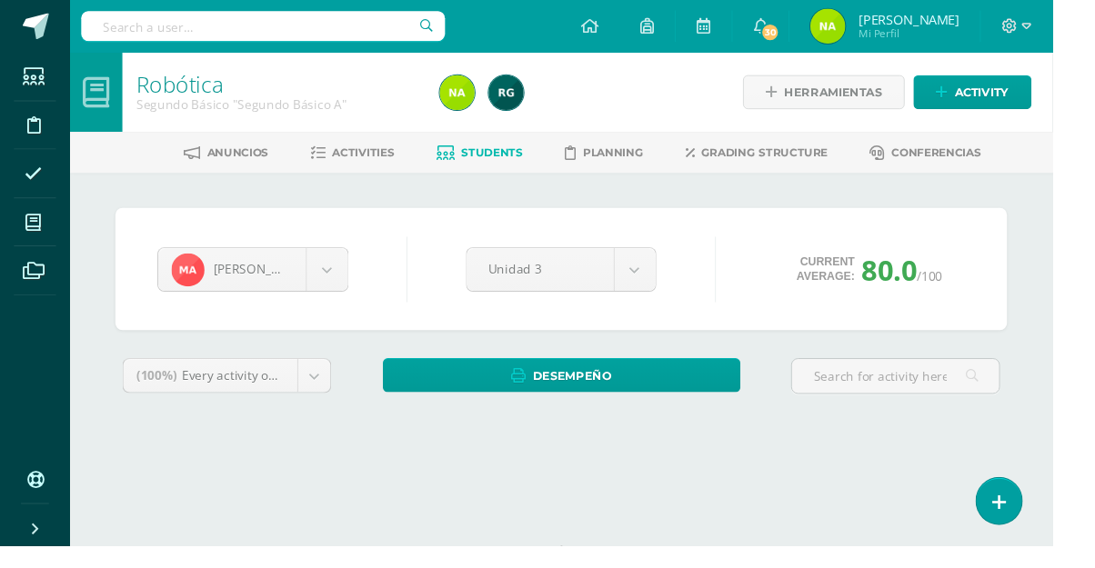
click at [35, 247] on span at bounding box center [35, 231] width 41 height 41
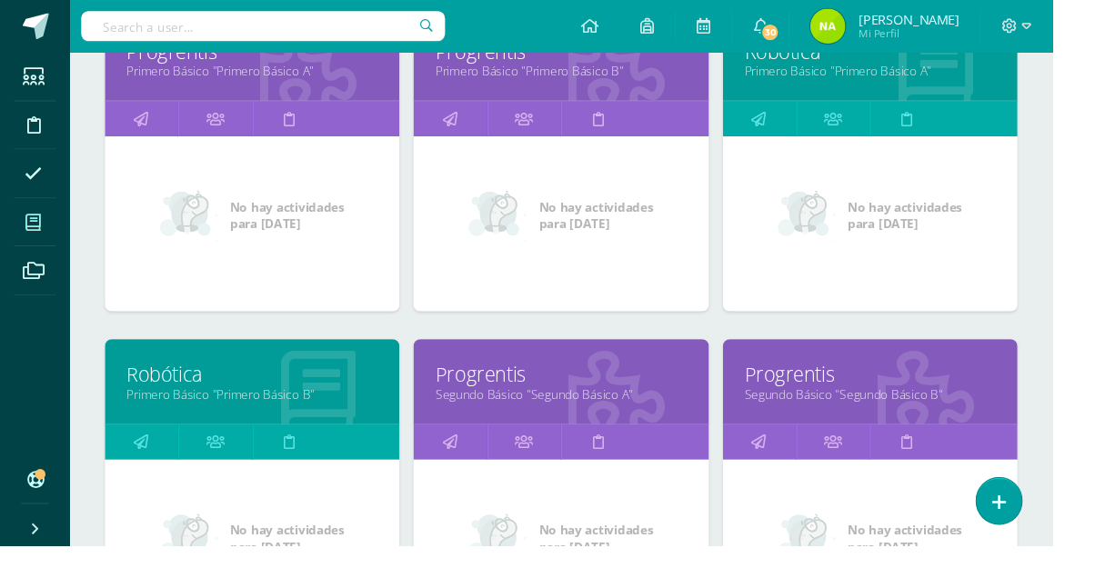
click at [873, 401] on link "Segundo Básico "Segundo Básico B"" at bounding box center [905, 409] width 261 height 17
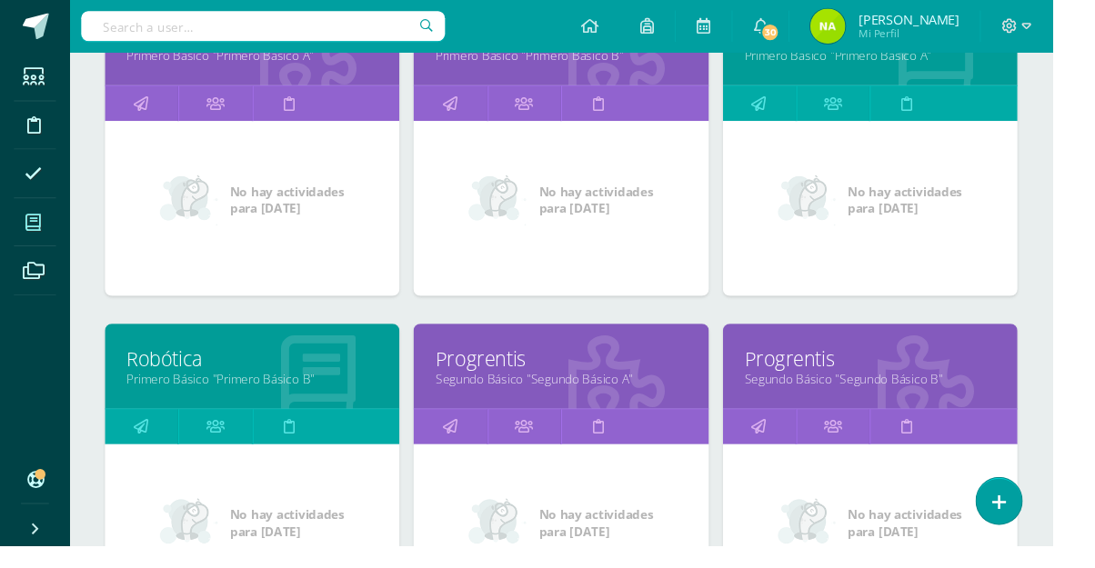
scroll to position [413, 0]
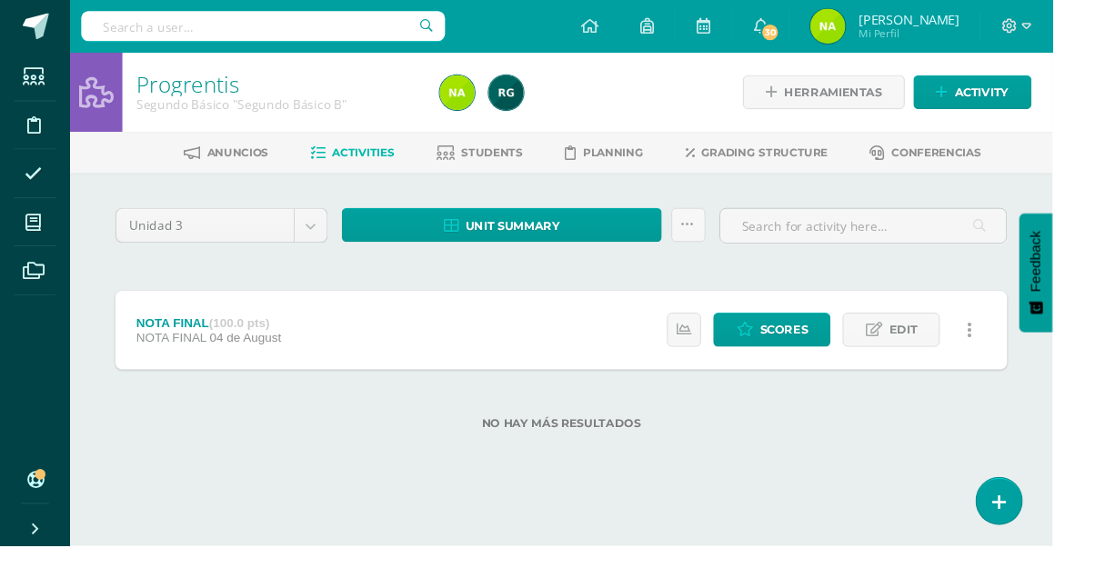
click at [527, 166] on link "Students" at bounding box center [499, 159] width 90 height 29
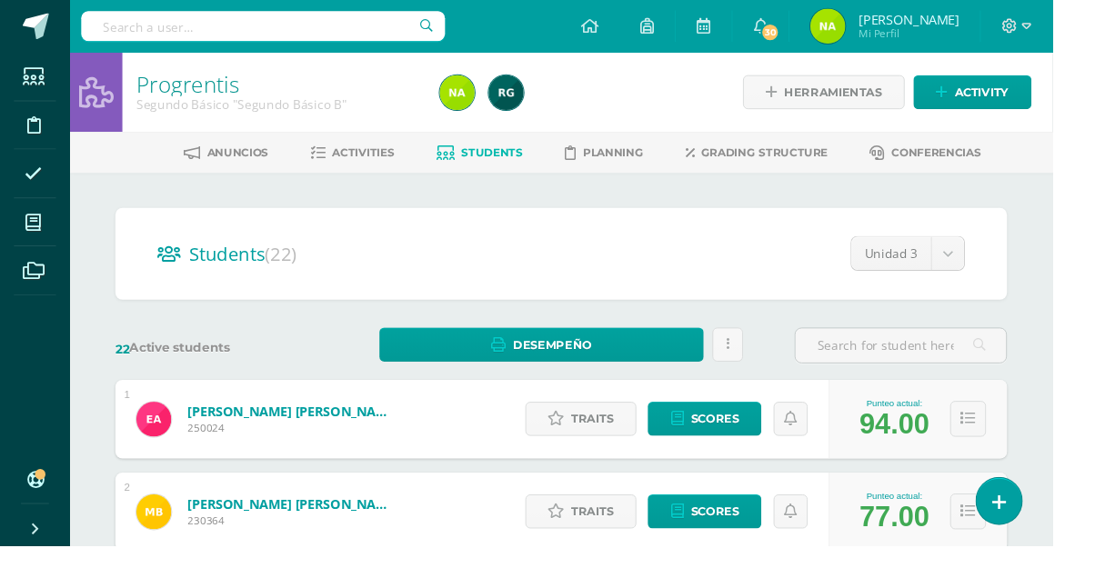
click at [1063, 546] on link at bounding box center [1039, 521] width 47 height 48
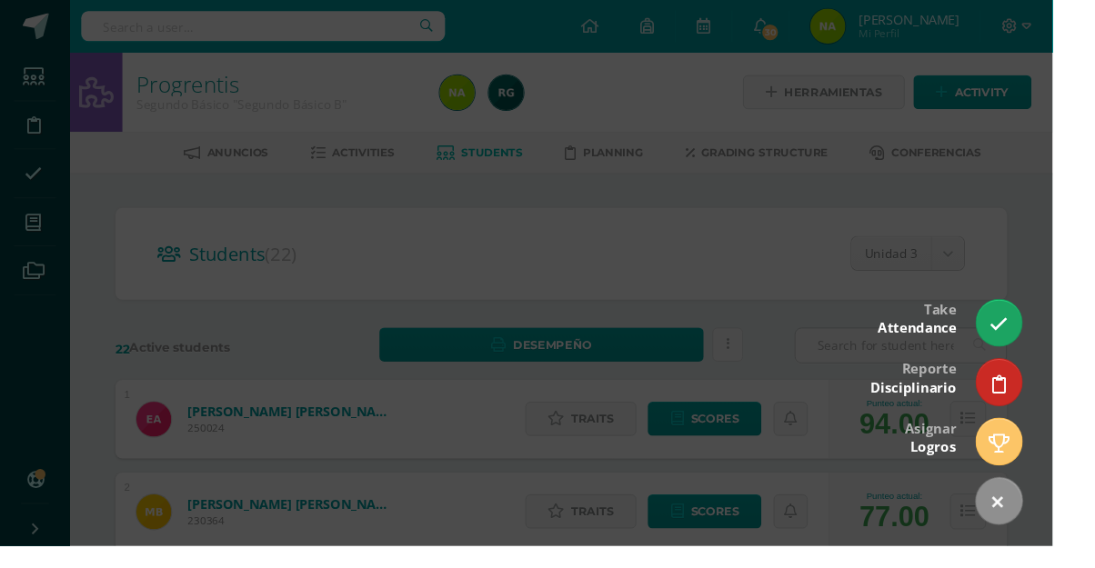
click at [1049, 347] on icon at bounding box center [1039, 337] width 19 height 19
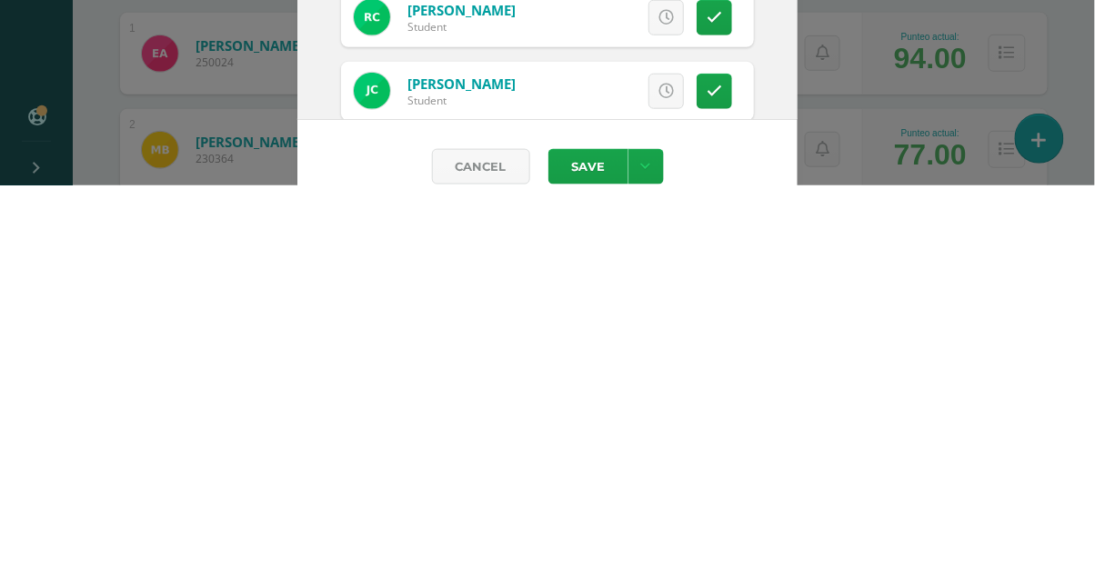
scroll to position [117, 0]
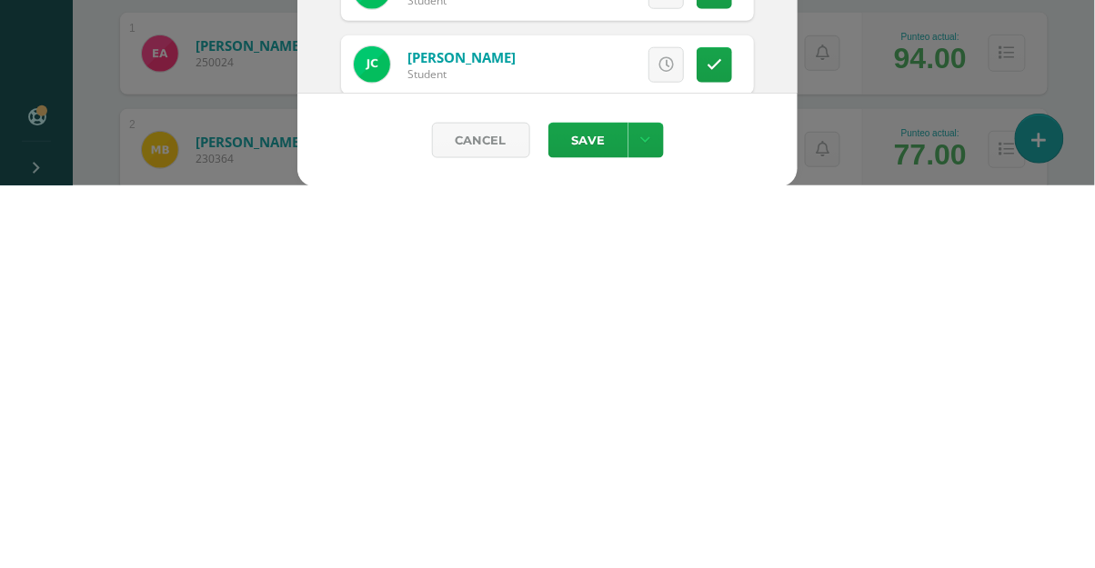
click at [35, 469] on div "Take attendance Progrentis Segundo Básico "Segundo Básico B" 2025-08-11 August,…" at bounding box center [547, 227] width 1080 height 688
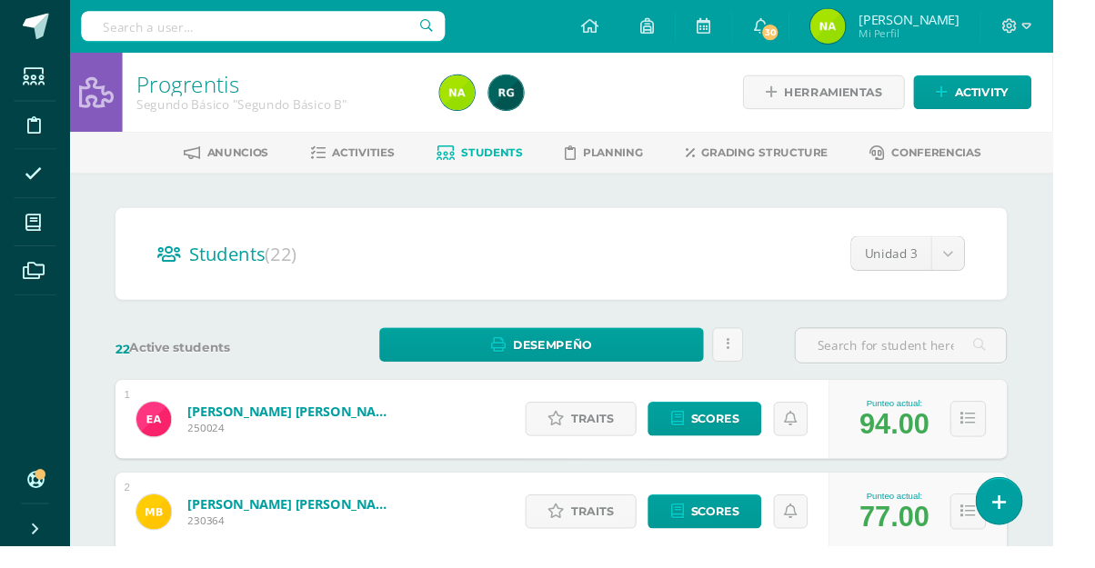
click at [1063, 546] on link at bounding box center [1039, 521] width 47 height 48
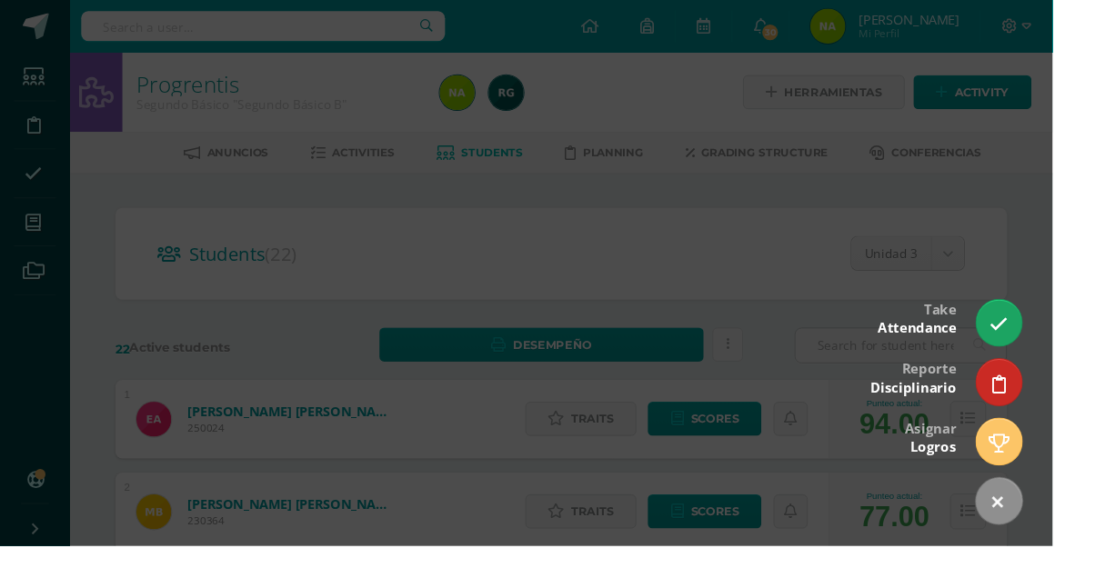
click at [1049, 347] on icon at bounding box center [1039, 337] width 19 height 19
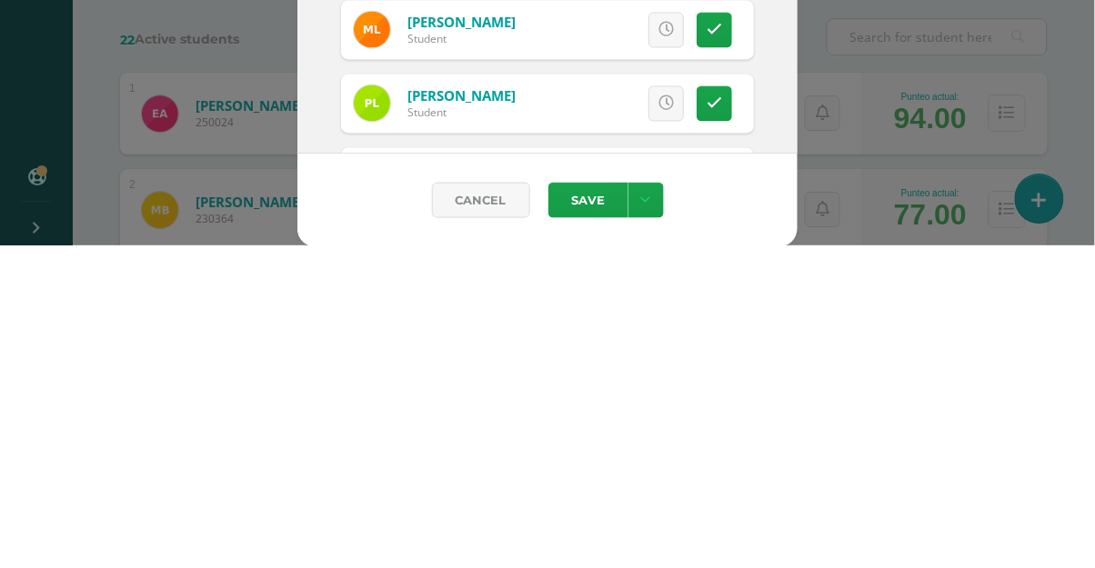
scroll to position [558, 0]
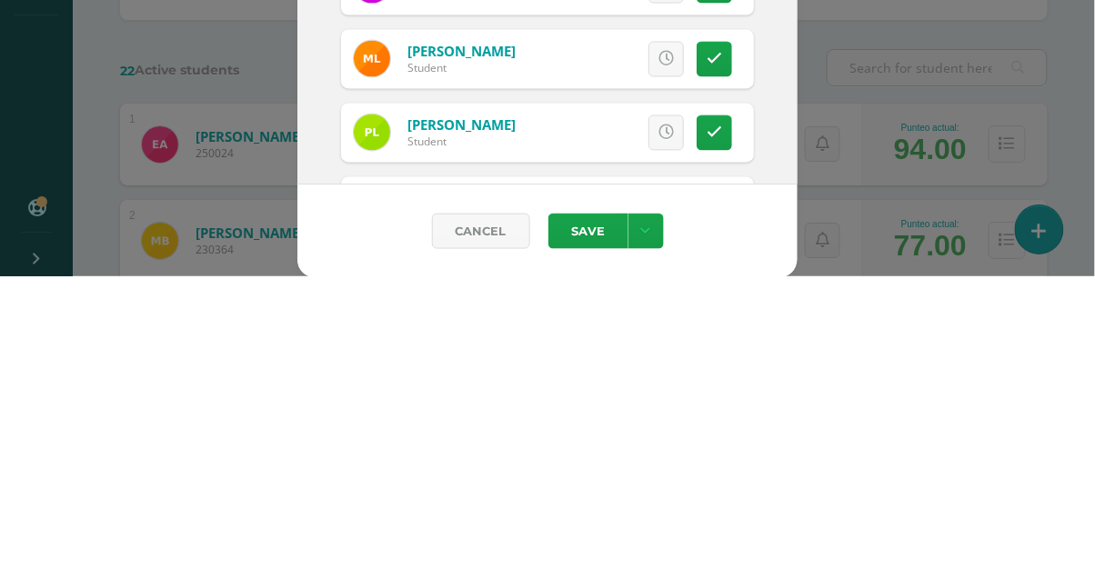
click at [720, 347] on icon at bounding box center [714, 351] width 15 height 15
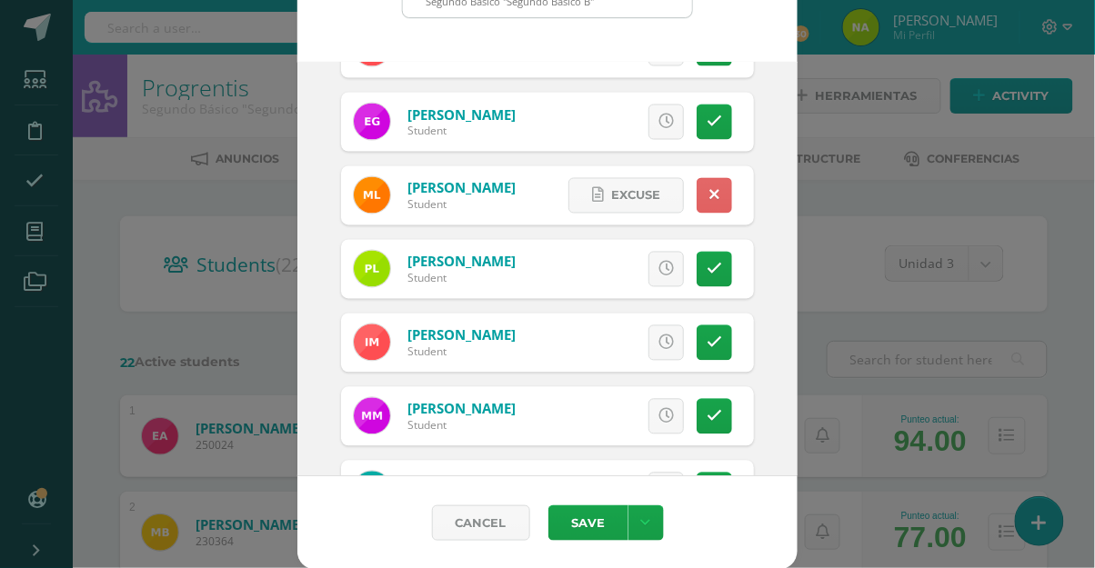
scroll to position [718, 0]
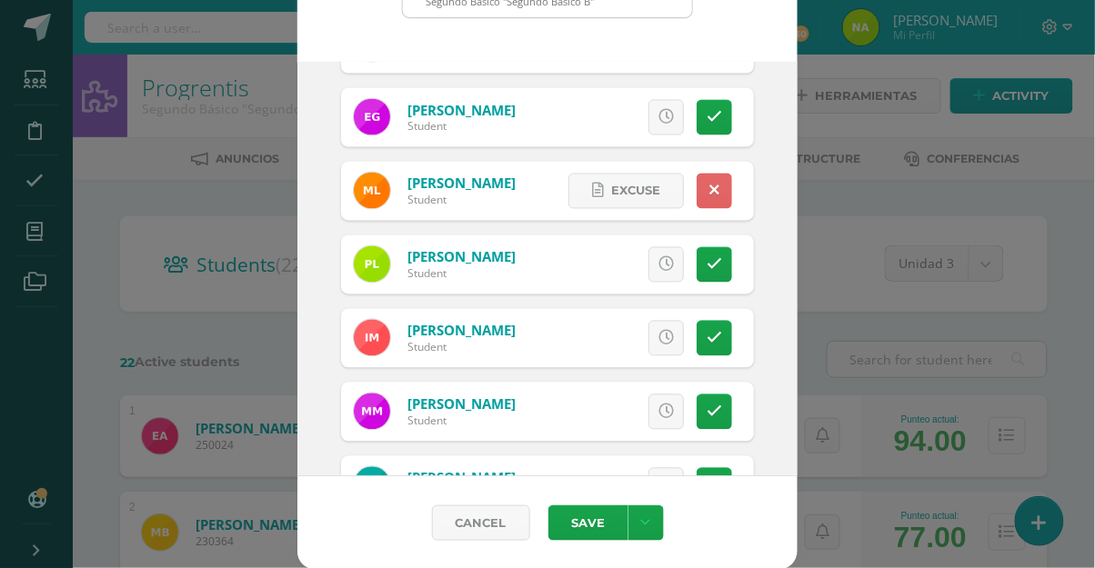
click at [717, 273] on link at bounding box center [714, 264] width 35 height 35
click at [711, 339] on icon at bounding box center [714, 338] width 15 height 15
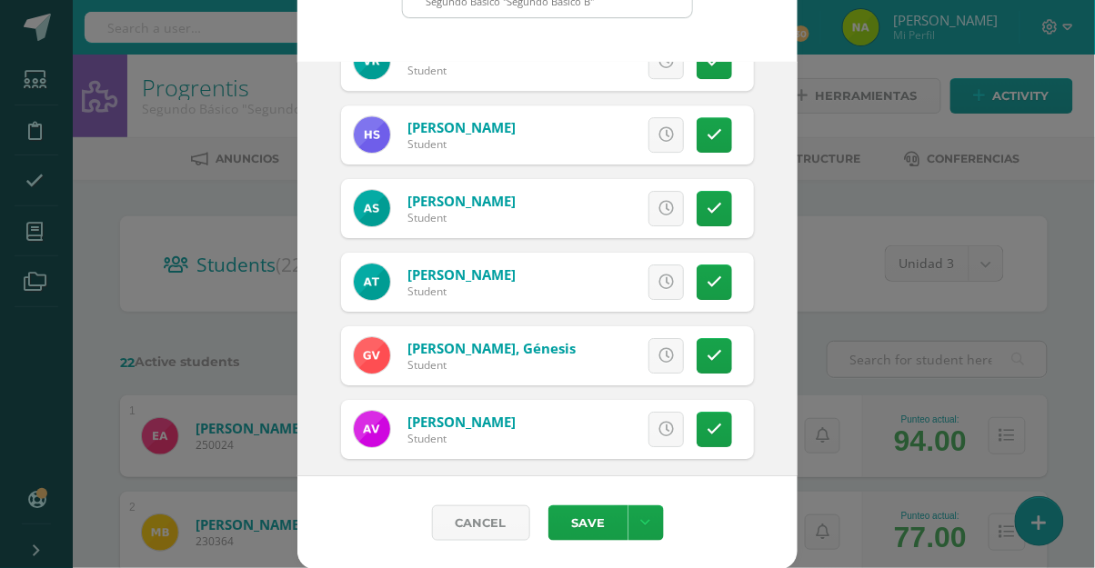
scroll to position [1302, 0]
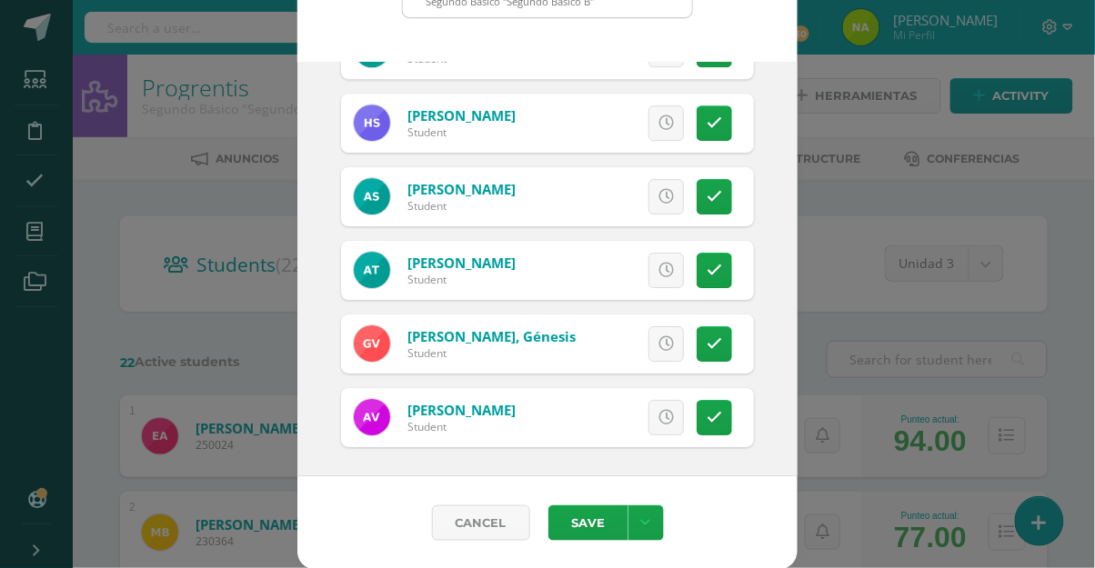
click at [705, 347] on link at bounding box center [714, 343] width 35 height 35
click at [718, 423] on link at bounding box center [714, 417] width 35 height 35
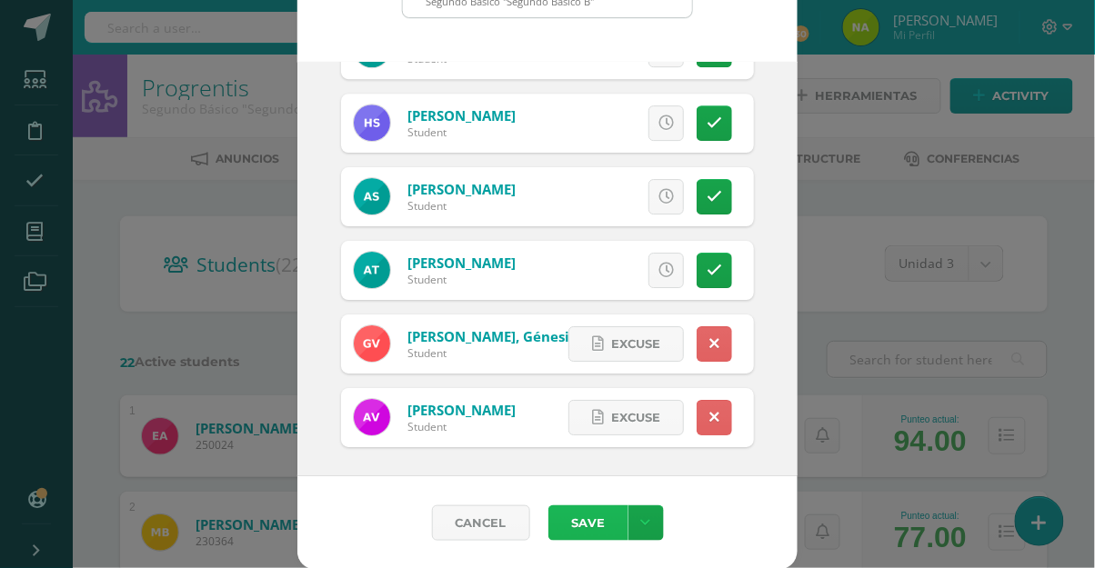
click at [606, 528] on button "Save" at bounding box center [588, 523] width 80 height 35
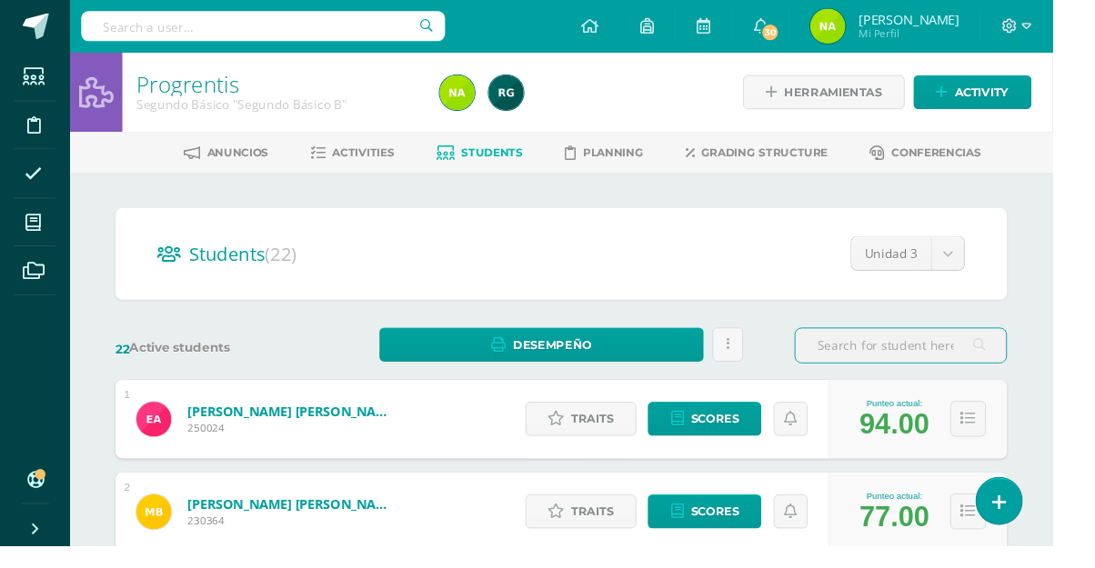
click at [43, 251] on span at bounding box center [35, 231] width 41 height 41
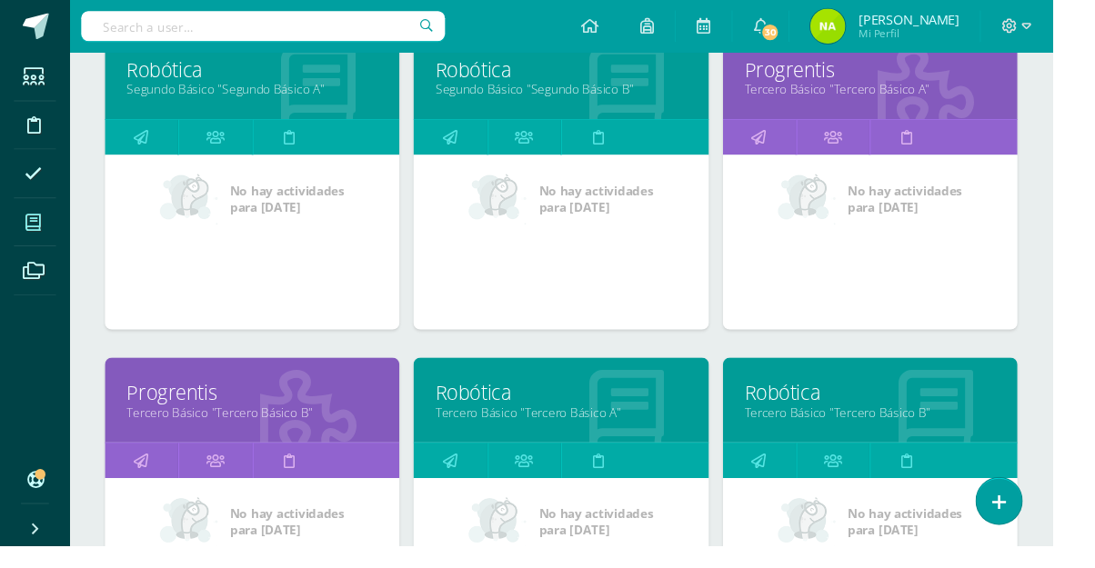
scroll to position [979, 0]
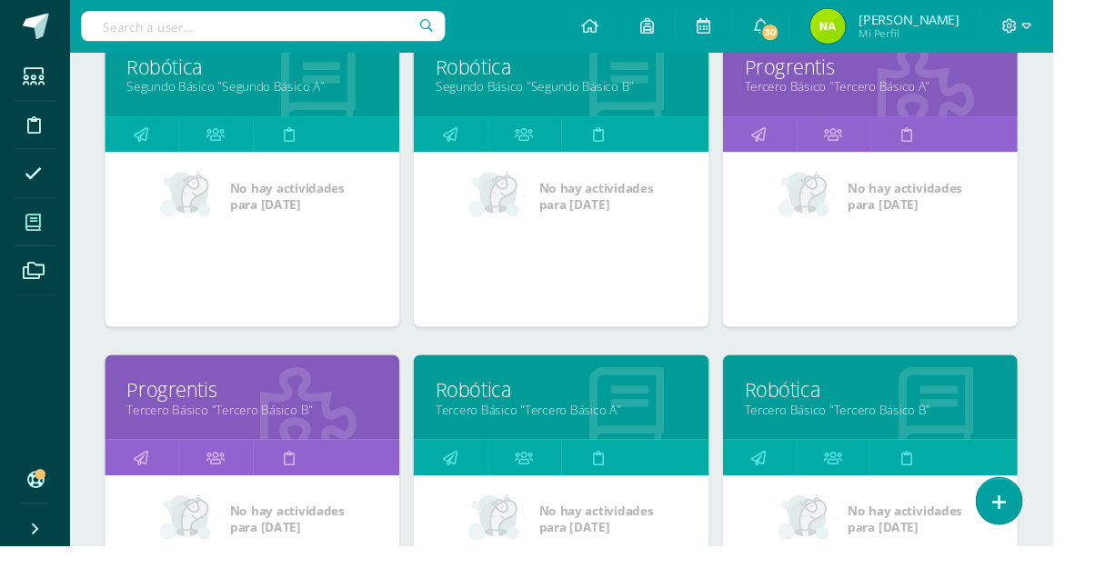
click at [219, 422] on link "Tercero Básico "Tercero Básico B"" at bounding box center [262, 425] width 261 height 17
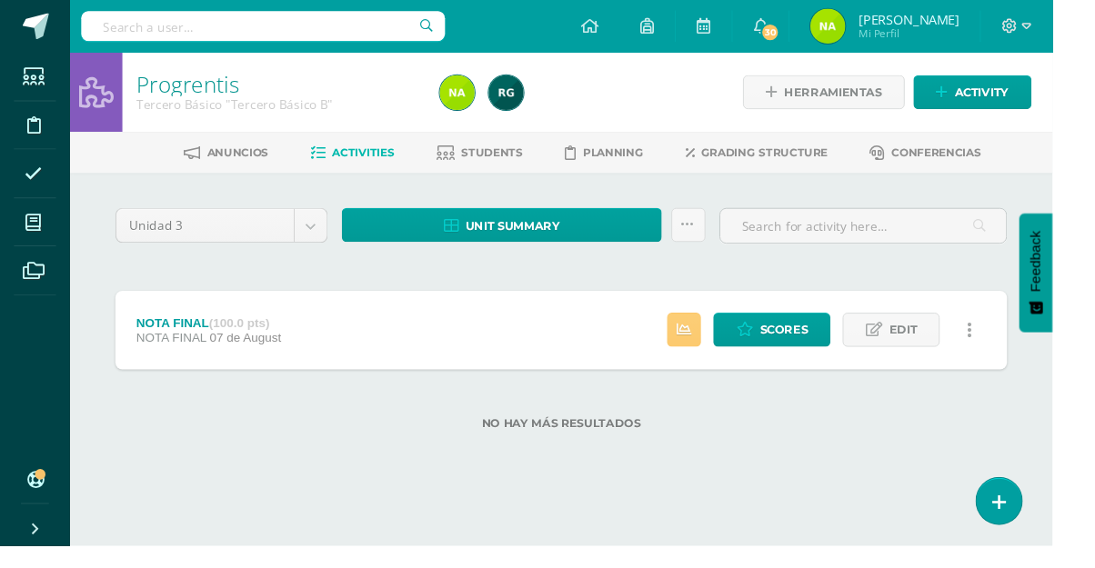
click at [528, 164] on span "Students" at bounding box center [512, 159] width 64 height 14
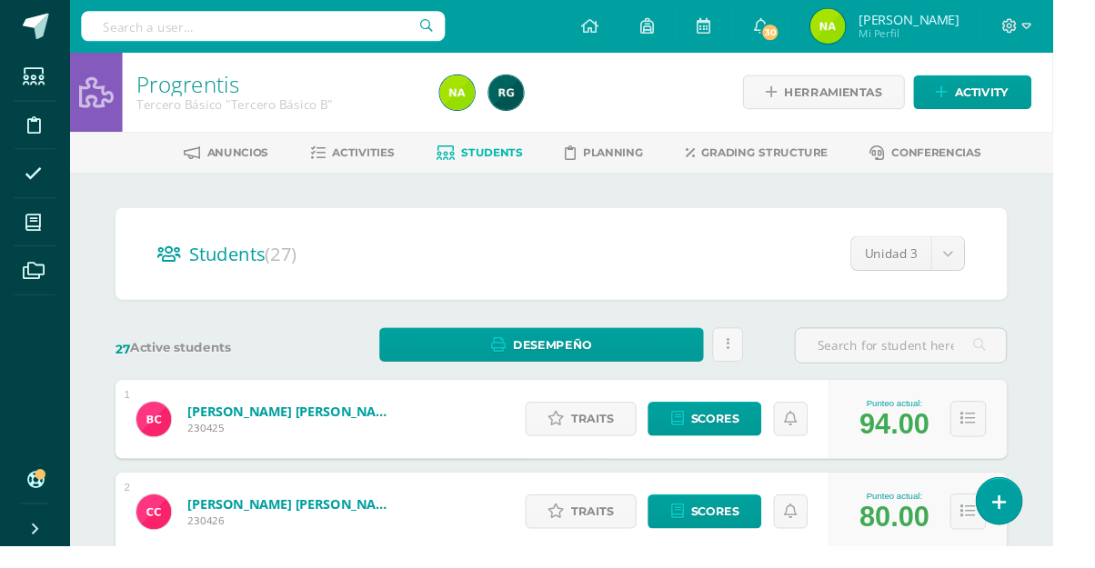
click at [1047, 533] on icon at bounding box center [1039, 523] width 15 height 19
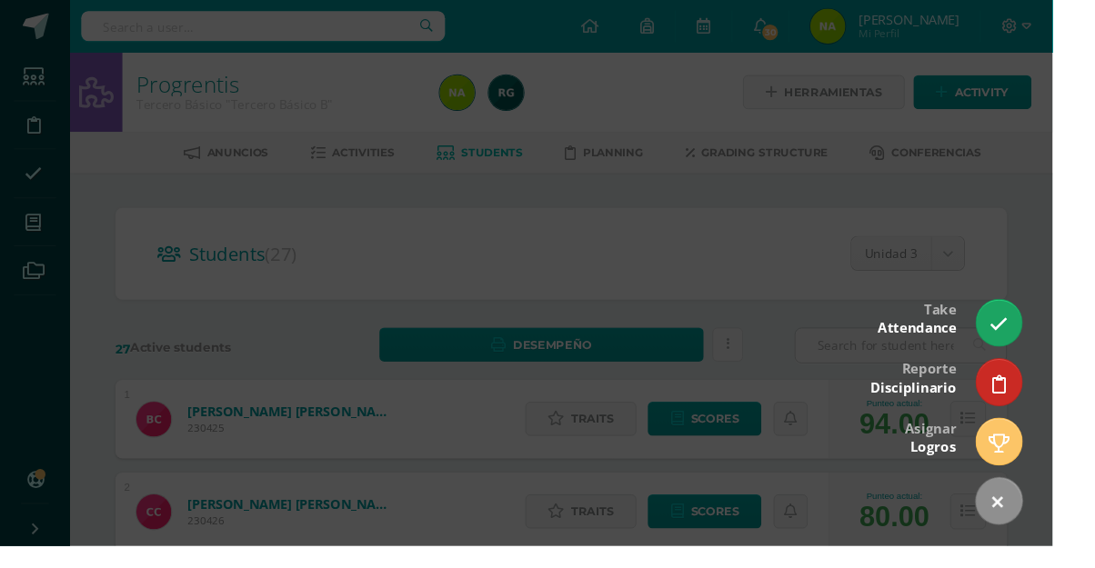
click at [1049, 347] on icon at bounding box center [1039, 337] width 19 height 19
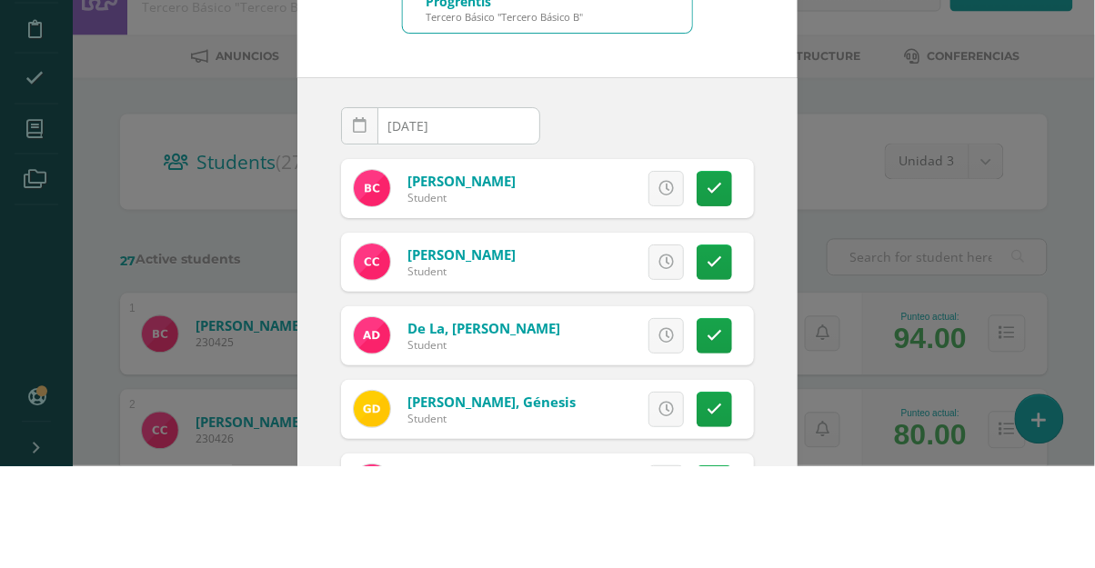
click at [721, 216] on div "2025-08-11 August, 2025 Mo Tu We Th Fr Sa Su 28 29 30 31 1 2 3 4 5 6 7 8 9 10 1…" at bounding box center [547, 235] width 427 height 52
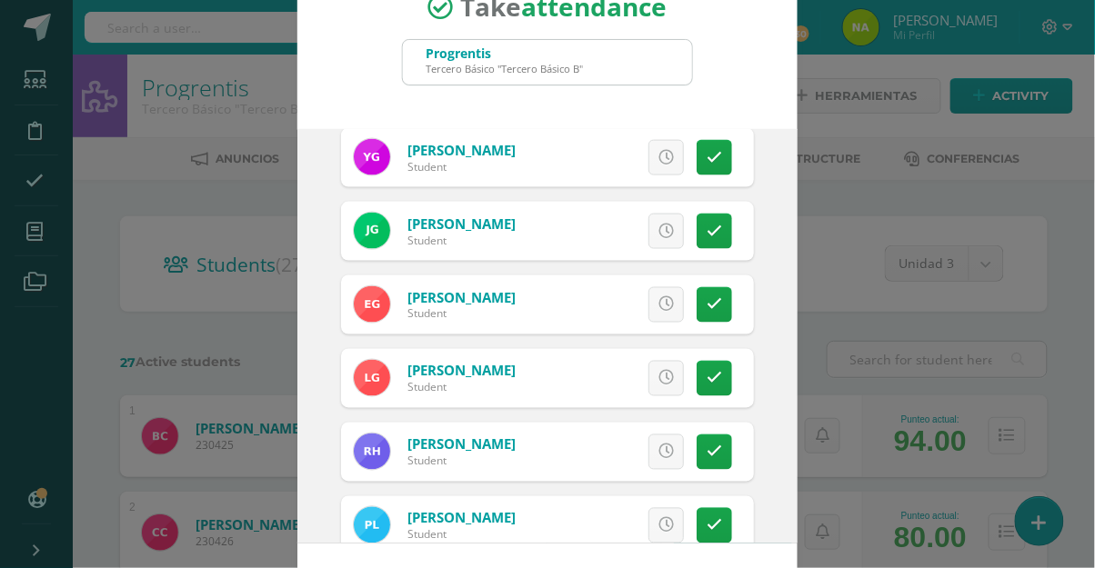
scroll to position [599, 0]
click at [718, 165] on link at bounding box center [714, 156] width 35 height 35
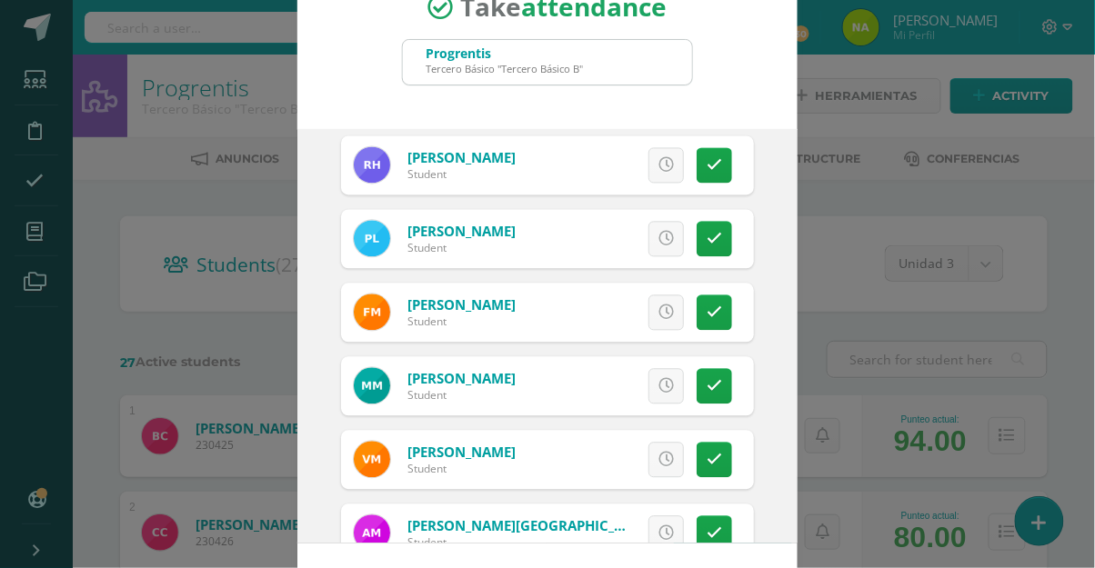
scroll to position [871, 0]
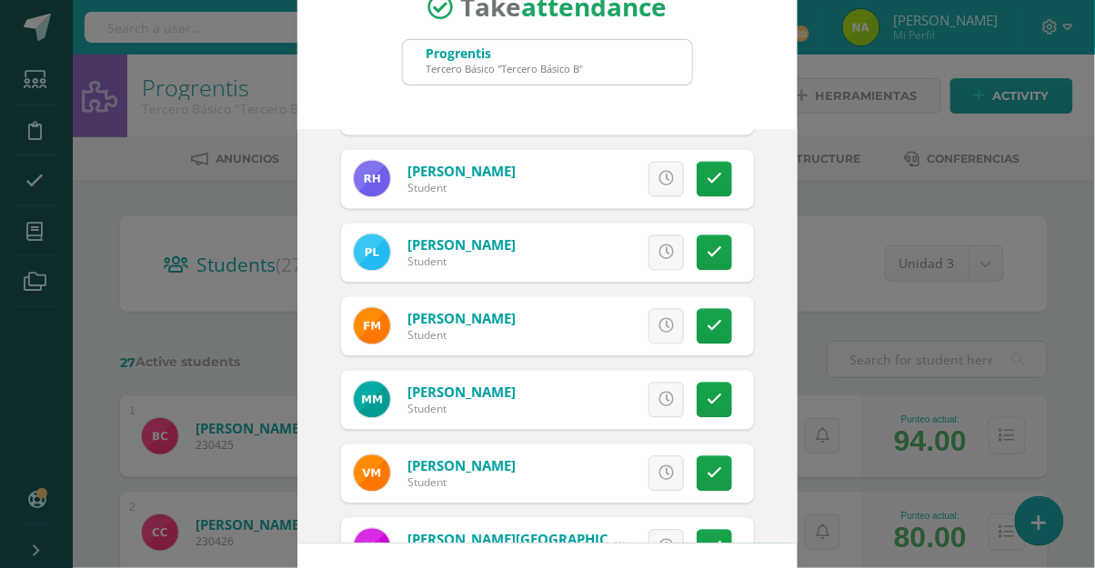
click at [723, 188] on link at bounding box center [714, 179] width 35 height 35
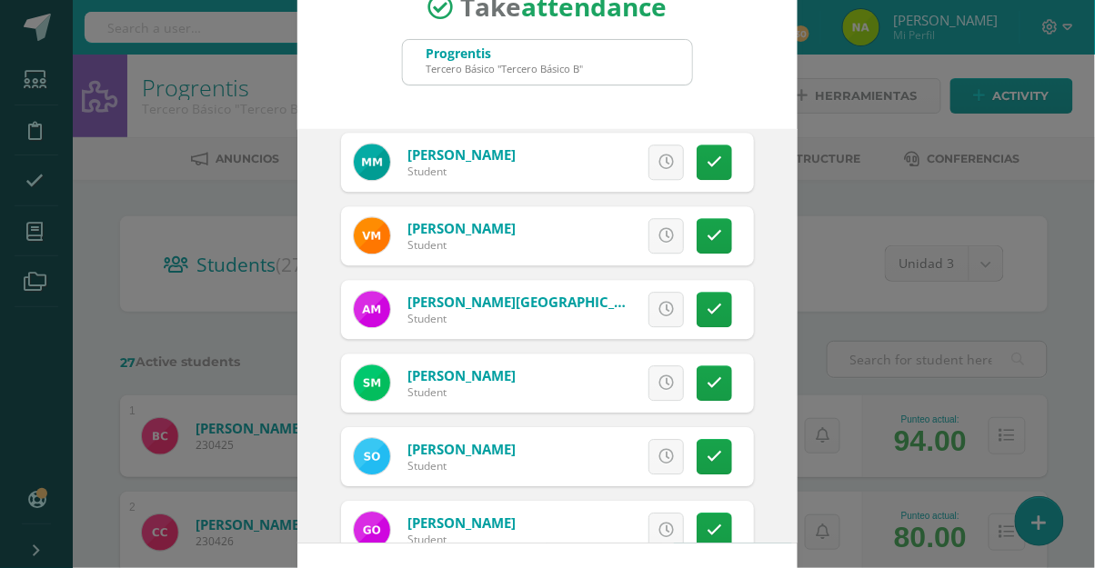
scroll to position [1114, 0]
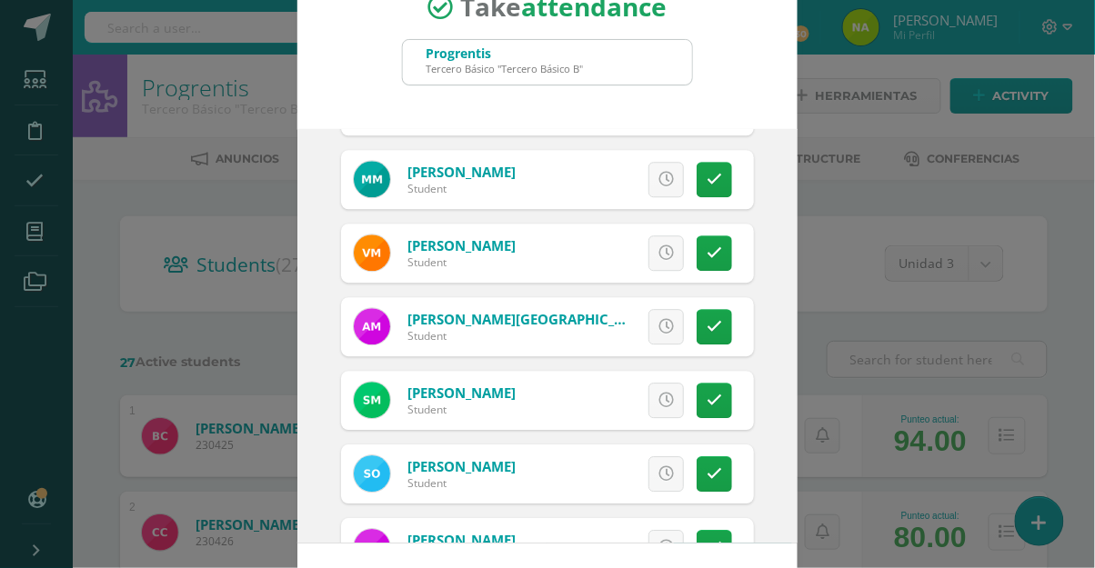
click at [711, 177] on icon at bounding box center [714, 179] width 15 height 15
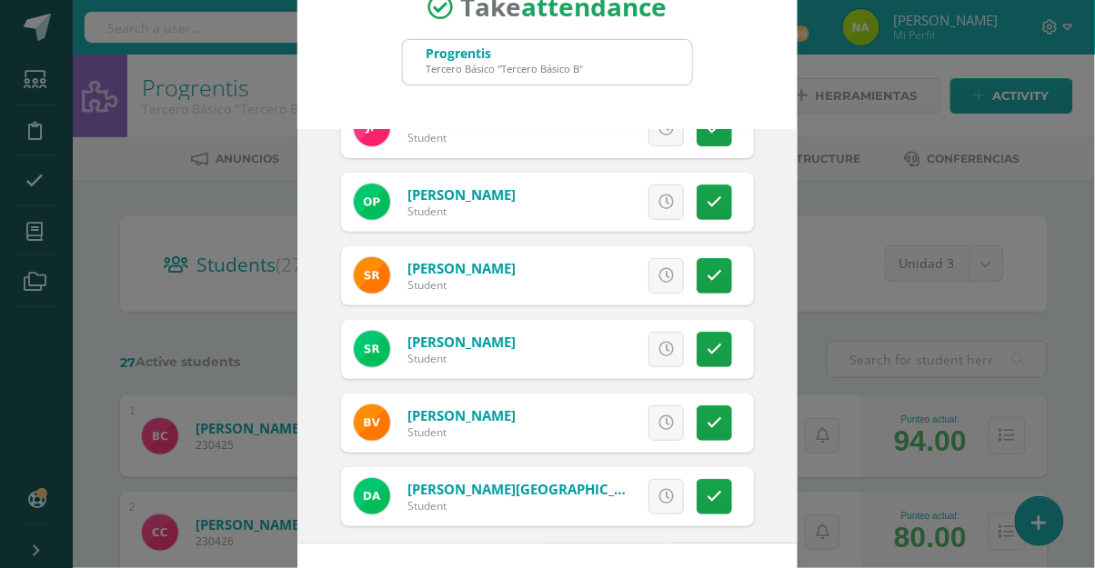
scroll to position [1671, 0]
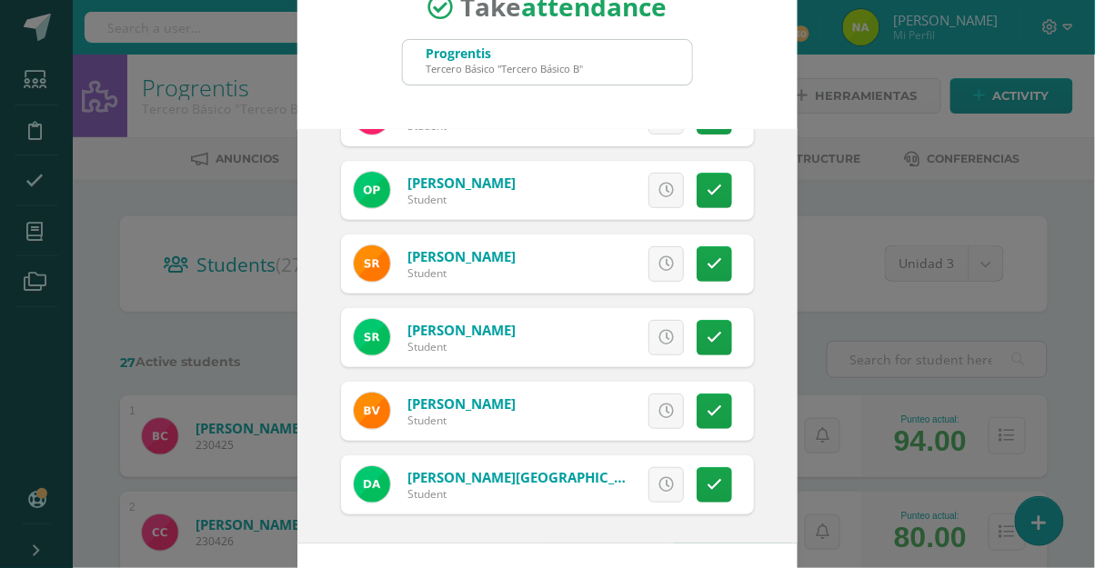
click at [720, 500] on link at bounding box center [714, 484] width 35 height 35
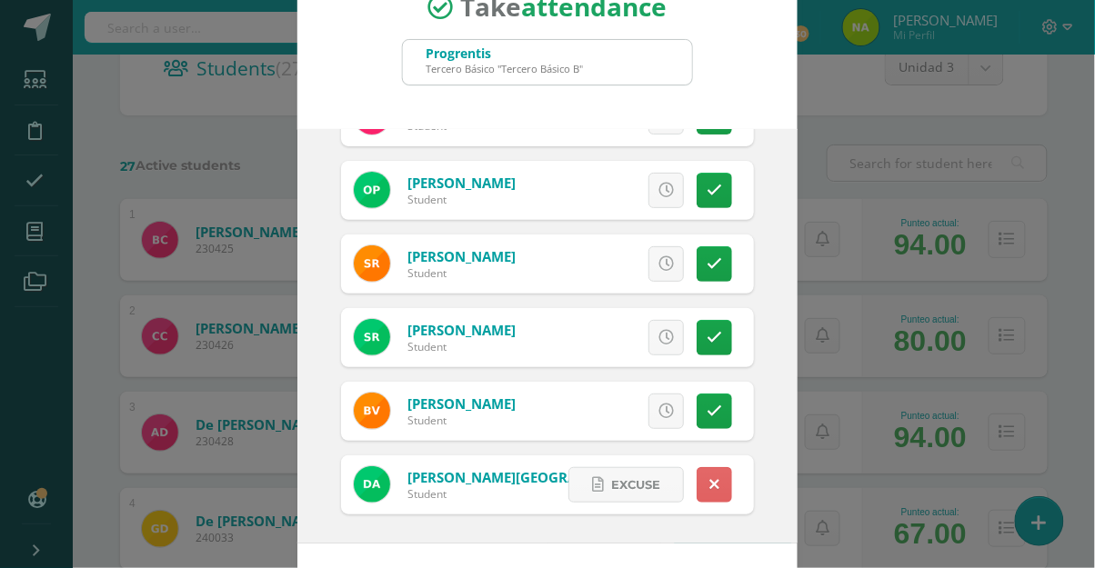
scroll to position [0, 0]
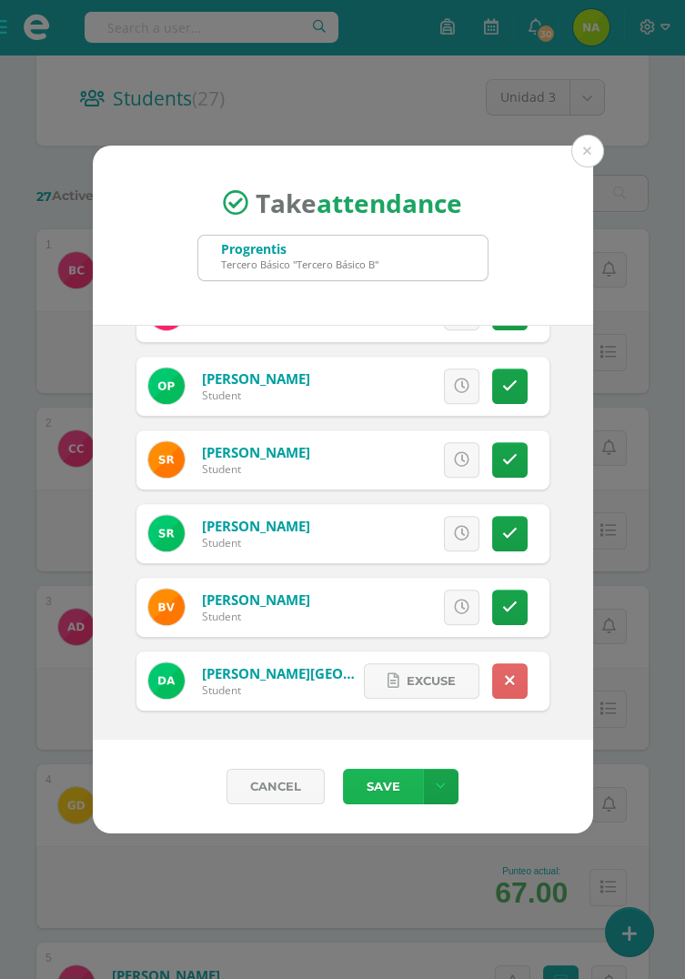
click at [392, 567] on button "Save" at bounding box center [383, 785] width 80 height 35
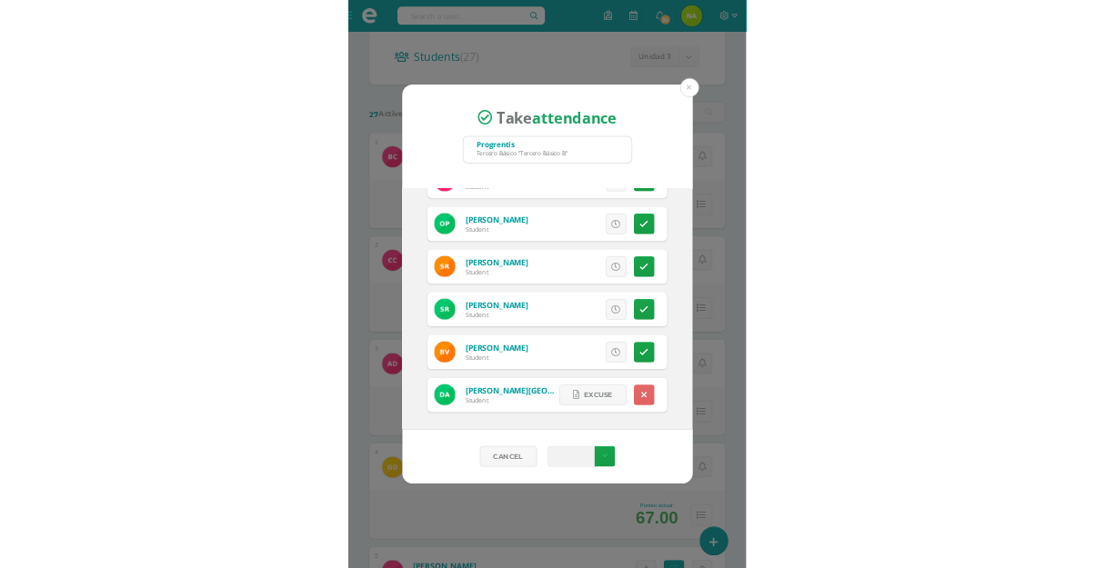
scroll to position [117, 0]
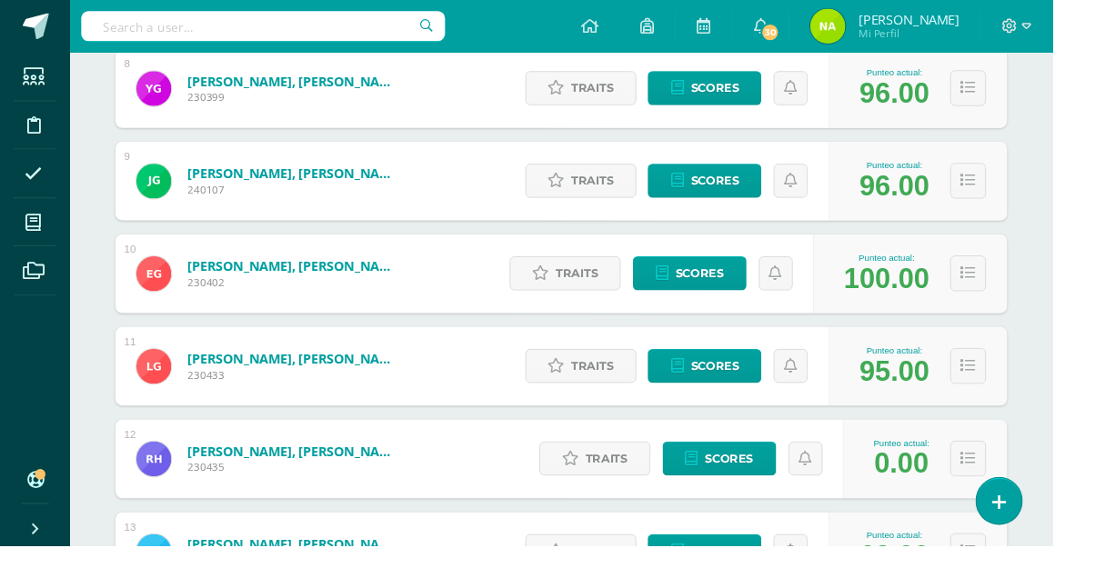
scroll to position [1019, 0]
click at [38, 284] on icon at bounding box center [35, 282] width 23 height 18
click at [35, 237] on icon at bounding box center [34, 232] width 16 height 18
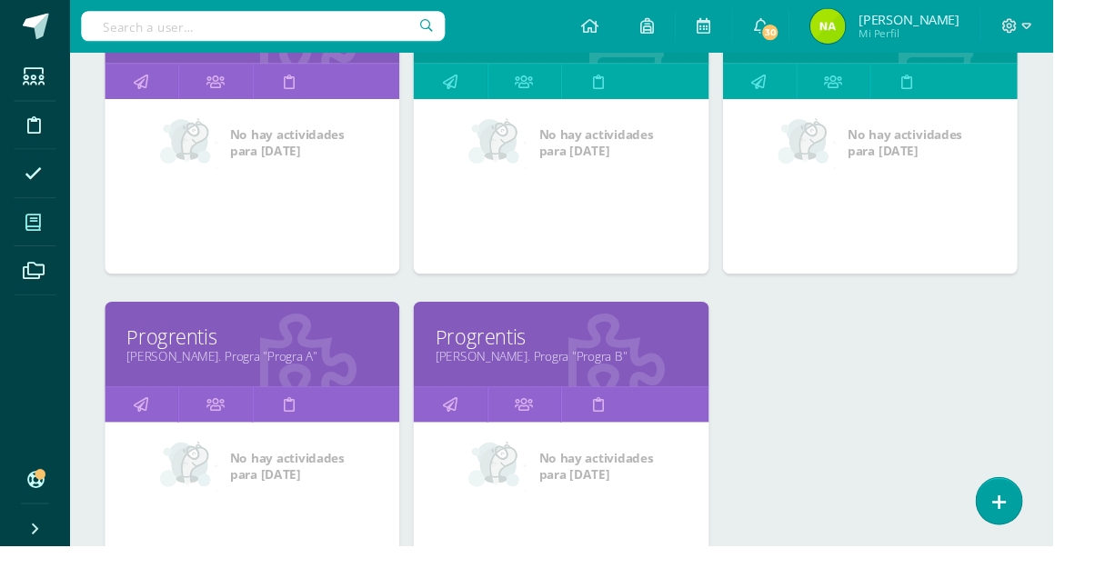
scroll to position [1370, 0]
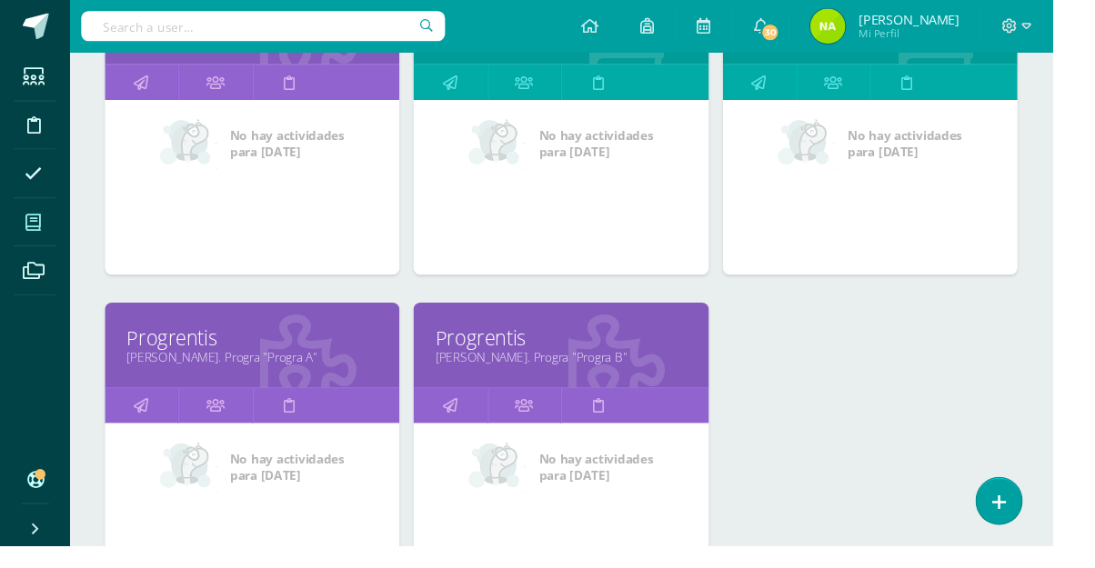
click at [246, 350] on link "Progrentis" at bounding box center [262, 351] width 261 height 28
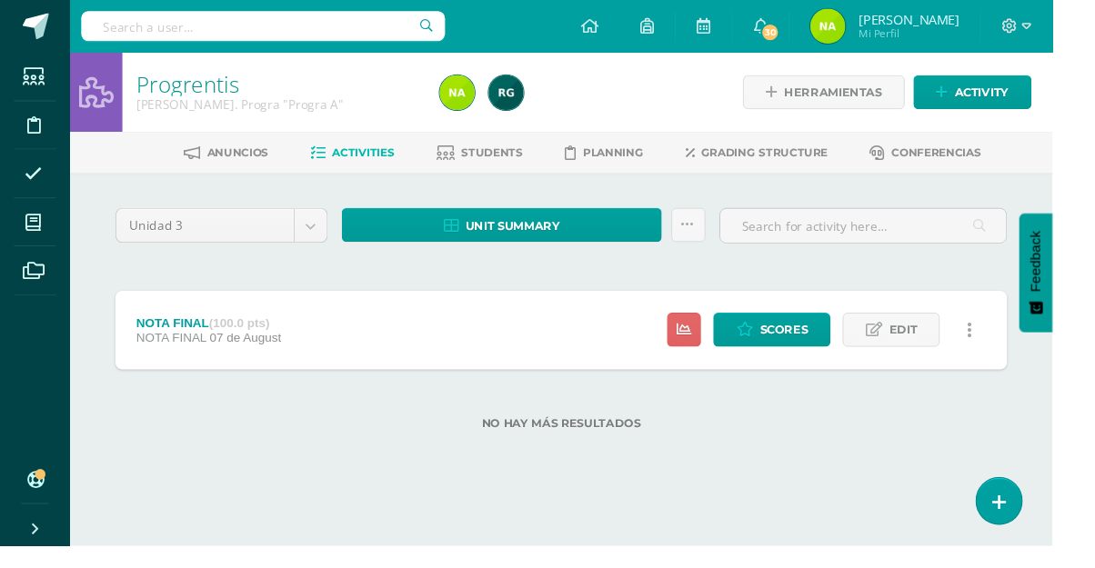
click at [498, 156] on span "Students" at bounding box center [512, 159] width 64 height 14
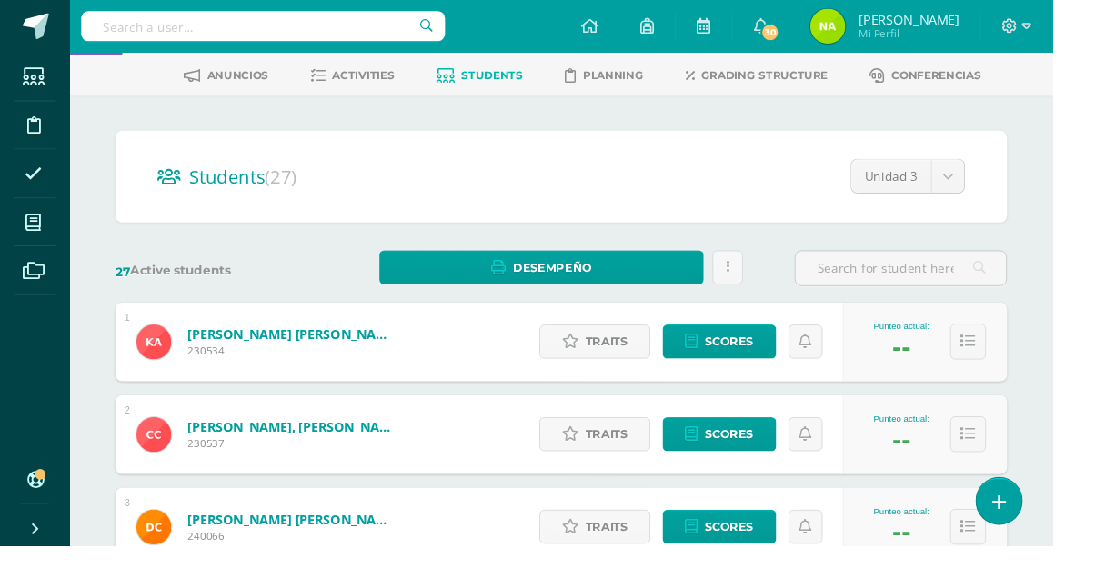
scroll to position [80, 0]
click at [370, 82] on span "Activities" at bounding box center [378, 79] width 65 height 14
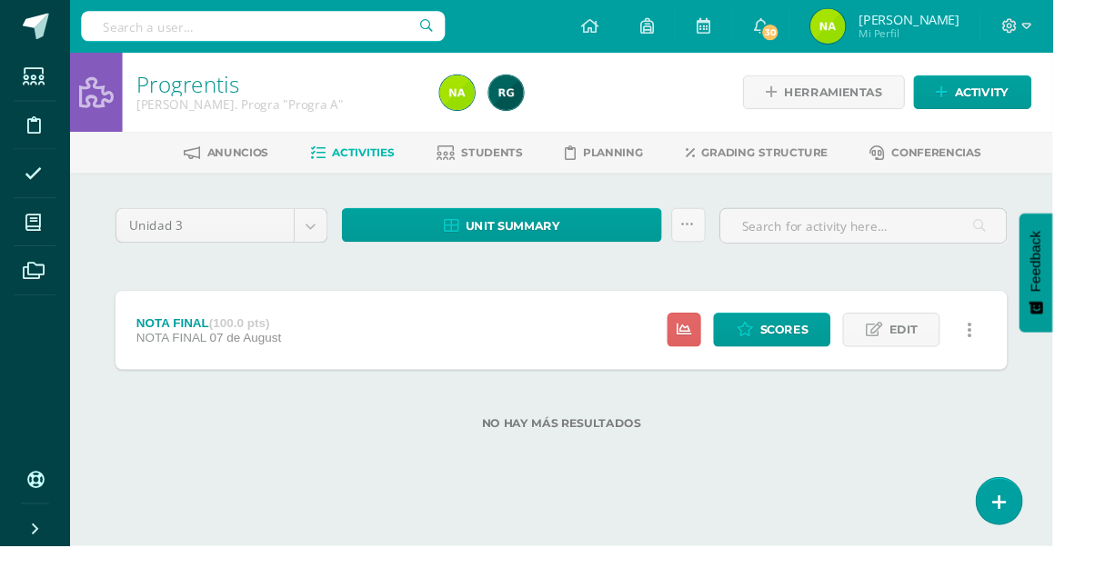
click at [938, 352] on span "Edit" at bounding box center [939, 343] width 29 height 34
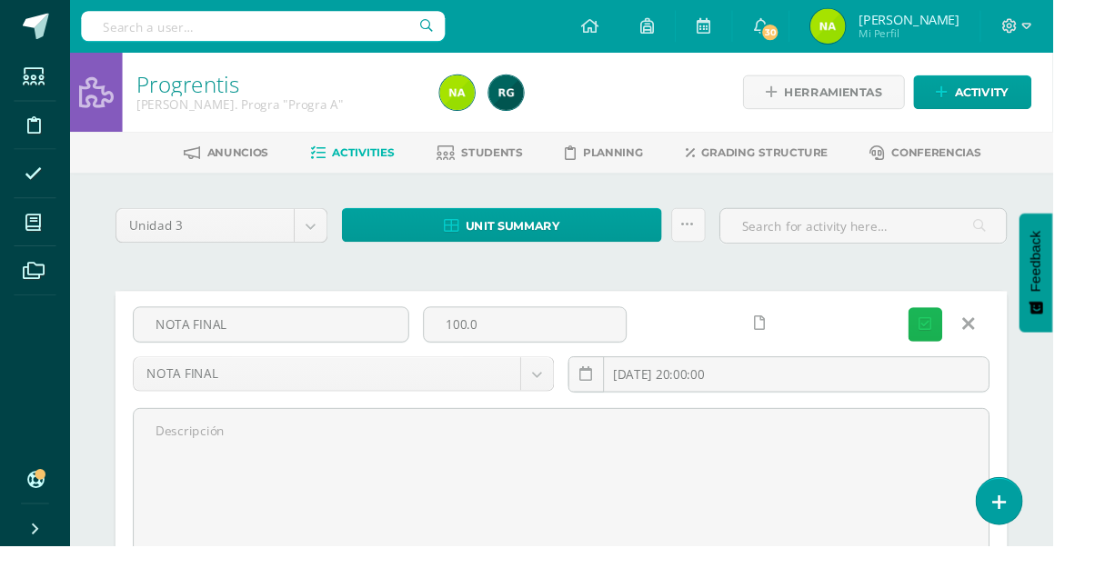
click at [966, 341] on icon "submit" at bounding box center [963, 337] width 14 height 15
click at [960, 337] on icon "submit" at bounding box center [963, 337] width 14 height 15
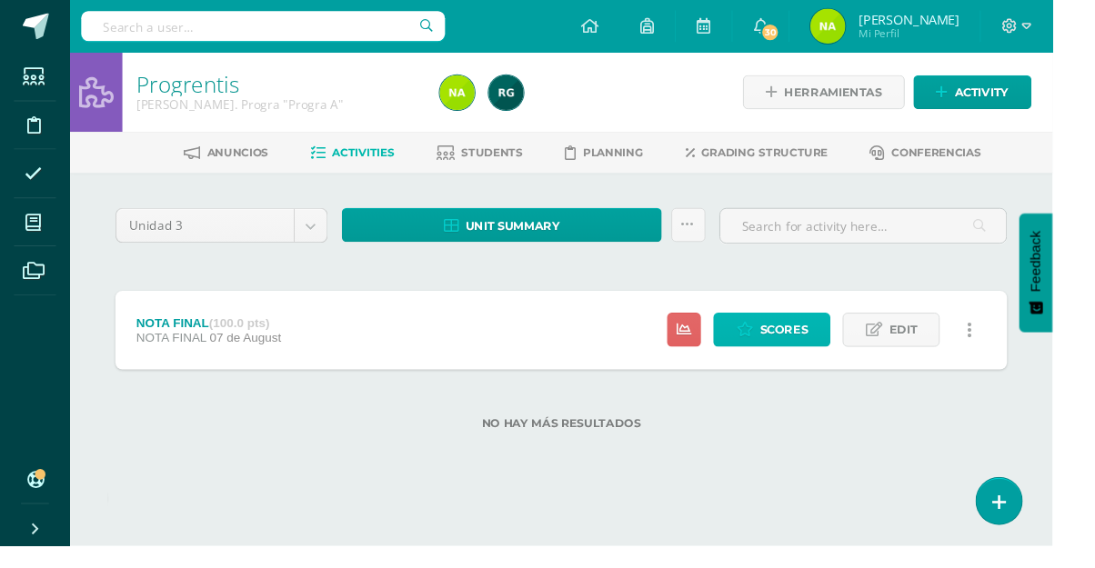
click at [822, 354] on span "Scores" at bounding box center [815, 343] width 50 height 34
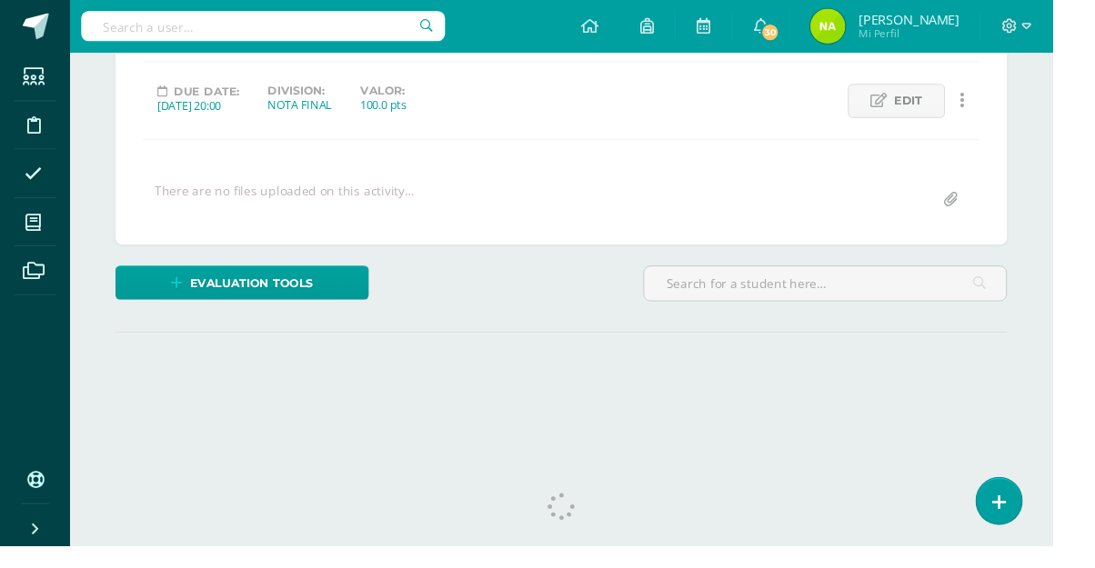
scroll to position [254, 0]
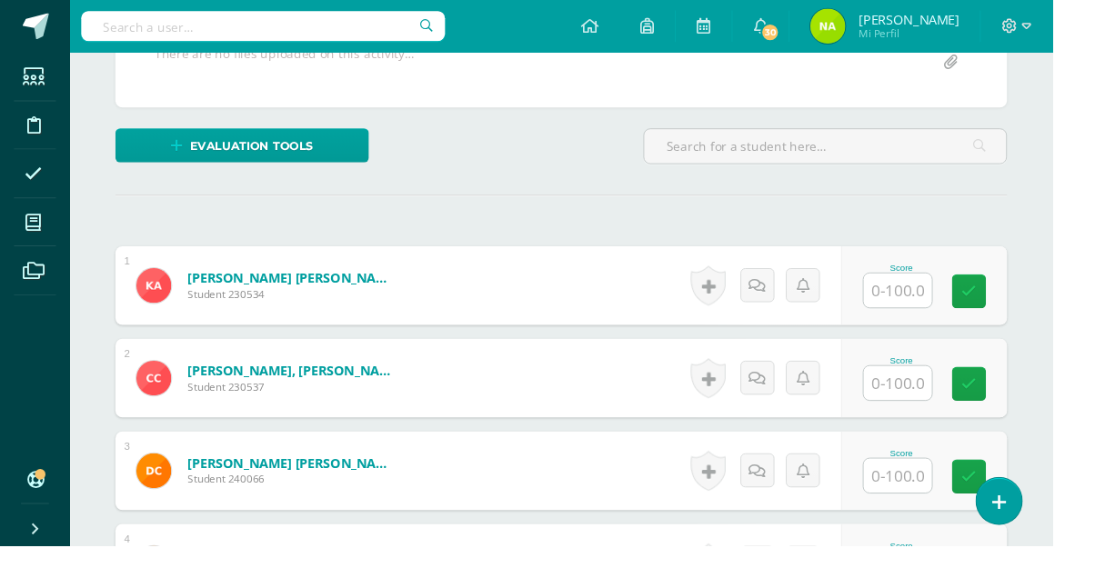
click at [946, 307] on input "text" at bounding box center [933, 302] width 71 height 35
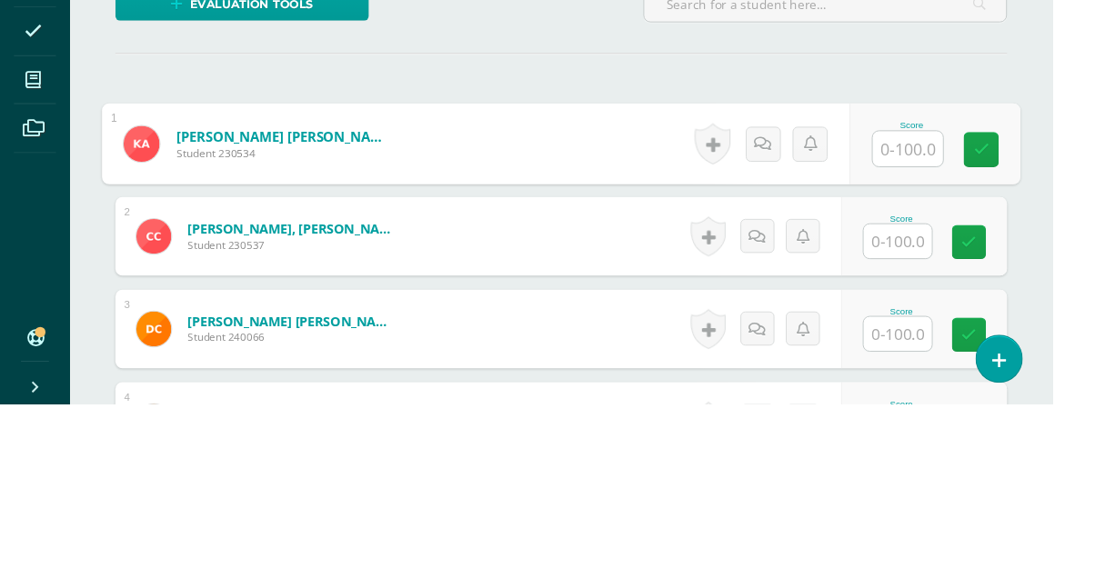
scroll to position [376, 0]
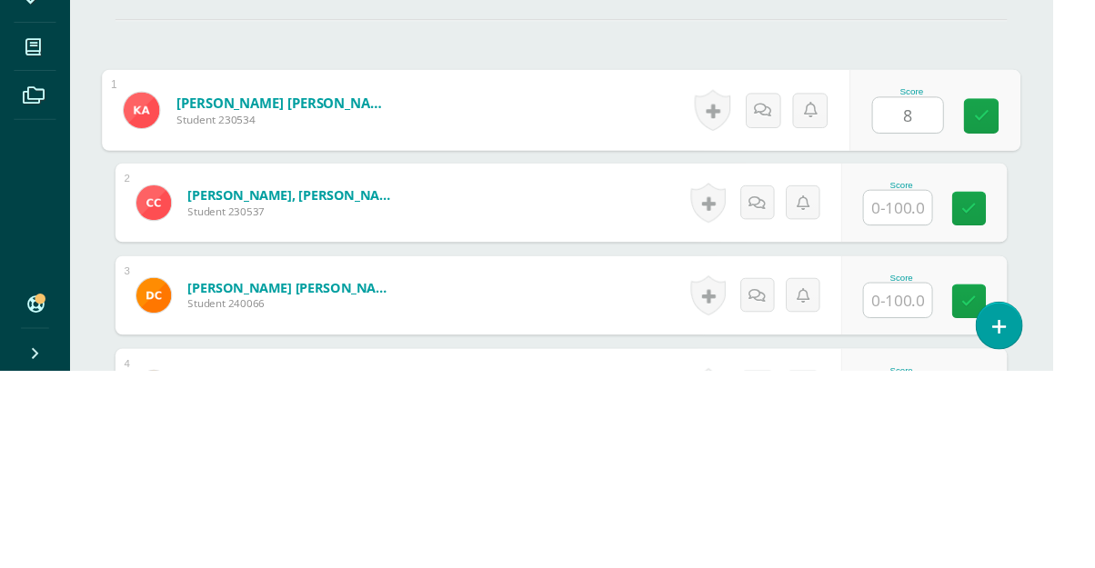
type input "87"
click at [1023, 306] on icon at bounding box center [1021, 302] width 16 height 15
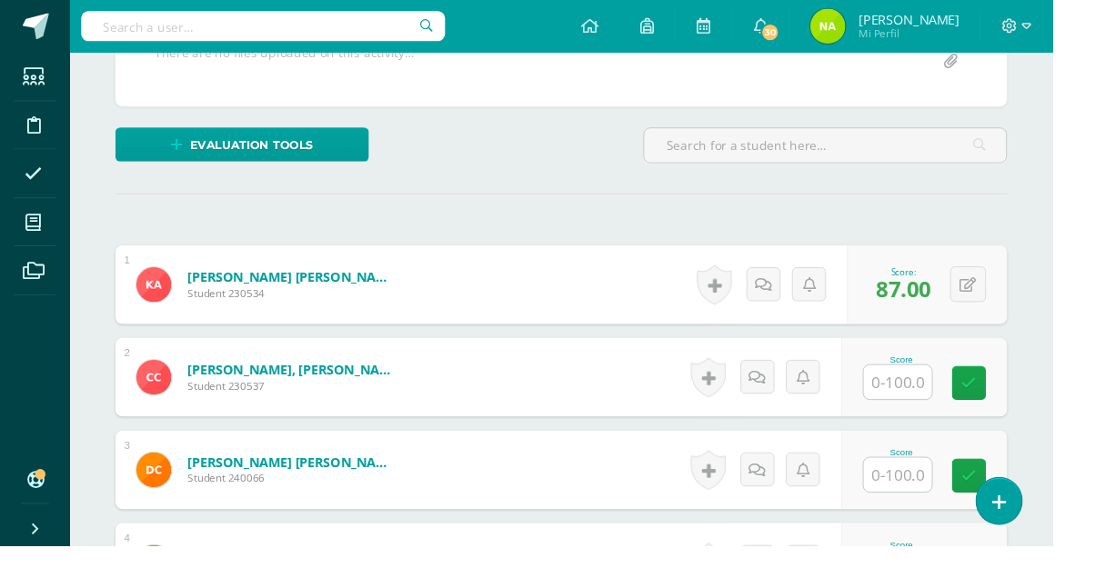
scroll to position [377, 0]
click at [941, 402] on input "text" at bounding box center [933, 396] width 71 height 35
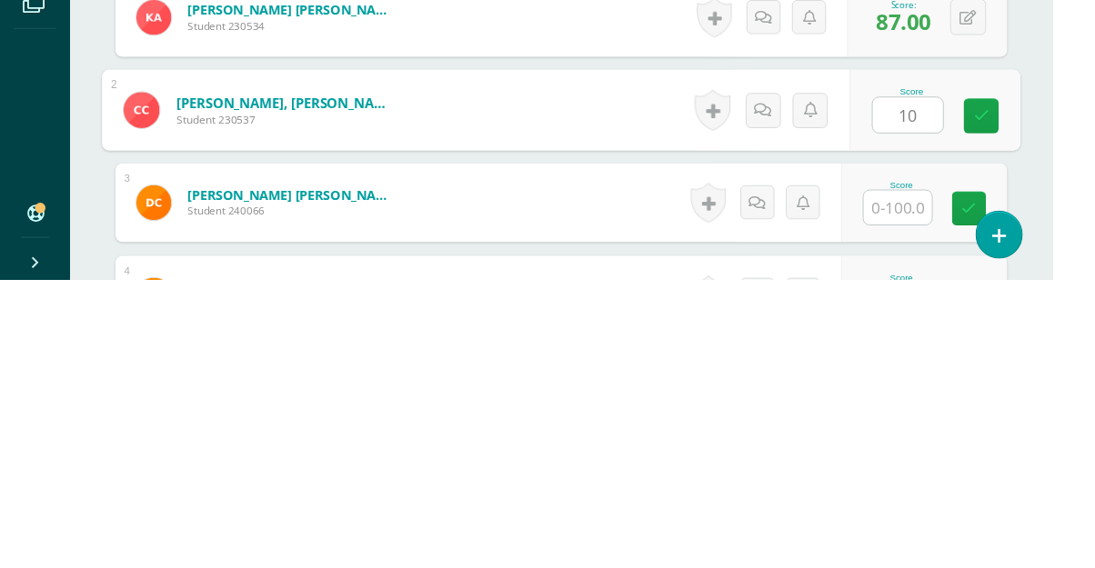
type input "100"
click at [1011, 393] on link at bounding box center [1021, 398] width 36 height 36
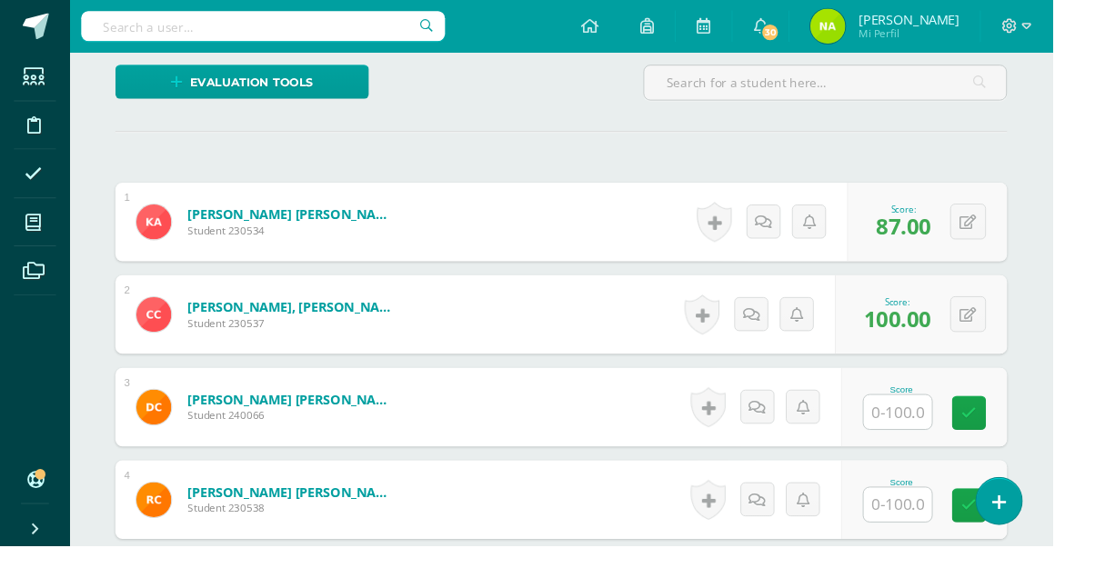
scroll to position [434, 0]
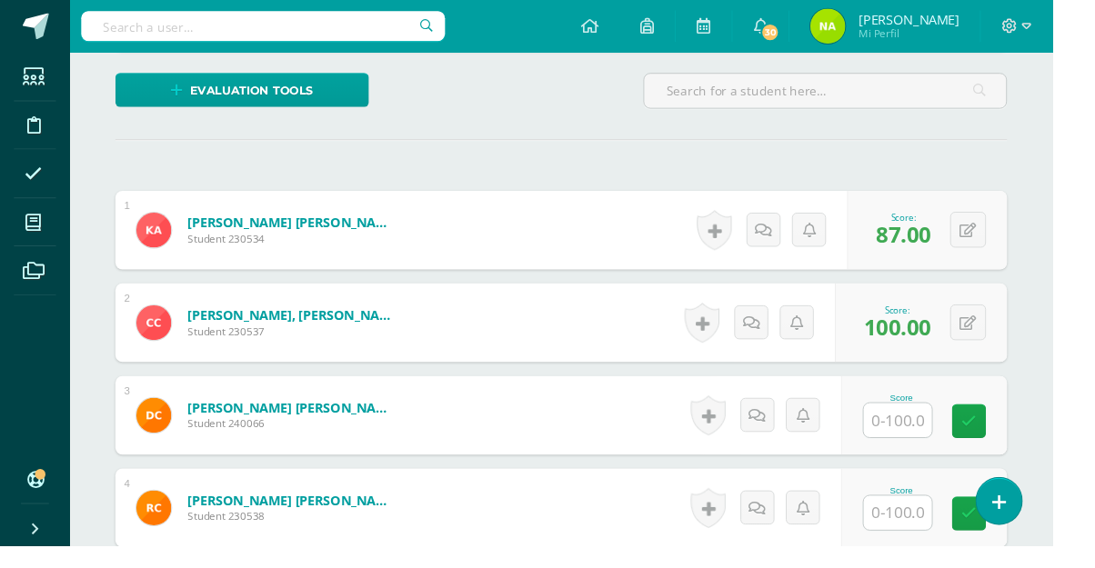
click at [949, 445] on input "text" at bounding box center [933, 436] width 71 height 35
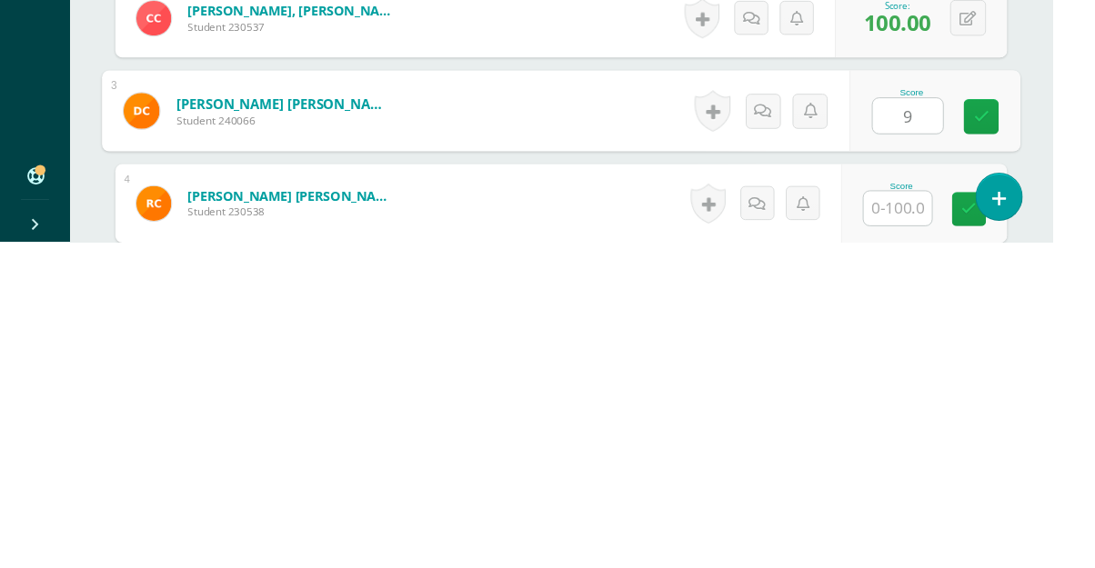
type input "93"
click at [1024, 430] on icon at bounding box center [1021, 437] width 16 height 15
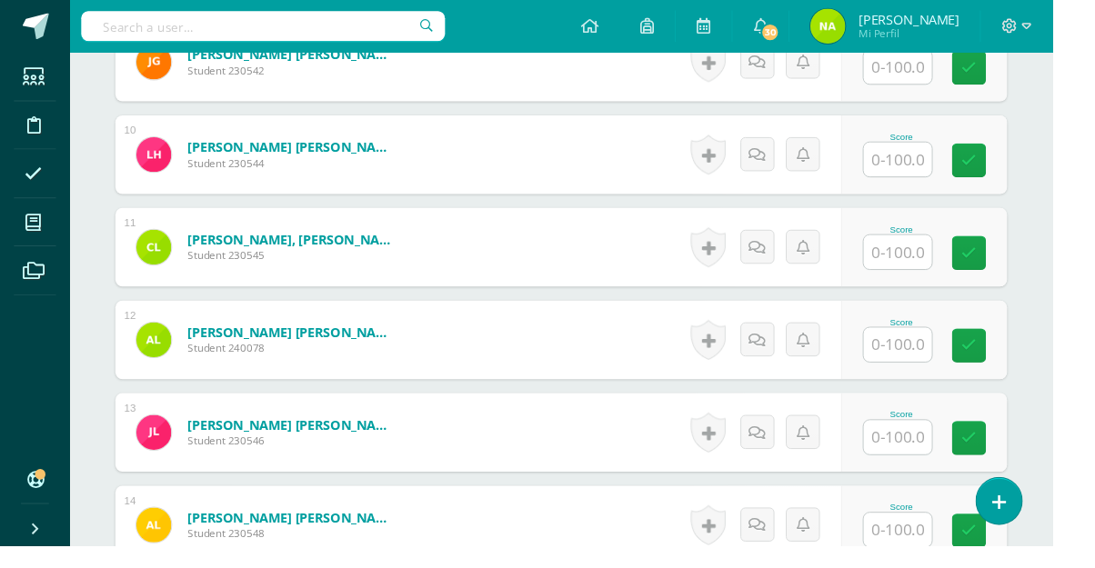
scroll to position [1383, 0]
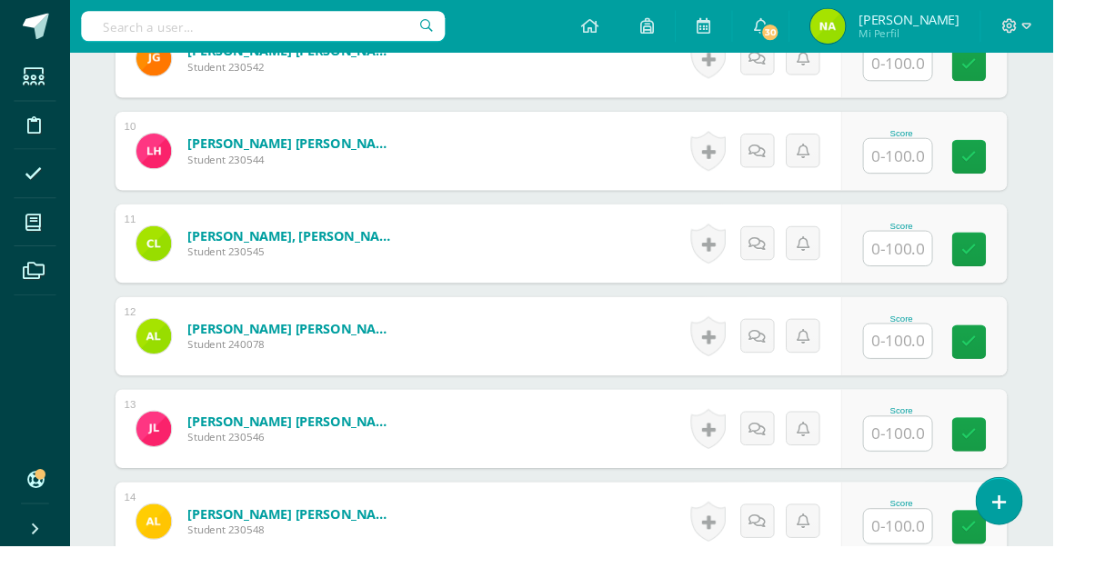
click at [931, 457] on input "text" at bounding box center [933, 451] width 71 height 35
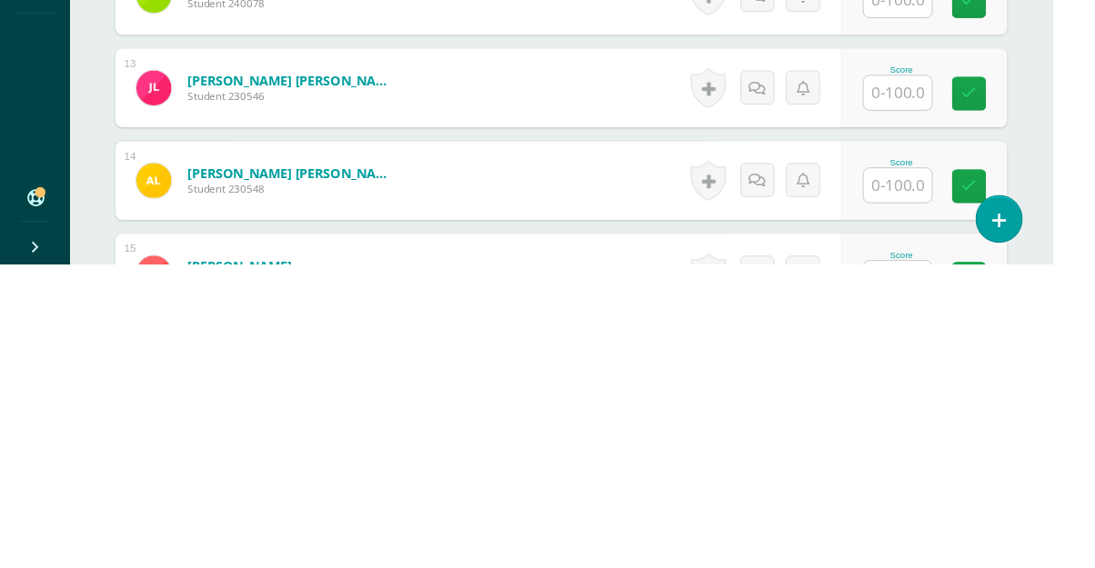
scroll to position [1444, 0]
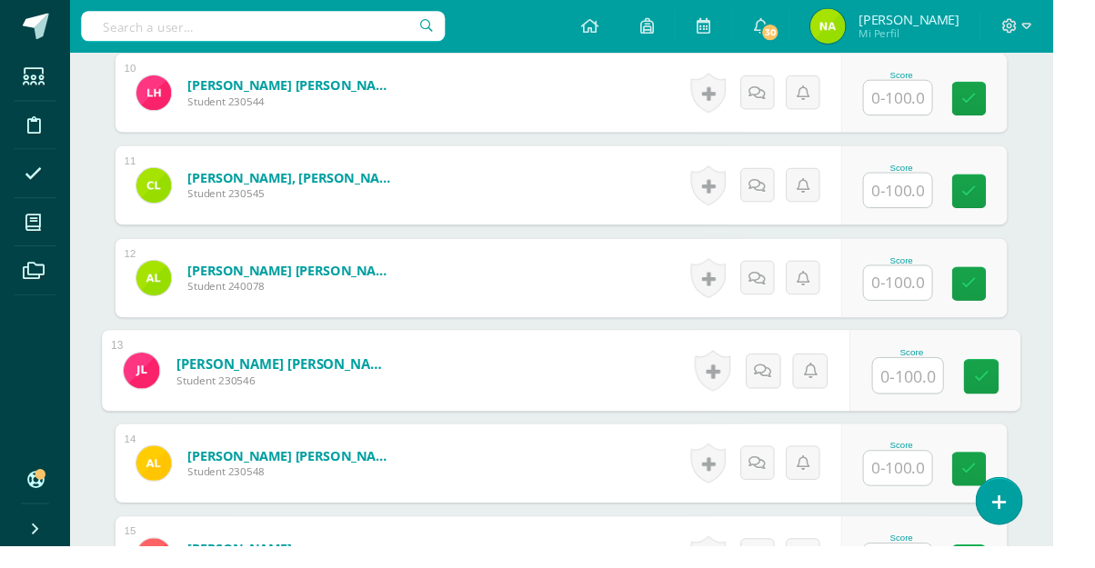
click at [951, 382] on input "text" at bounding box center [945, 391] width 73 height 36
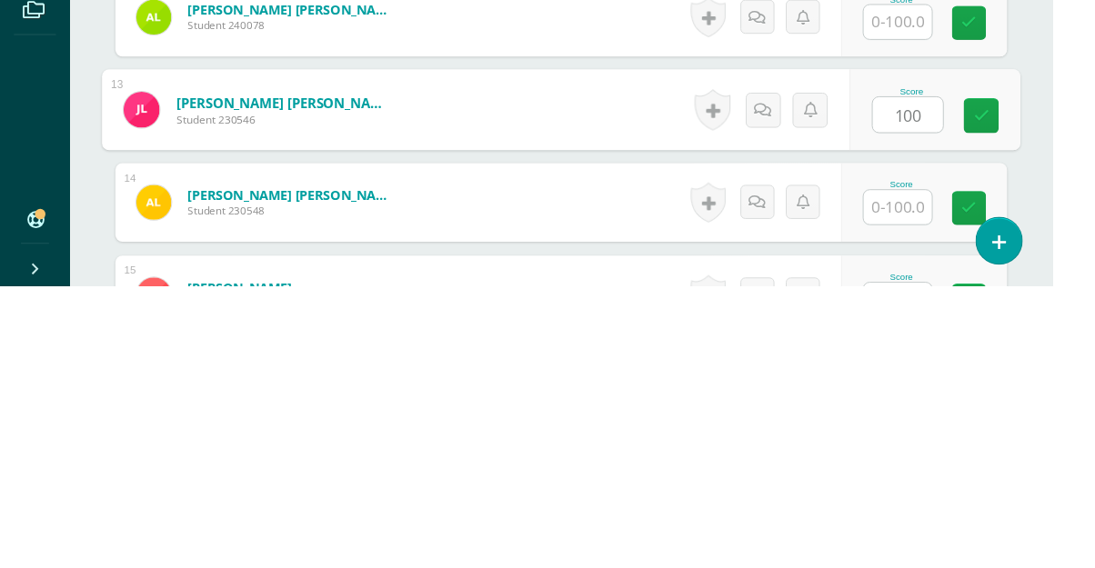
type input "100"
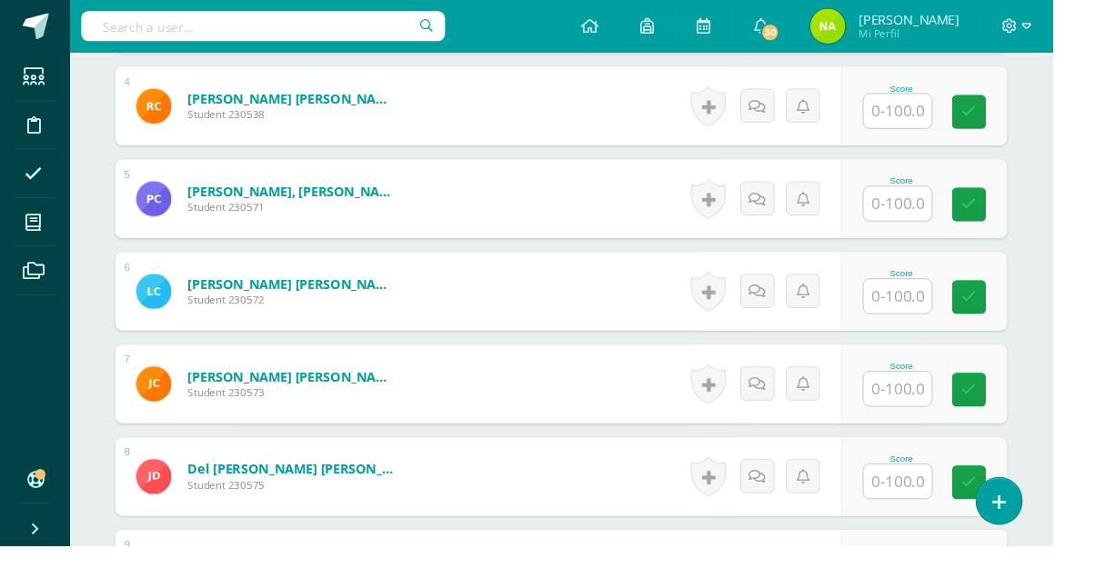
scroll to position [852, 0]
click at [946, 119] on input "text" at bounding box center [933, 114] width 71 height 35
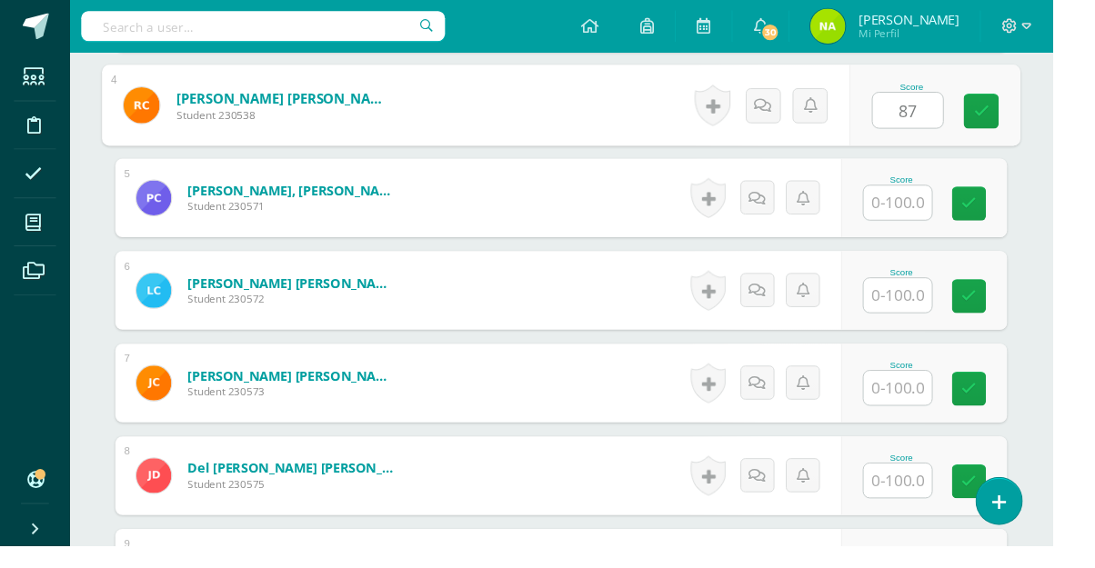
type input "87"
click at [948, 209] on input "text" at bounding box center [933, 211] width 71 height 35
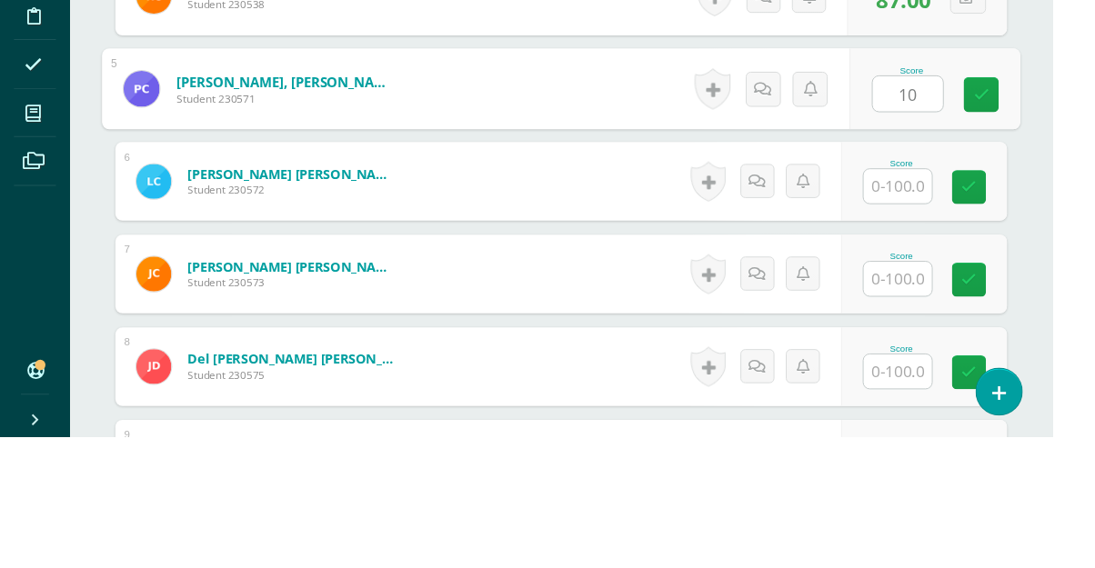
type input "100"
click at [1019, 222] on link at bounding box center [1021, 213] width 36 height 36
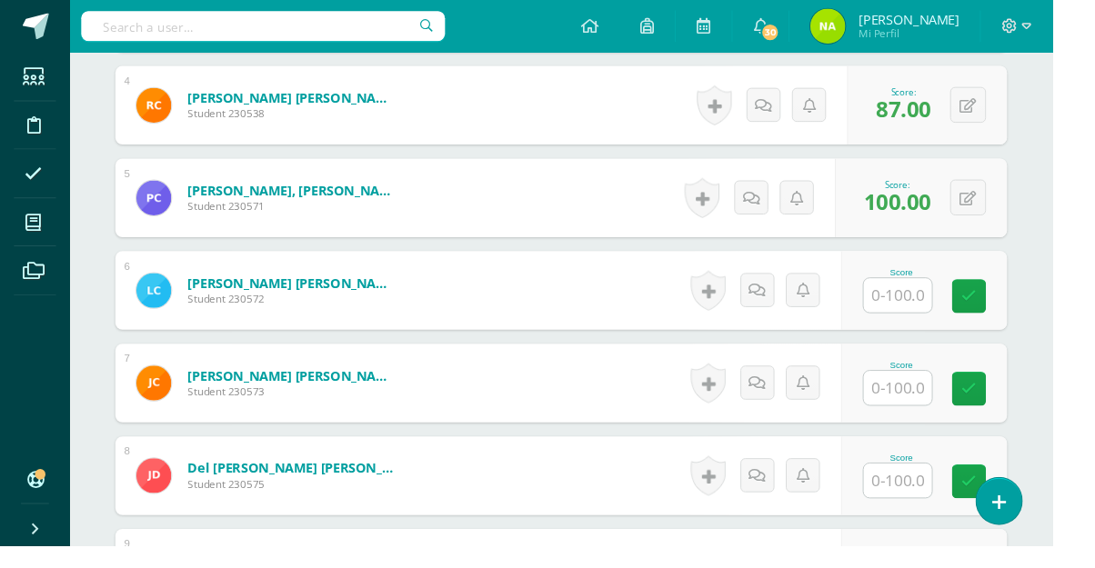
click at [954, 311] on input "text" at bounding box center [933, 307] width 71 height 35
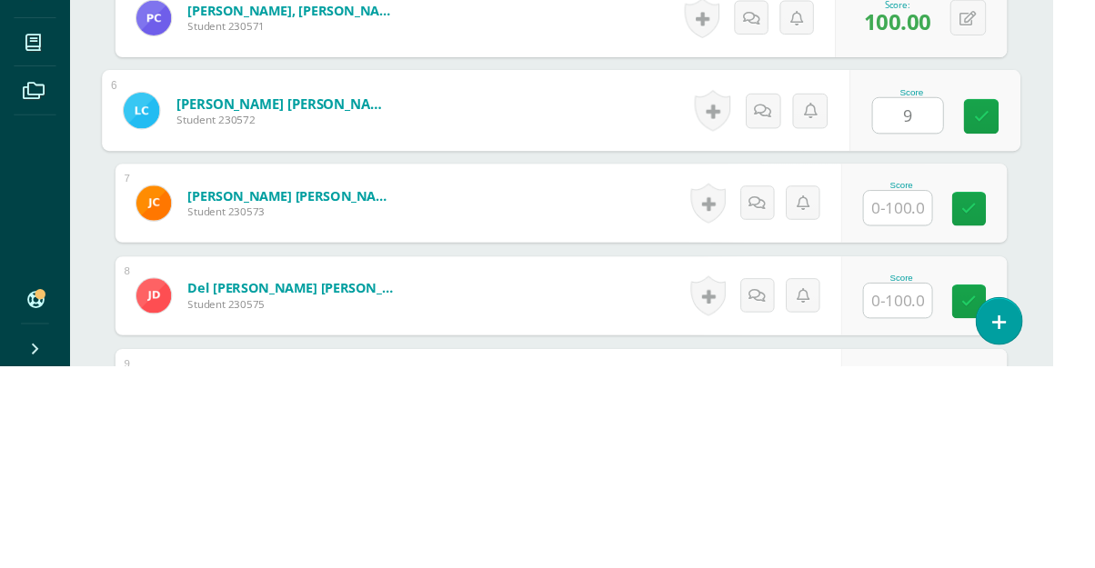
type input "96"
click at [1019, 314] on icon at bounding box center [1021, 308] width 16 height 15
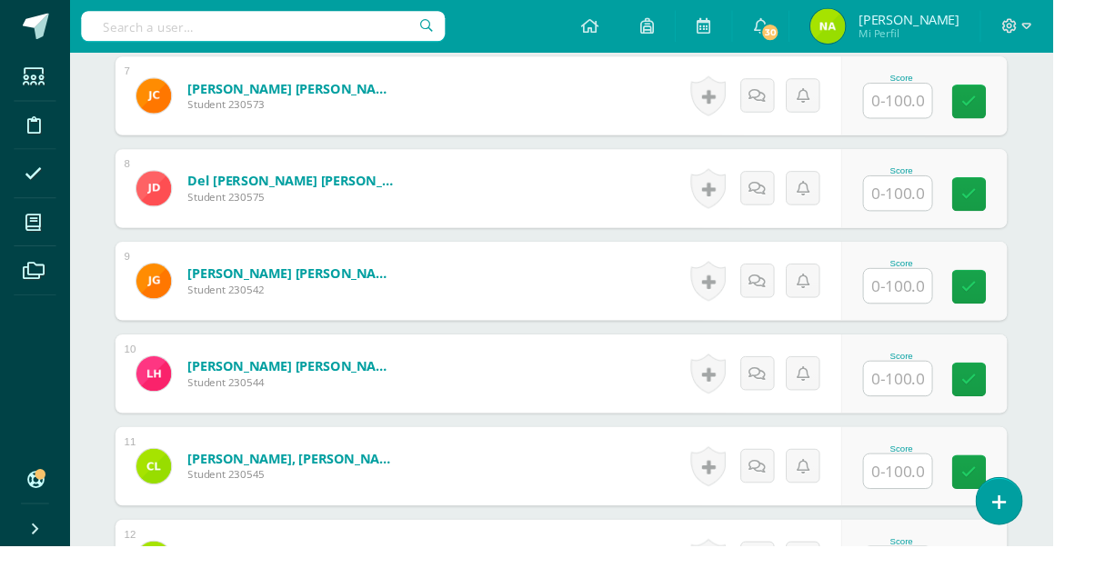
scroll to position [1151, 0]
click at [951, 108] on input "text" at bounding box center [933, 104] width 71 height 35
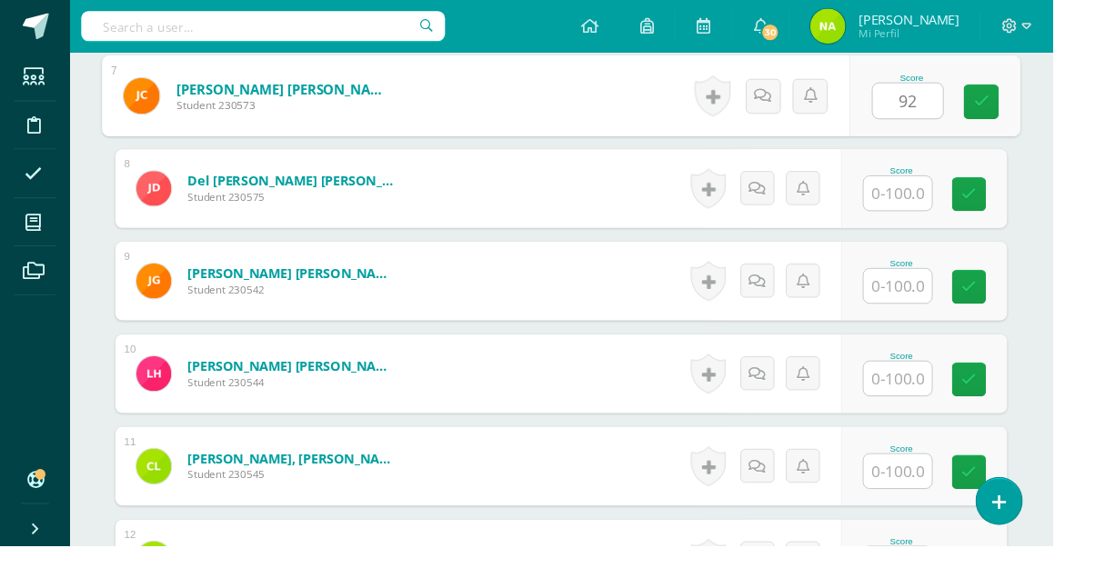
type input "92"
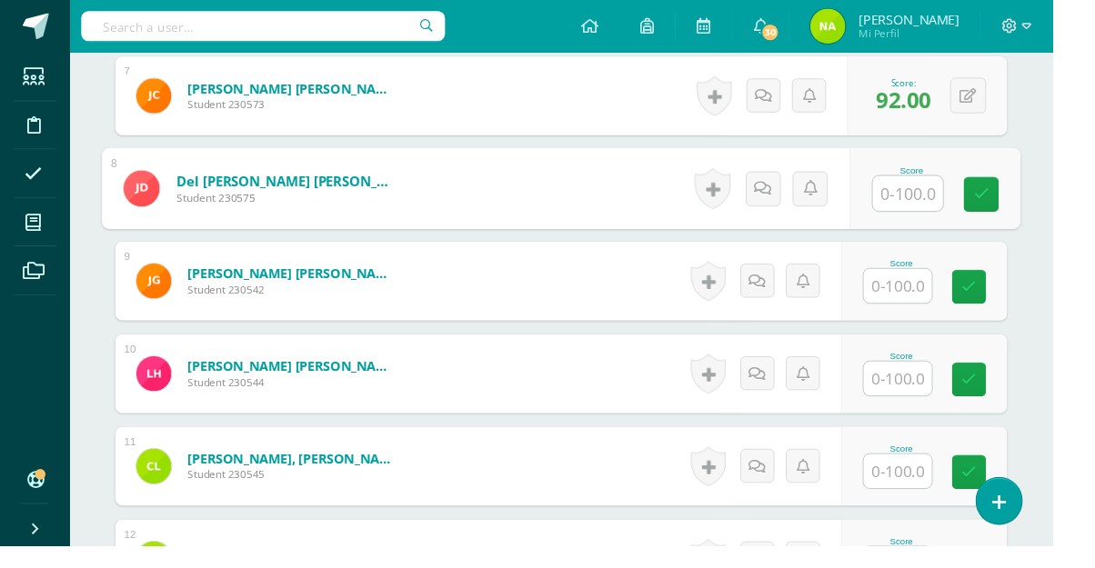
click at [947, 206] on input "text" at bounding box center [945, 202] width 73 height 36
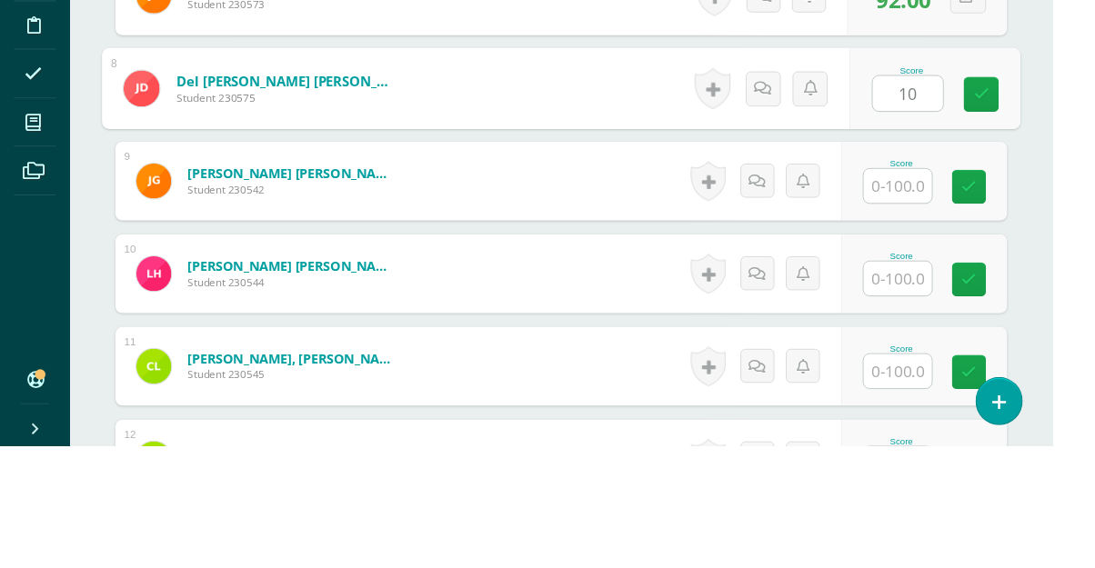
type input "100"
click at [1030, 210] on link at bounding box center [1021, 203] width 36 height 36
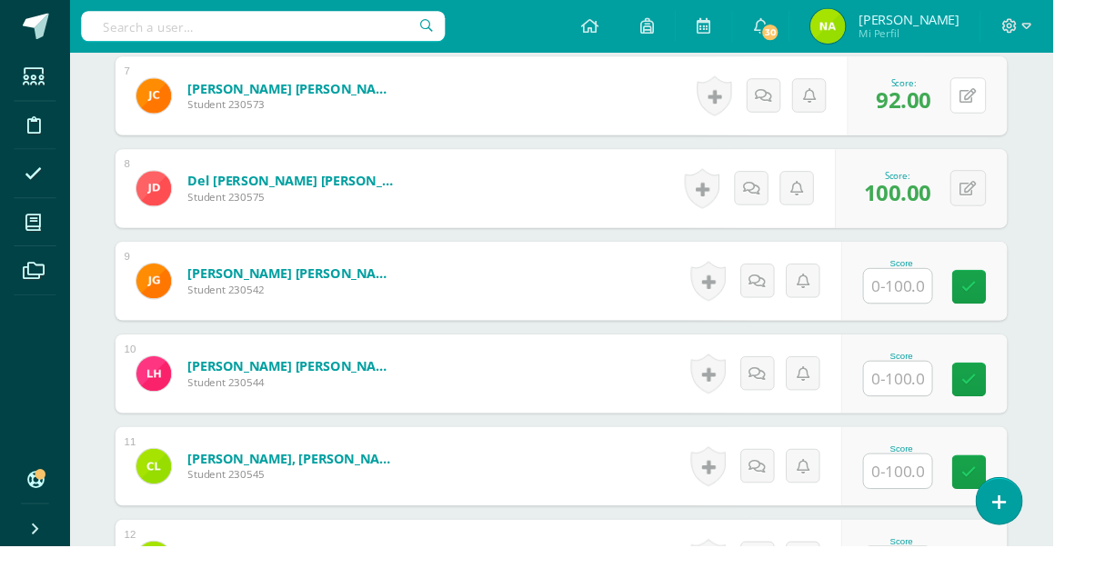
click at [1015, 109] on button at bounding box center [1007, 99] width 37 height 37
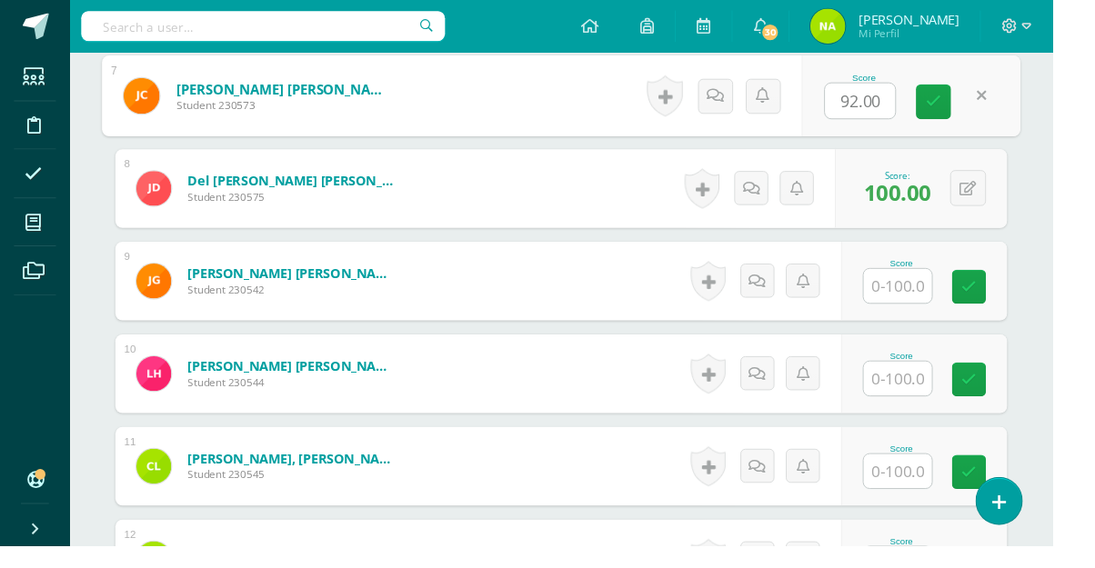
click at [960, 303] on input "text" at bounding box center [933, 297] width 71 height 35
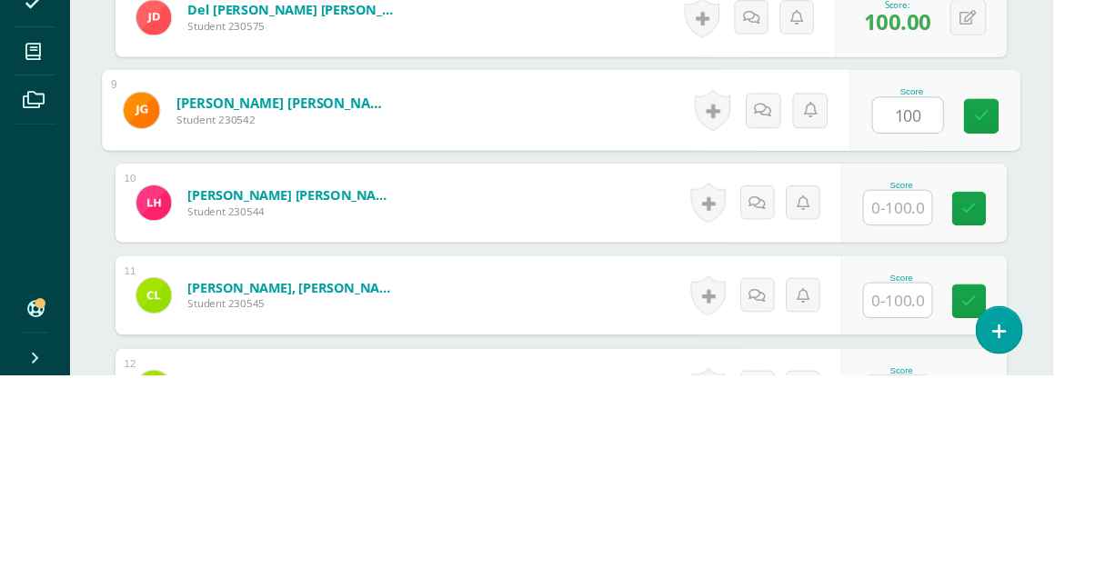
type input "100"
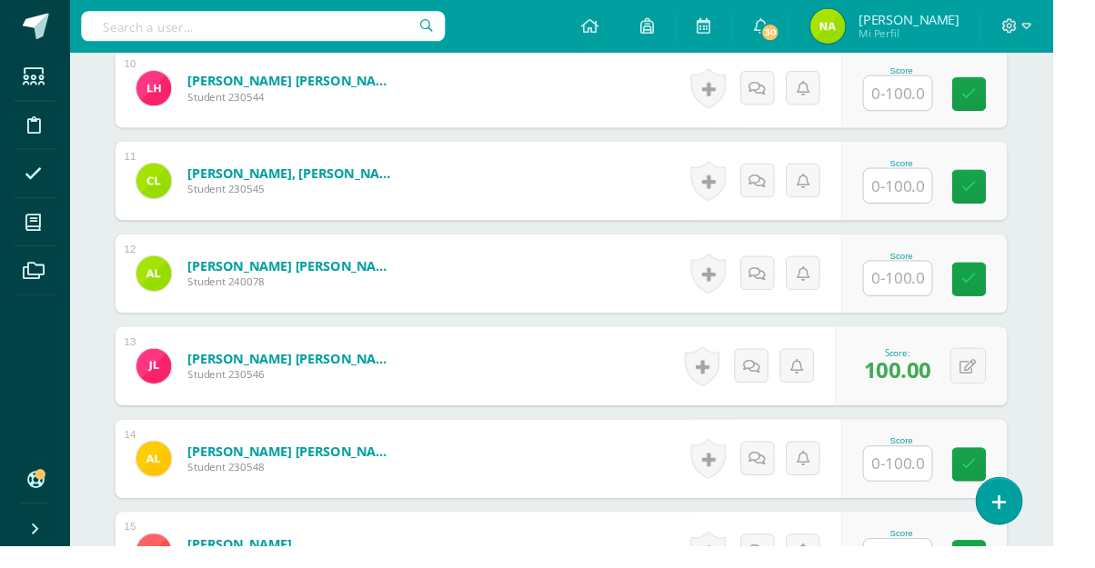
scroll to position [1448, 0]
click at [948, 102] on input "text" at bounding box center [933, 97] width 71 height 35
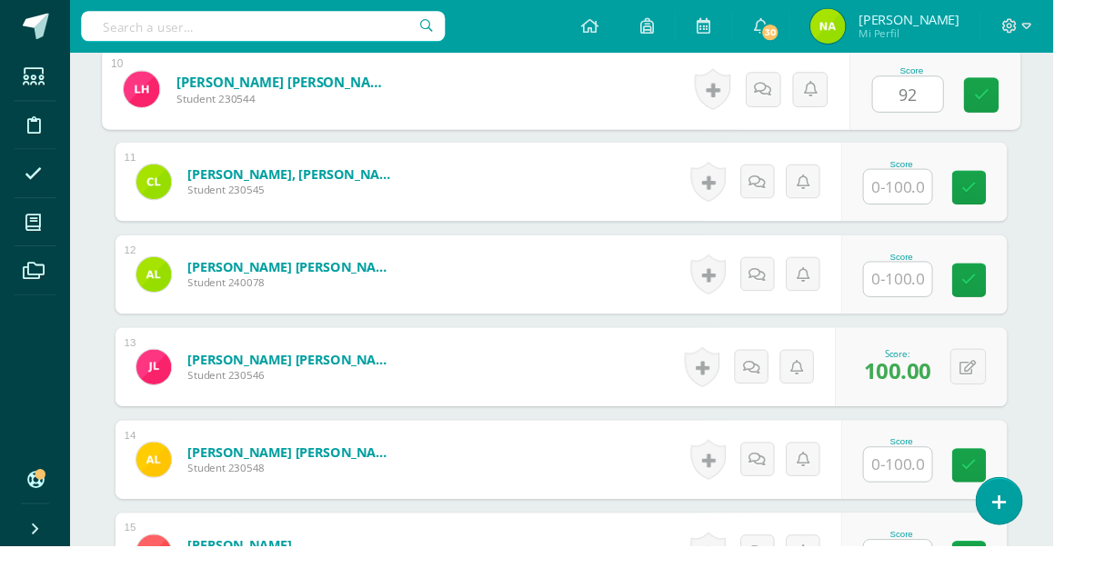
type input "92"
click at [1090, 125] on div "Progrentis Quinto Bach. Progra "Progra A" Herramientas Detalle de asistencias A…" at bounding box center [584, 294] width 1022 height 3374
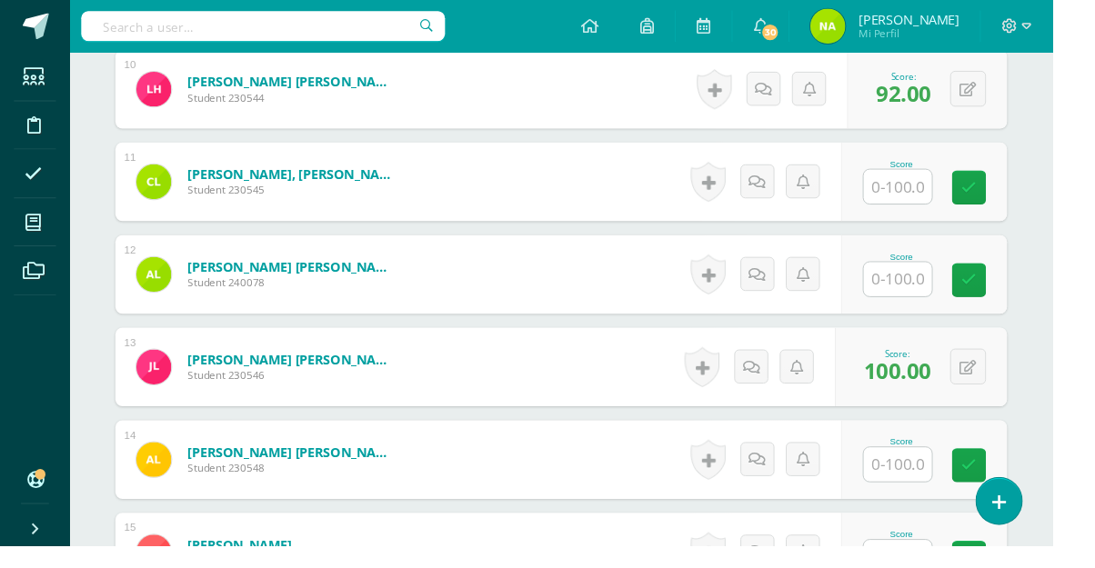
click at [955, 201] on input "text" at bounding box center [933, 193] width 71 height 35
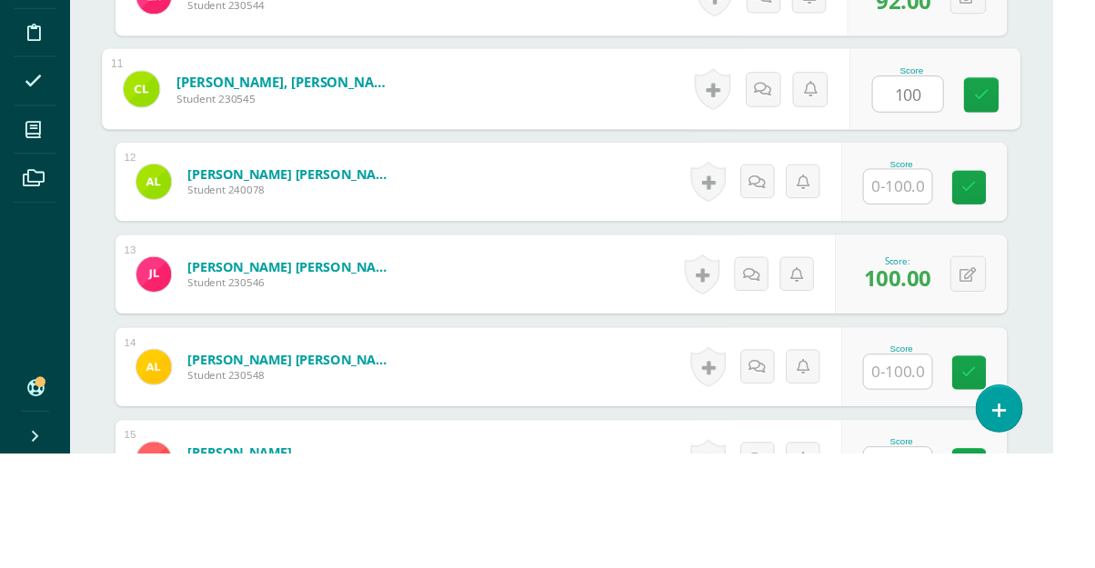
type input "100"
click at [1091, 228] on div "Progrentis Quinto Bach. Progra "Progra A" Herramientas Detalle de asistencias A…" at bounding box center [584, 294] width 1022 height 3374
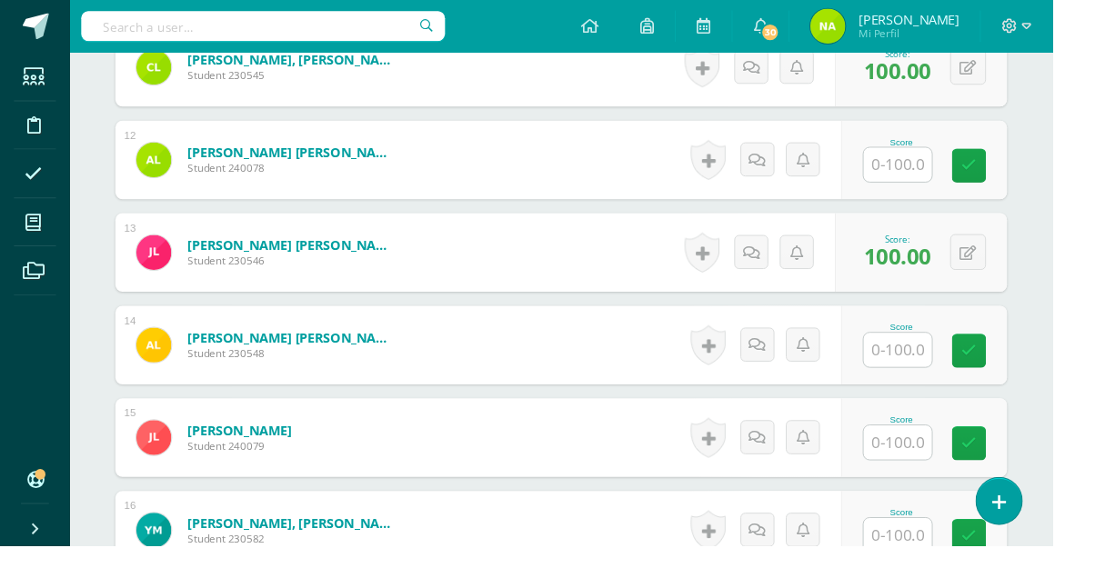
scroll to position [1566, 0]
click at [945, 175] on input "text" at bounding box center [933, 172] width 71 height 35
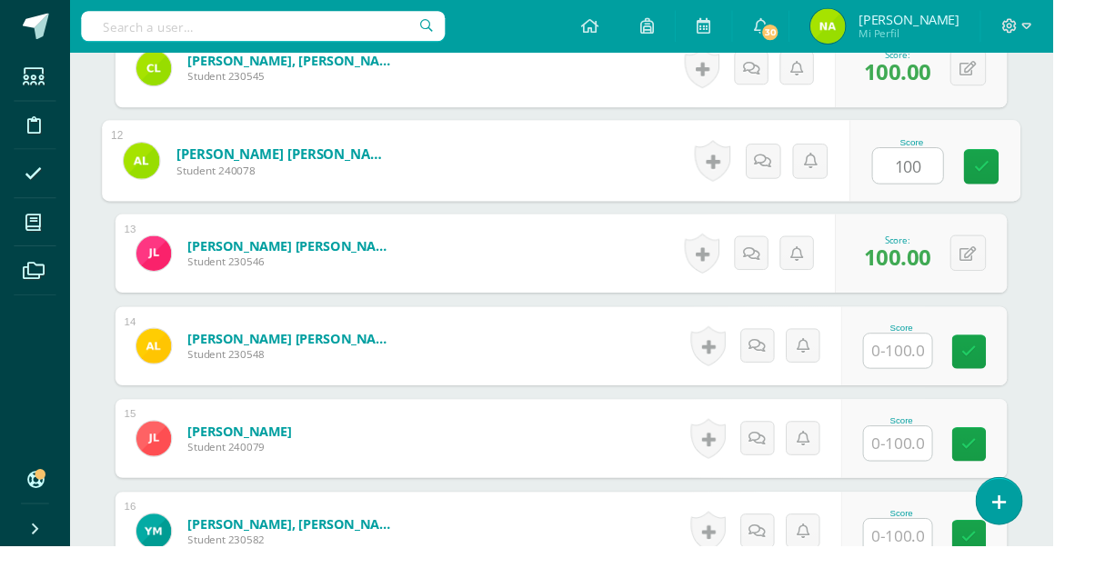
type input "100"
click at [1091, 156] on div "Progrentis Quinto Bach. Progra "Progra A" Herramientas Detalle de asistencias A…" at bounding box center [584, 176] width 1022 height 3374
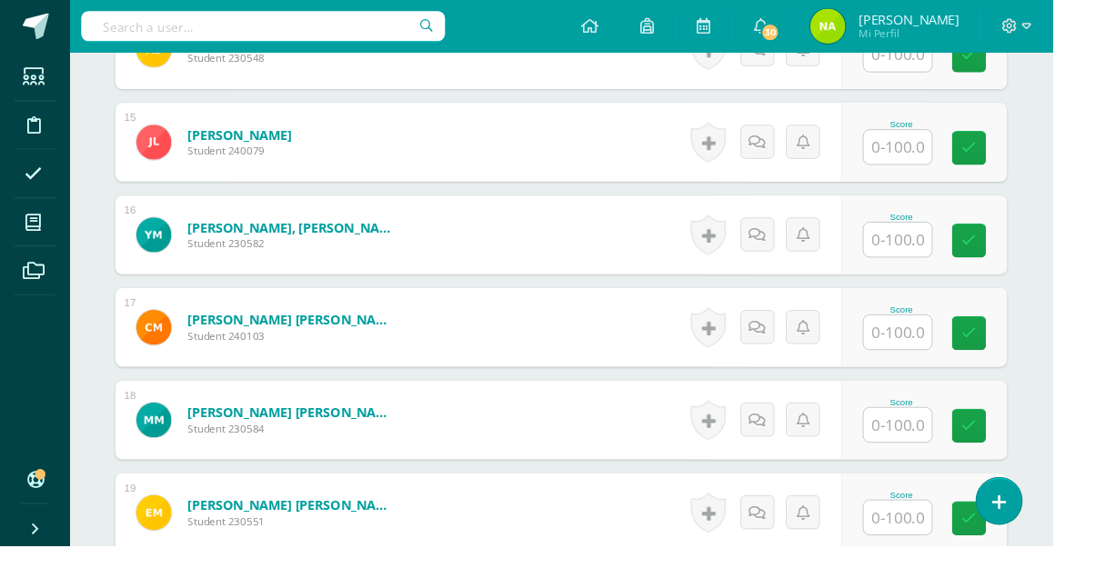
scroll to position [1920, 0]
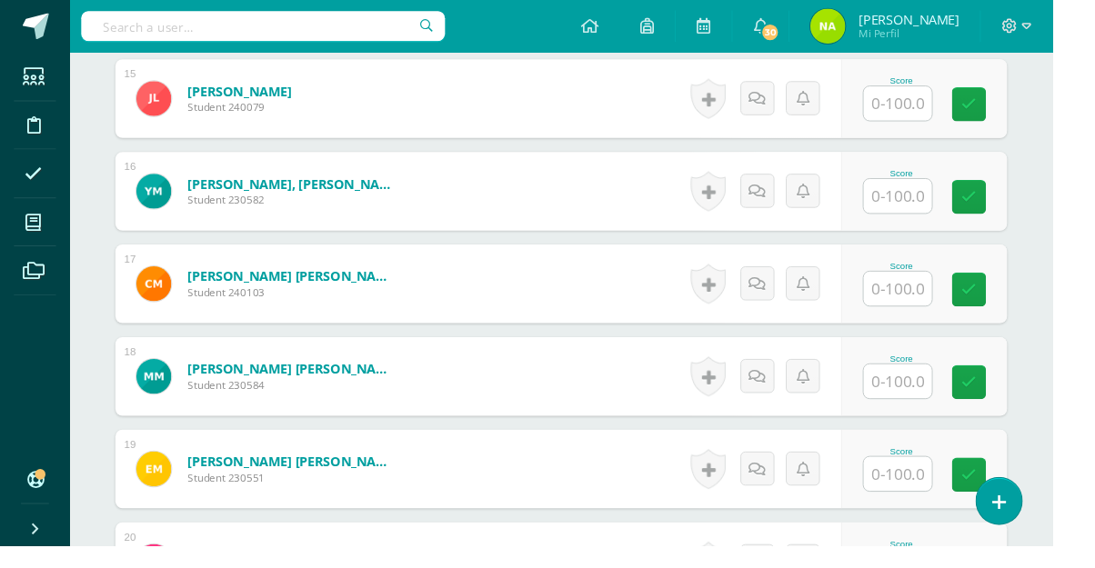
click at [957, 107] on input "text" at bounding box center [933, 107] width 71 height 35
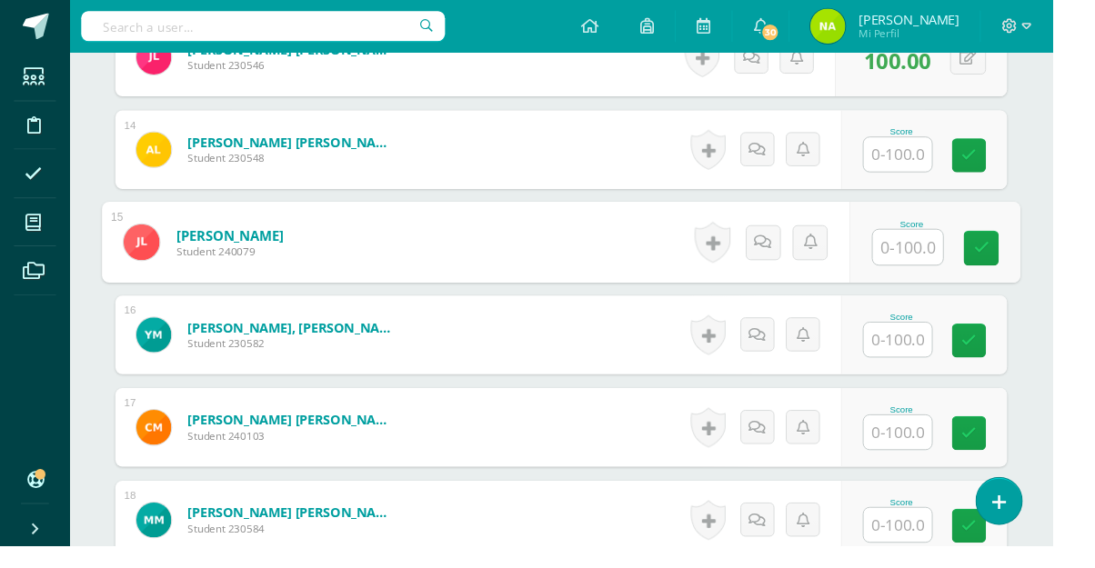
scroll to position [1769, 0]
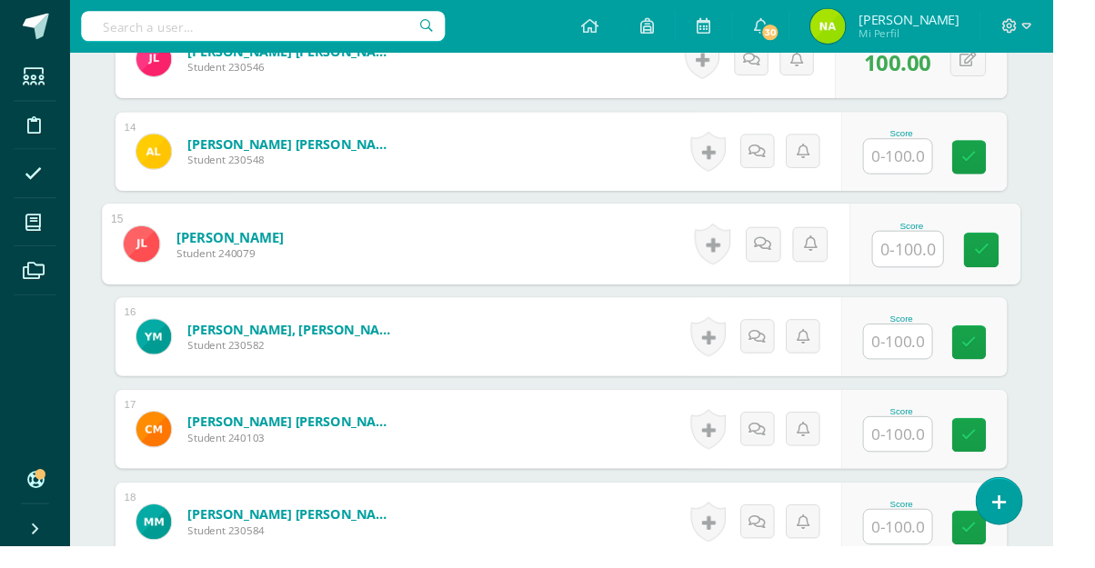
click at [946, 170] on input "text" at bounding box center [933, 162] width 71 height 35
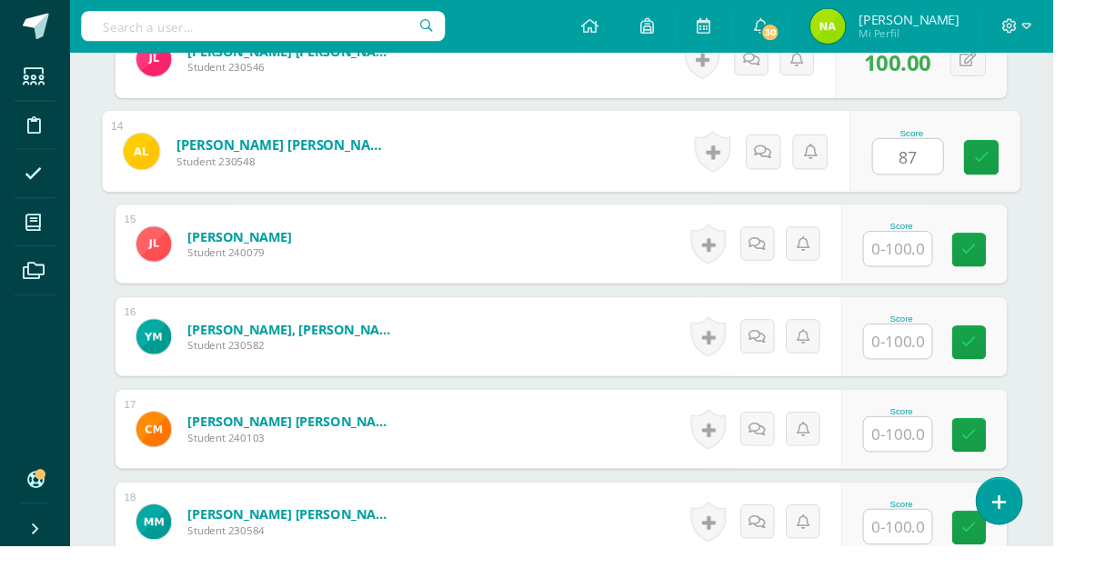
type input "87"
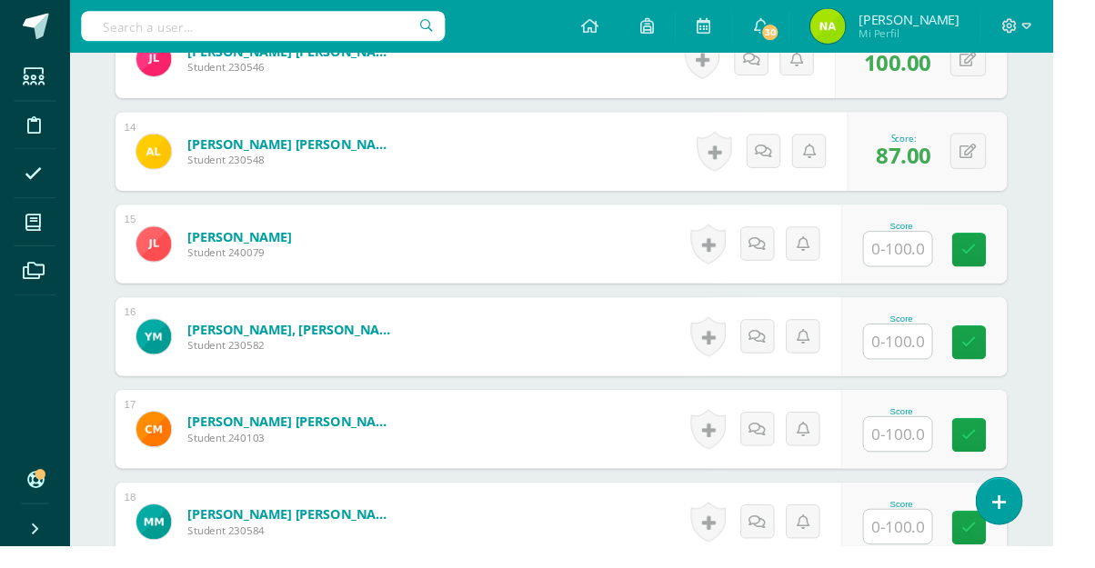
click at [944, 264] on input "text" at bounding box center [933, 258] width 71 height 35
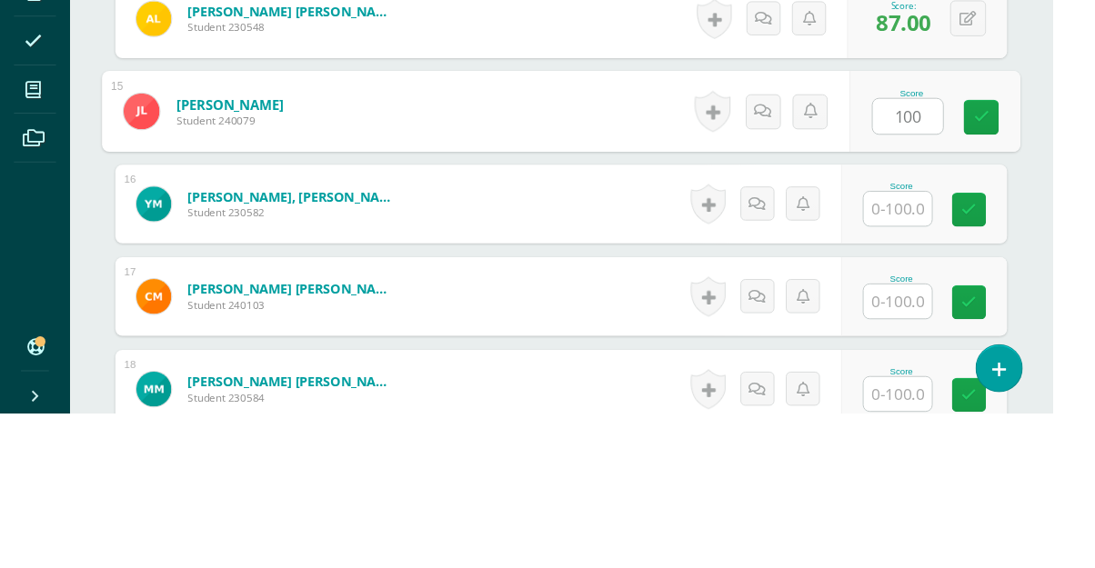
type input "100"
click at [1083, 249] on div "¿Estás seguro que quieres eliminar esta actividad? Esto borrará la actividad y …" at bounding box center [584, 35] width 1000 height 3248
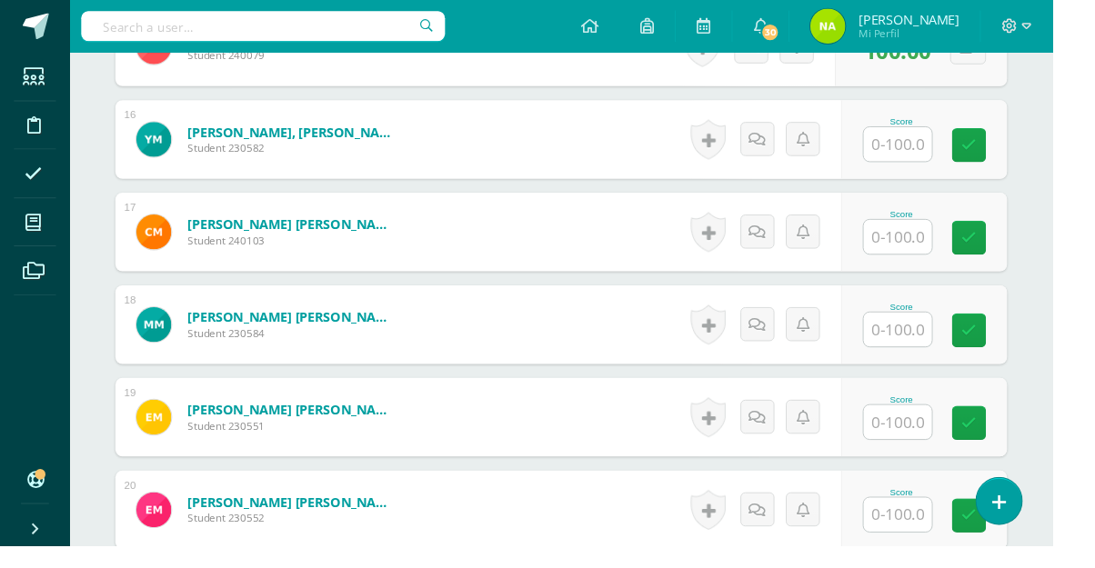
scroll to position [1970, 0]
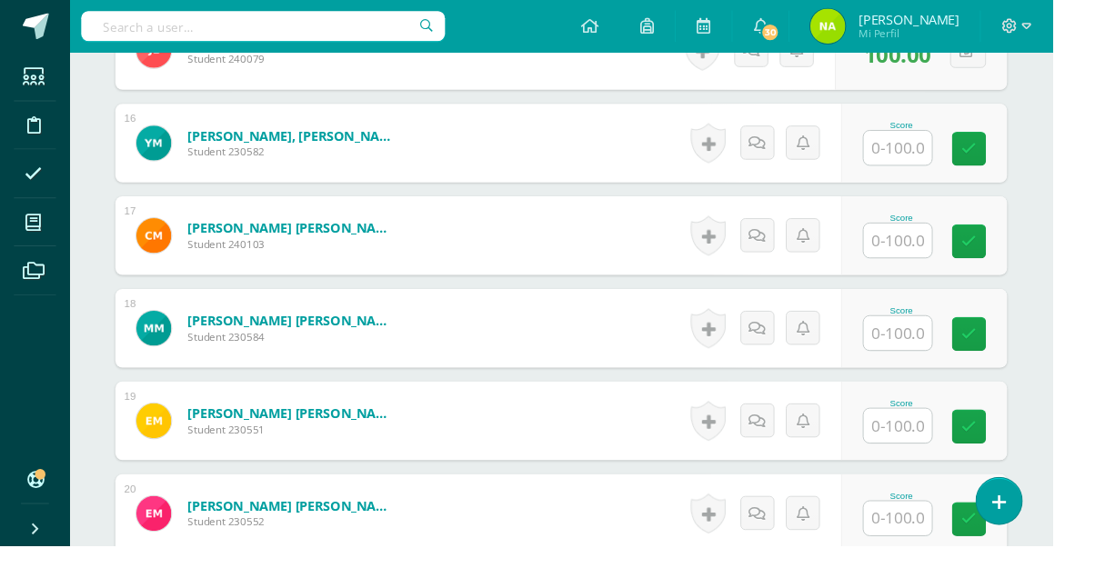
click at [944, 167] on input "text" at bounding box center [933, 153] width 71 height 35
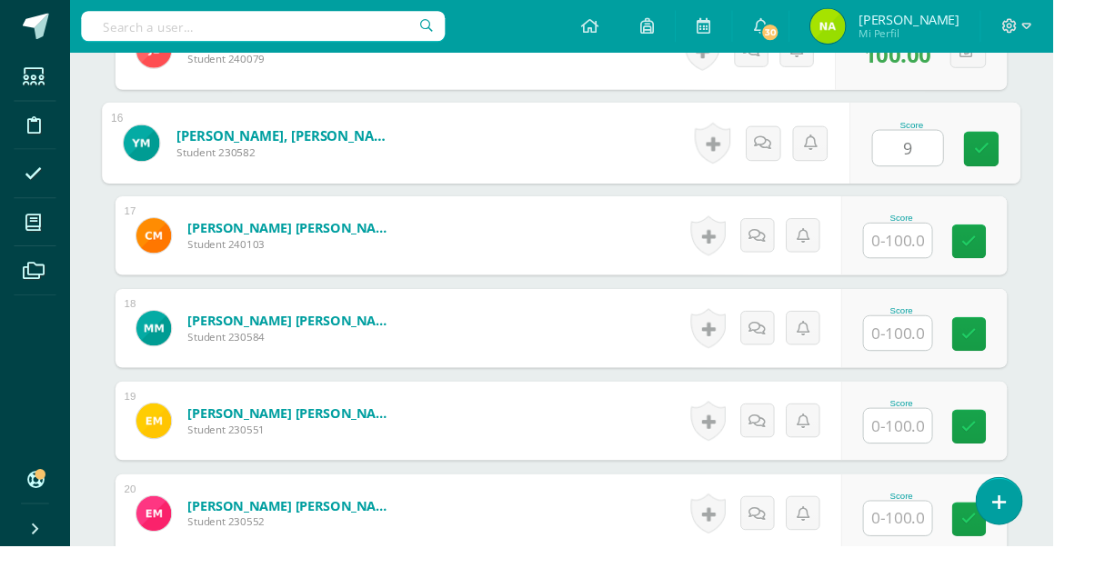
type input "97"
click at [1030, 162] on link at bounding box center [1021, 155] width 36 height 36
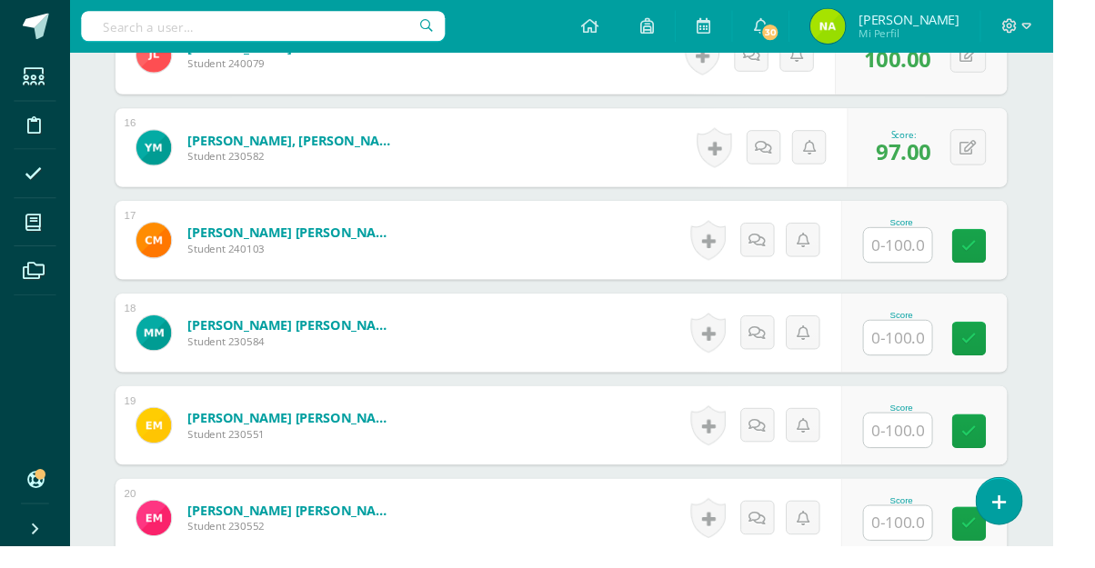
scroll to position [1963, 0]
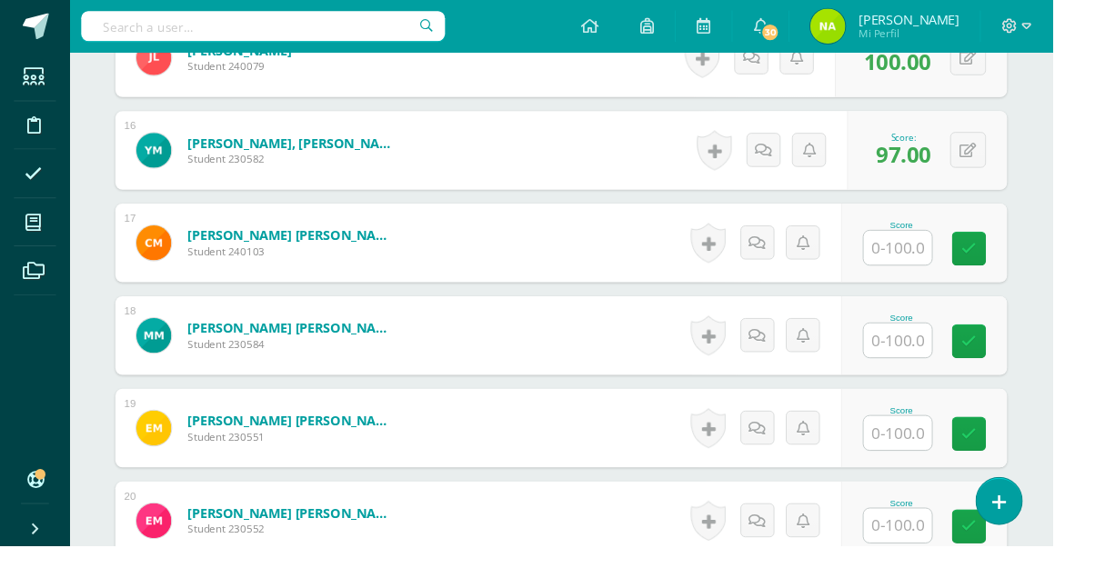
click at [921, 256] on input "text" at bounding box center [933, 257] width 71 height 35
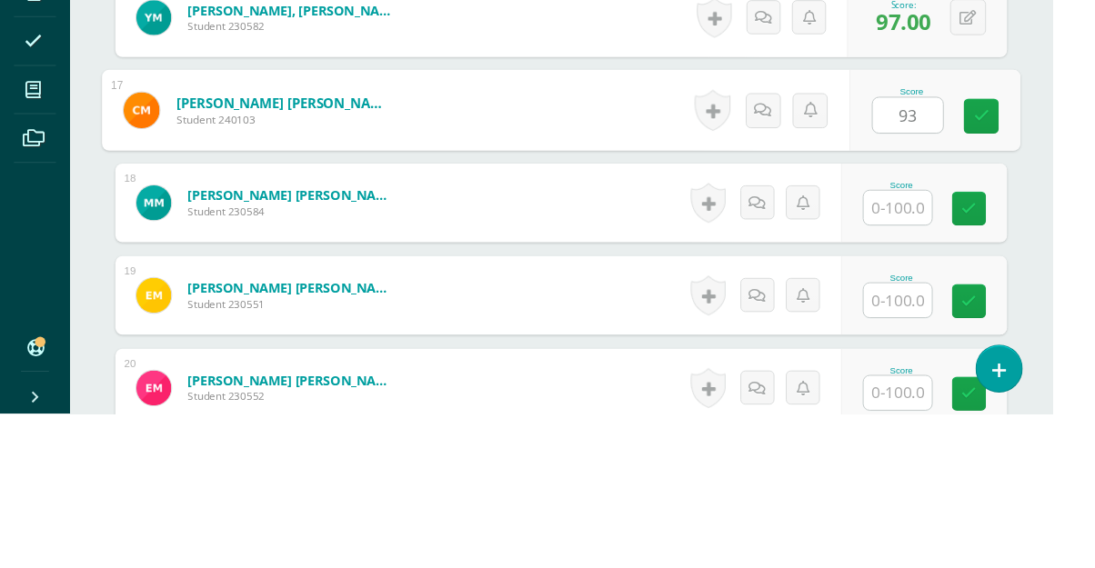
type input "93"
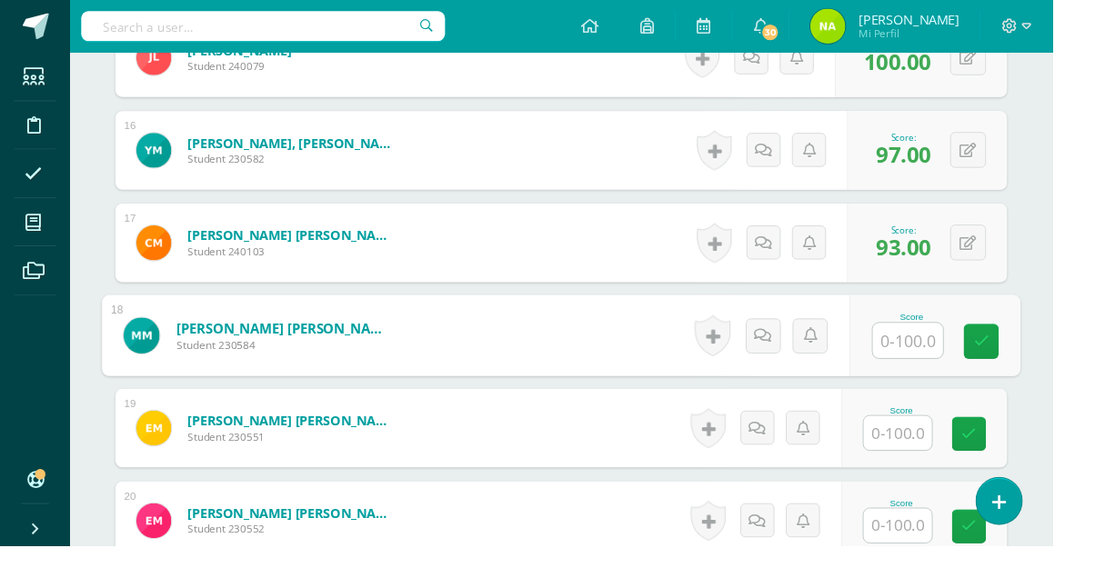
click at [958, 350] on input "text" at bounding box center [945, 354] width 73 height 36
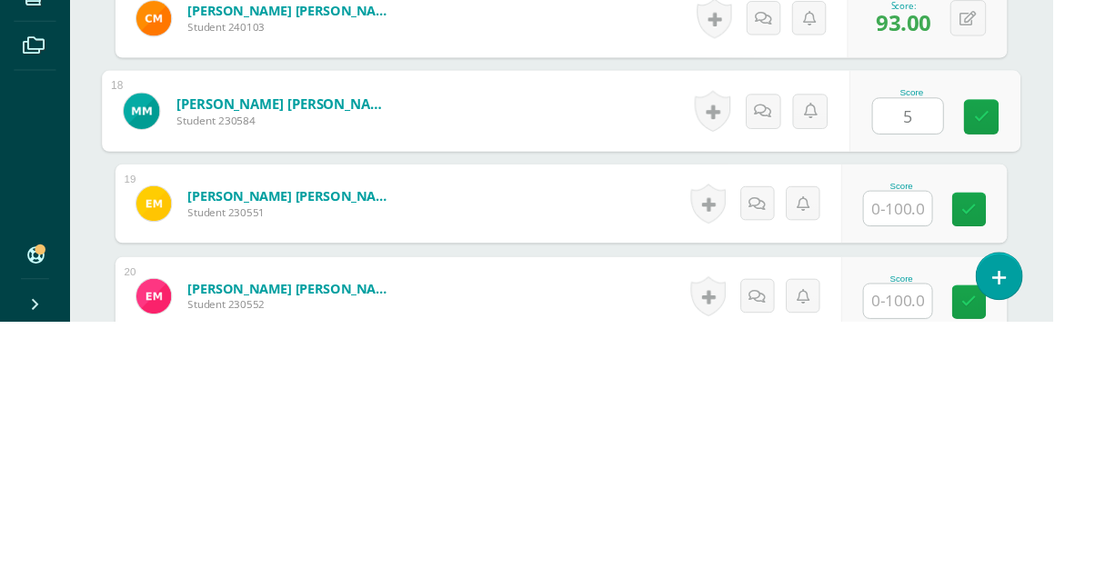
type input "58"
click at [1014, 359] on icon at bounding box center [1021, 354] width 16 height 15
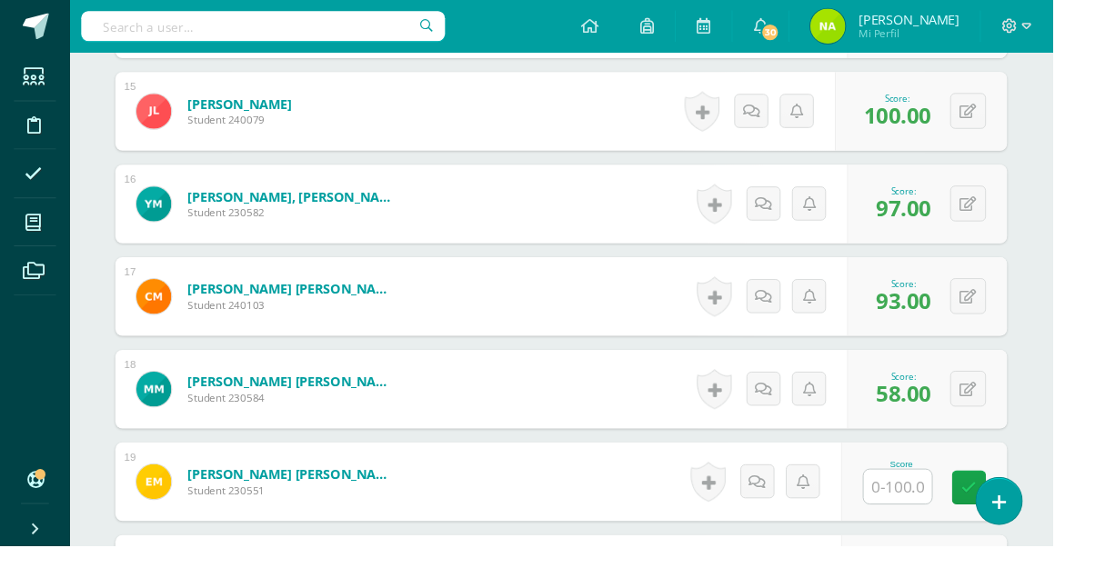
scroll to position [1930, 0]
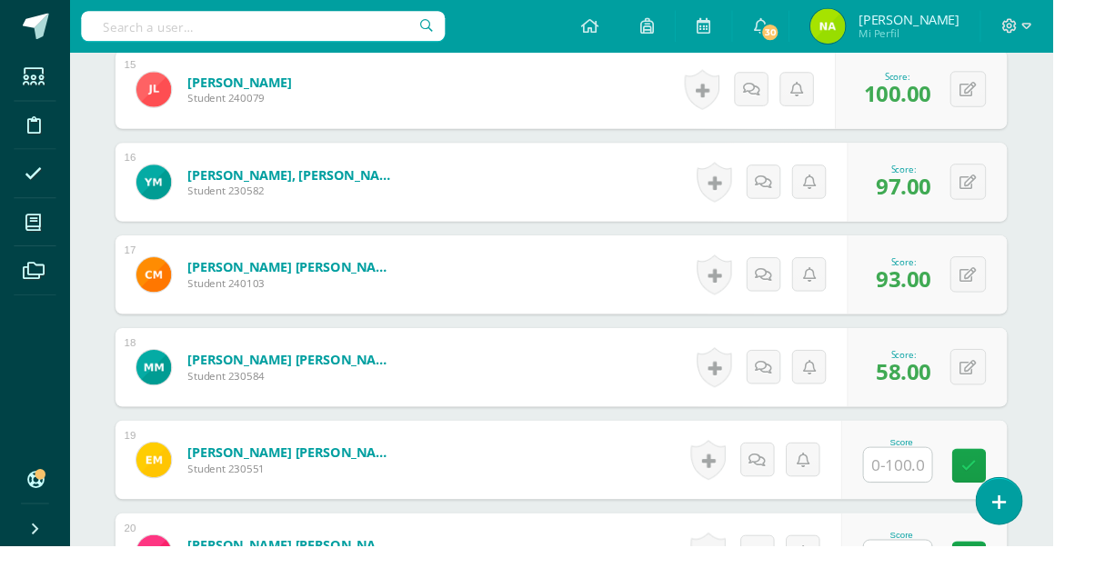
click at [953, 490] on input "text" at bounding box center [933, 483] width 71 height 35
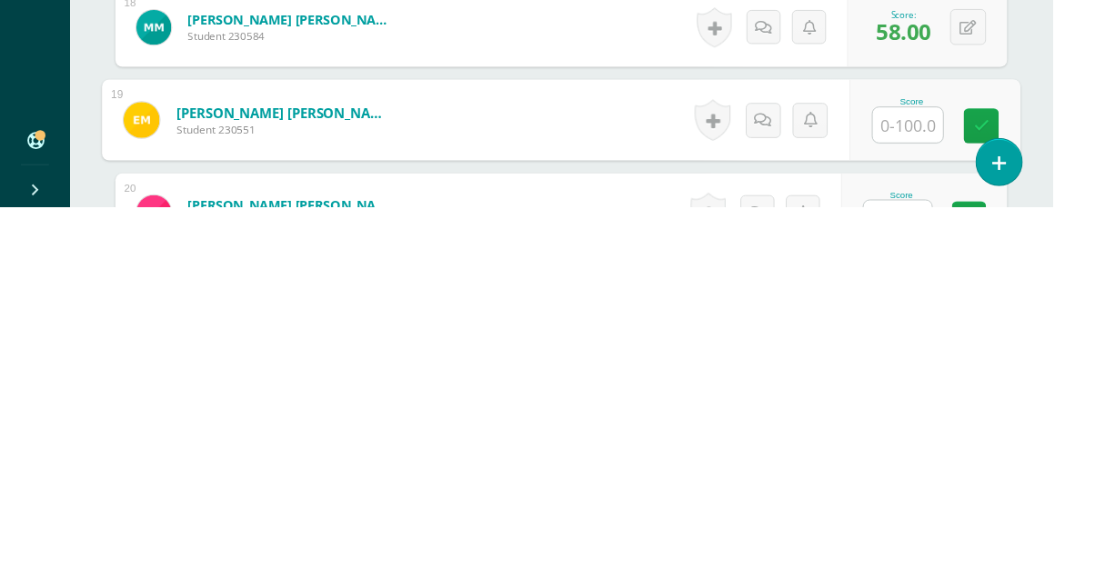
scroll to position [1940, 0]
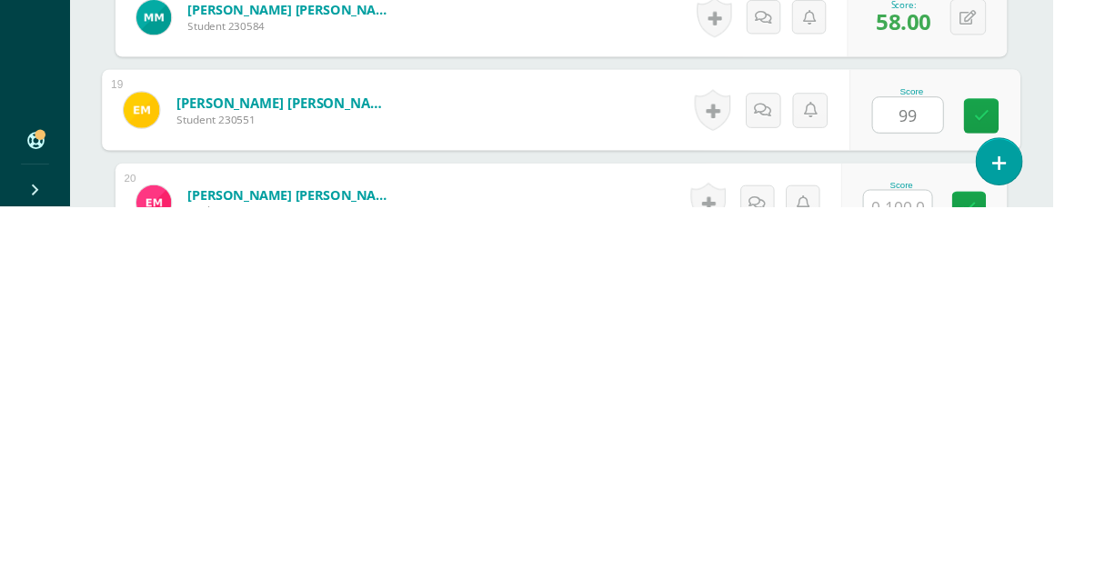
type input "99"
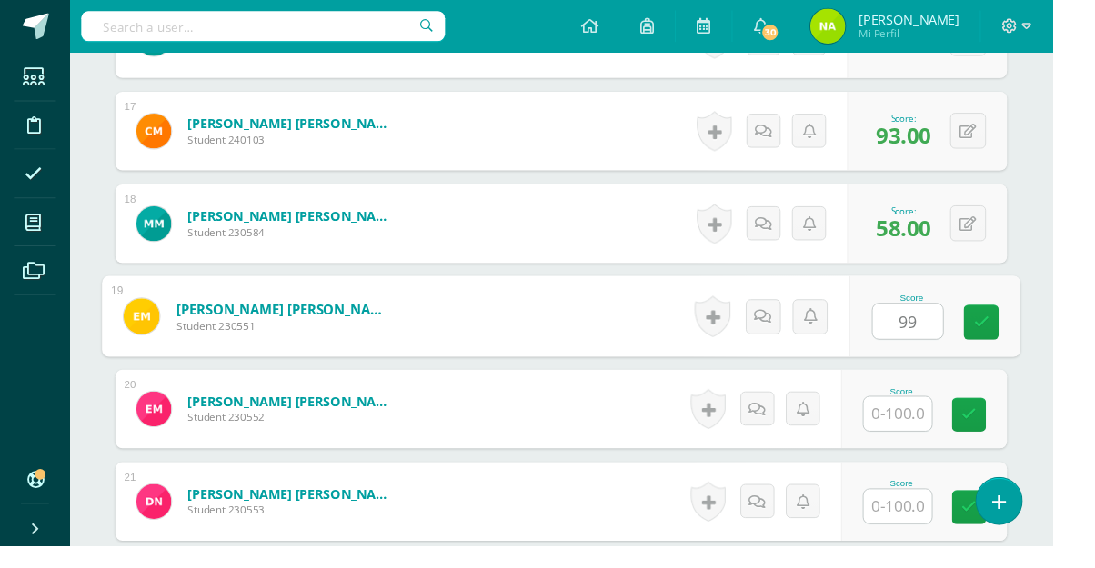
scroll to position [2084, 0]
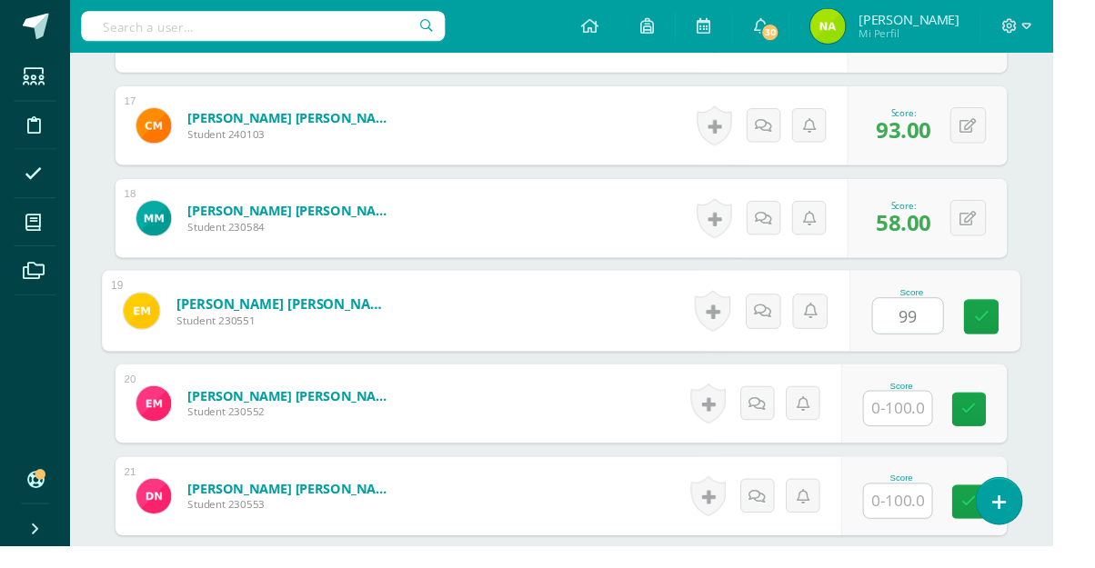
click at [954, 427] on input "text" at bounding box center [933, 424] width 71 height 35
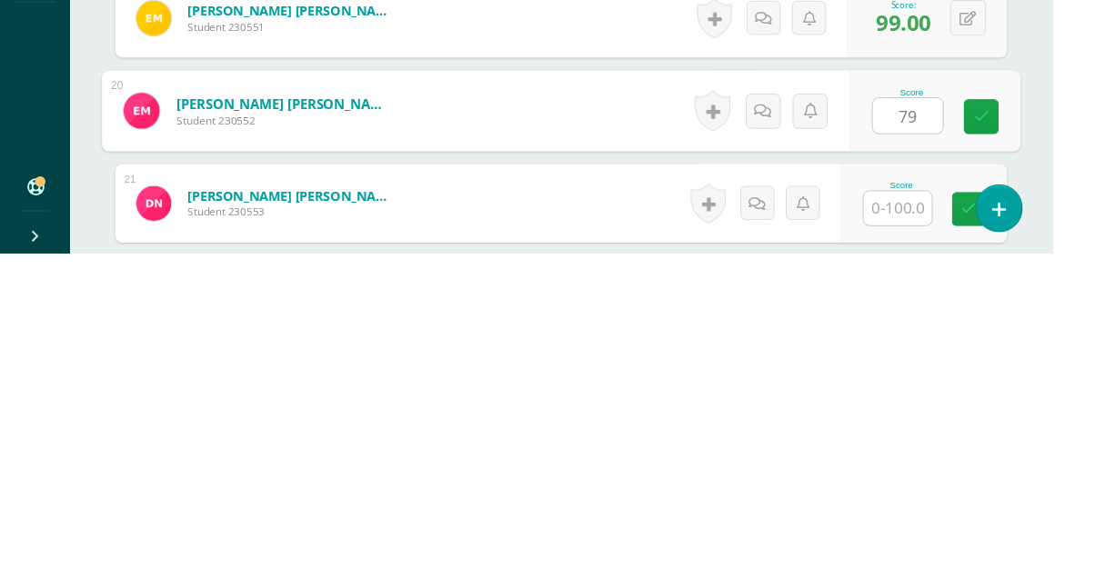
type input "79"
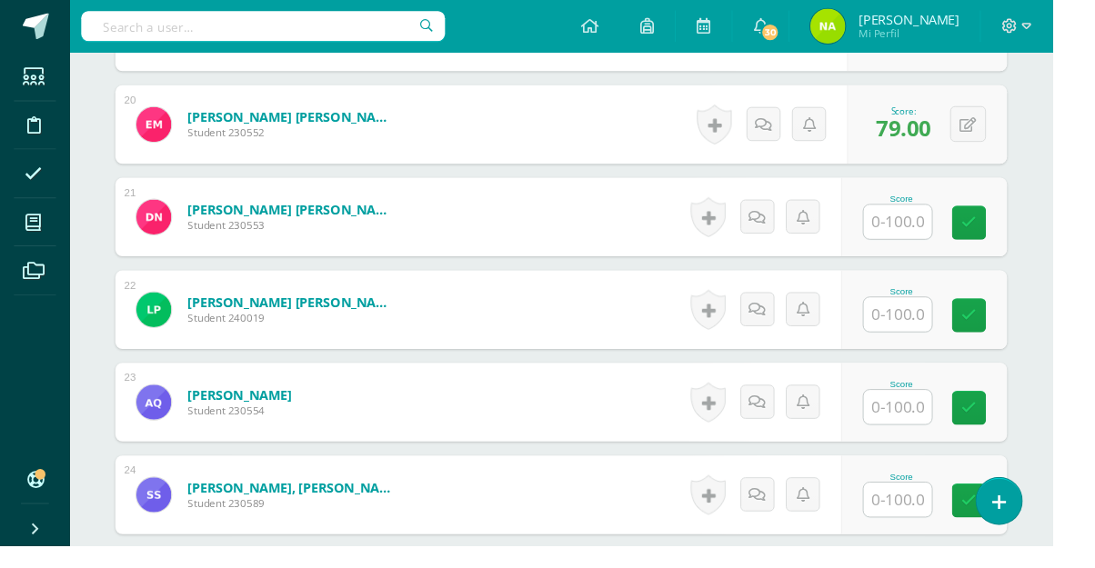
click at [947, 233] on input "text" at bounding box center [933, 230] width 71 height 35
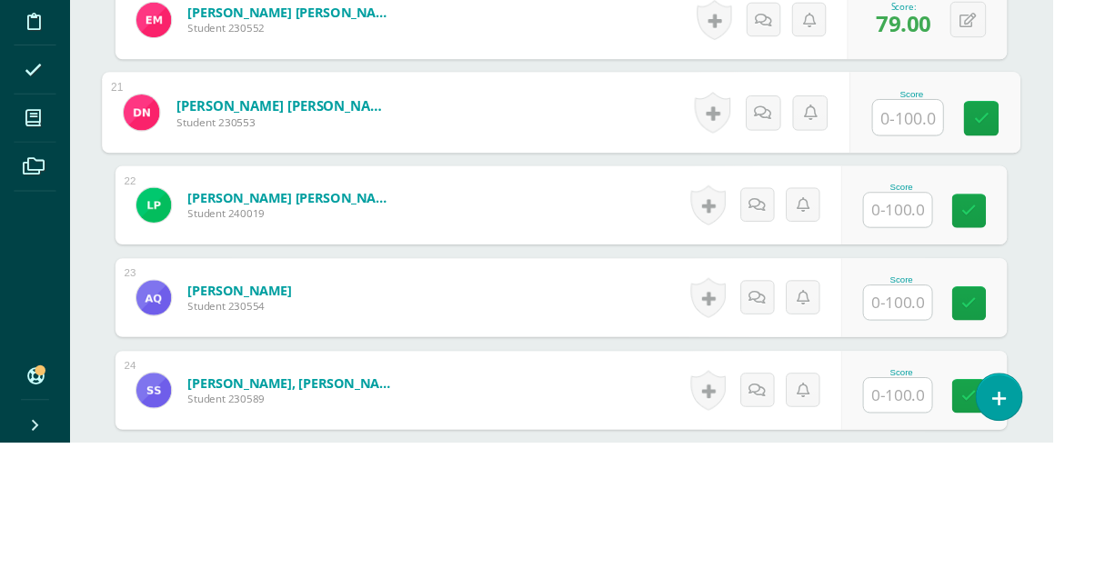
scroll to position [2375, 0]
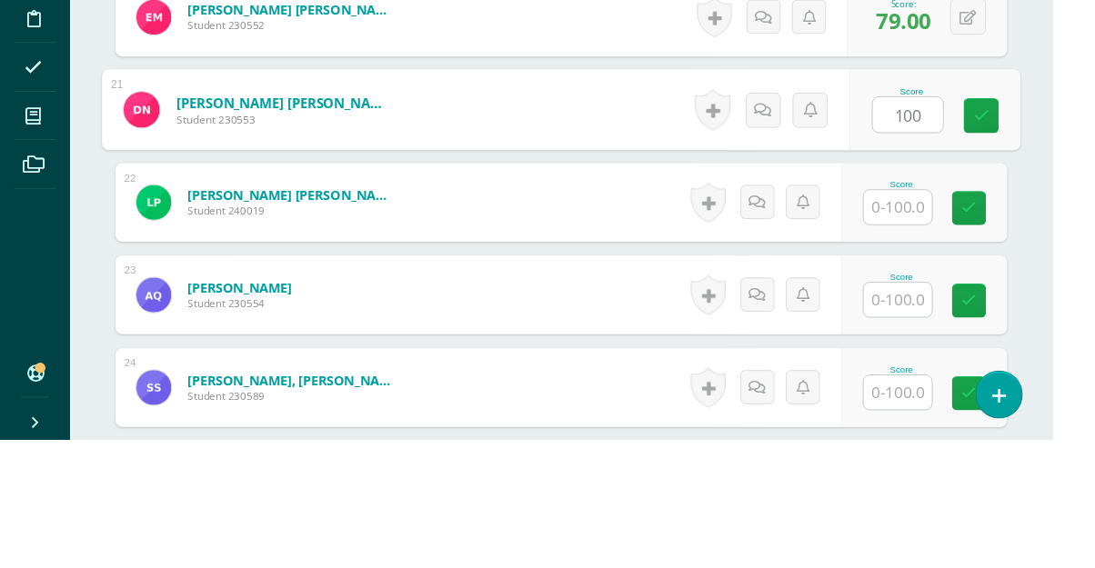
type input "100"
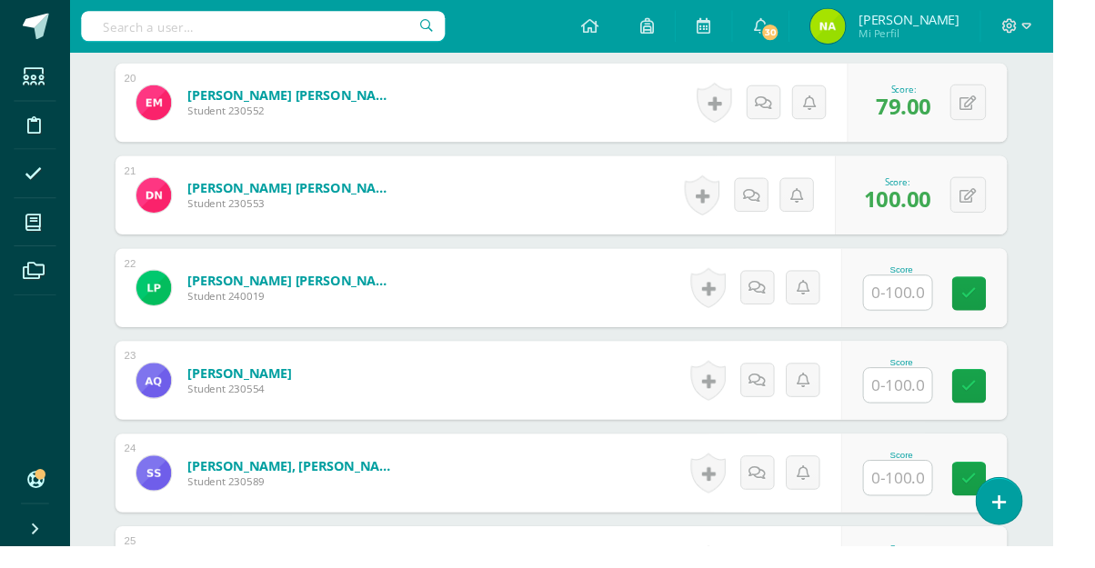
click at [948, 310] on input "text" at bounding box center [933, 303] width 71 height 35
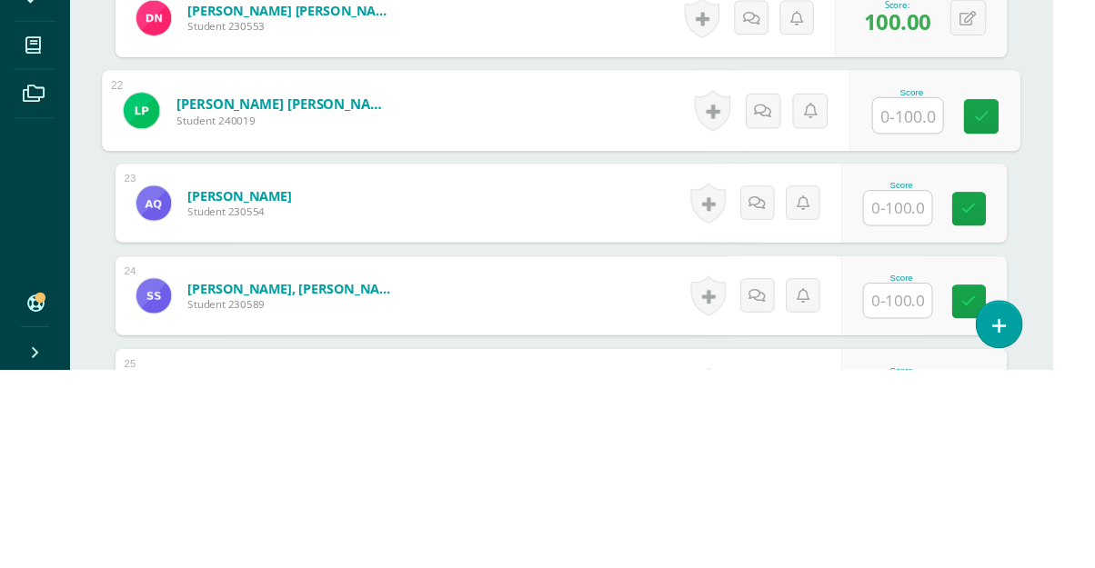
scroll to position [2398, 0]
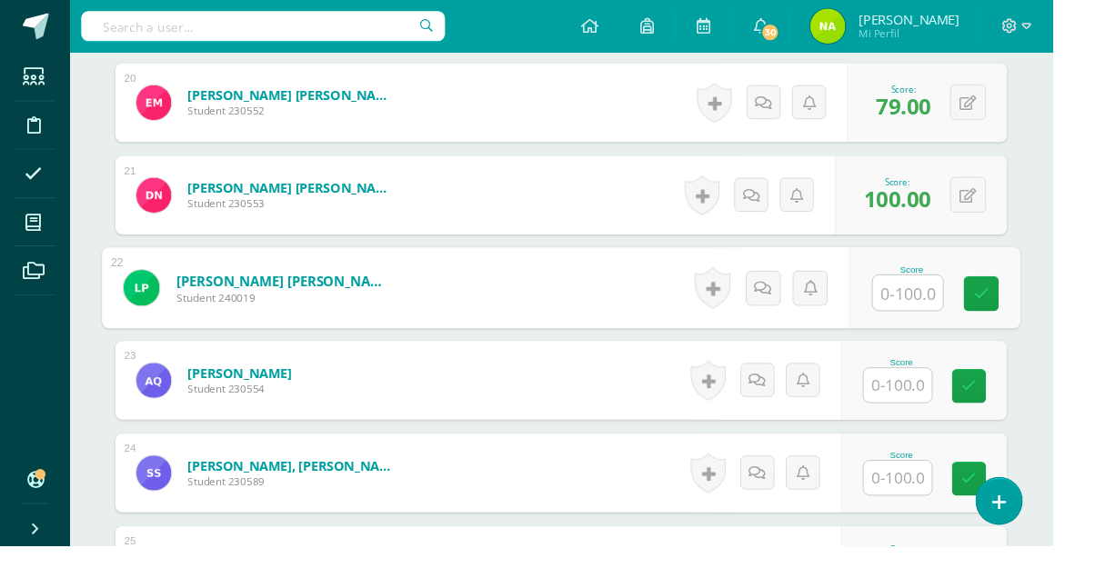
click at [947, 306] on input "text" at bounding box center [945, 304] width 73 height 36
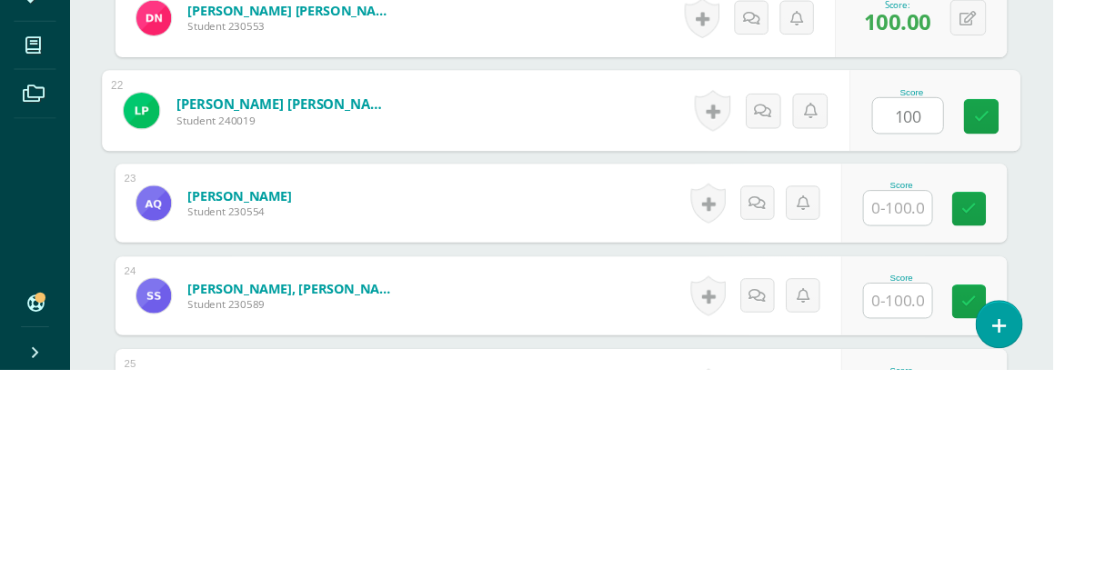
type input "100"
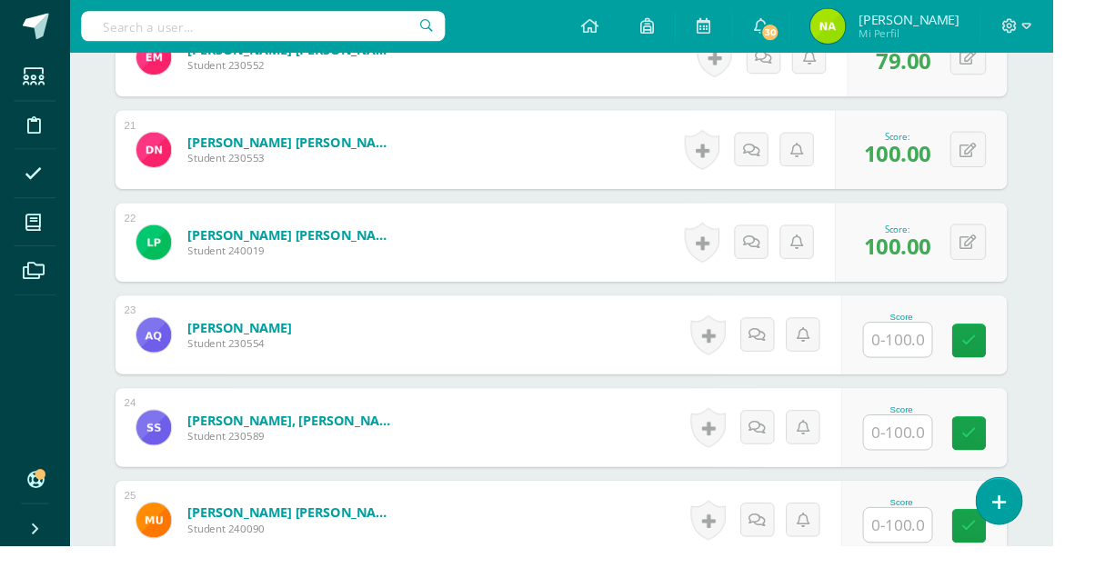
scroll to position [2444, 0]
click at [949, 361] on input "text" at bounding box center [933, 354] width 71 height 35
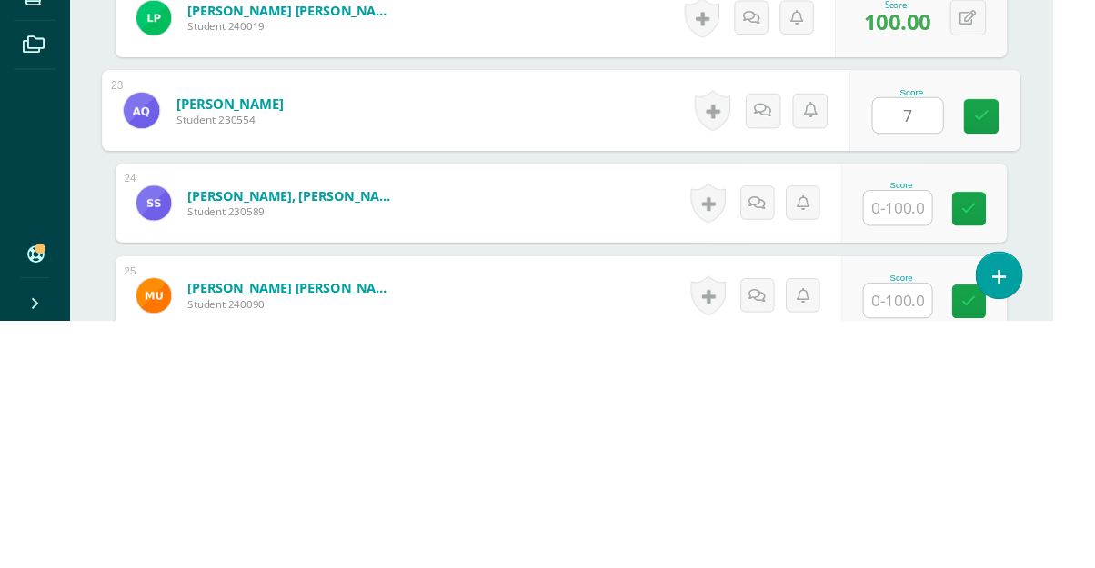
type input "75"
click at [1022, 356] on icon at bounding box center [1021, 355] width 16 height 15
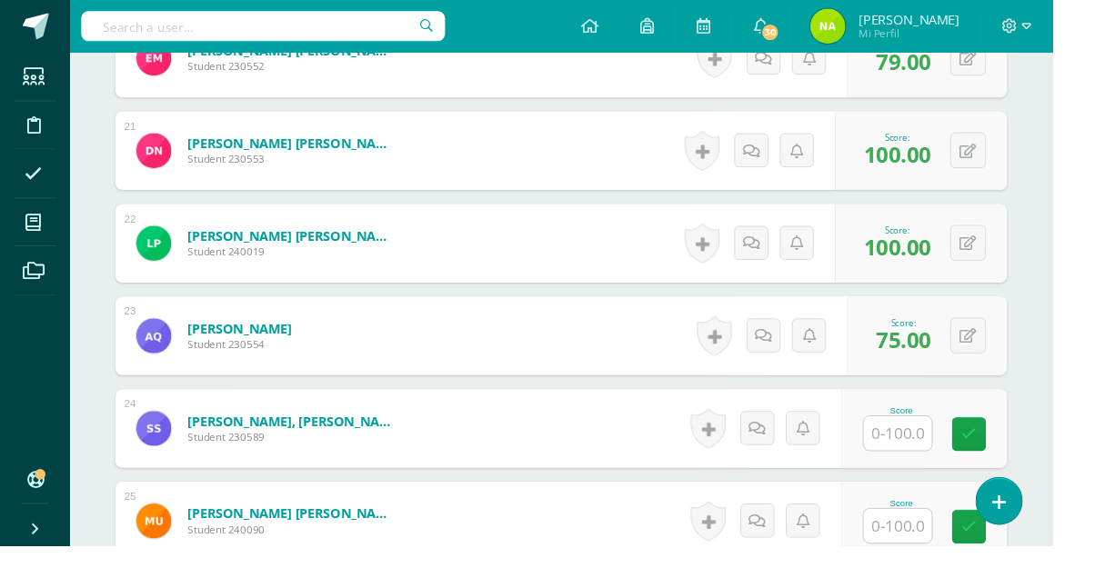
click at [939, 456] on input "text" at bounding box center [933, 451] width 71 height 35
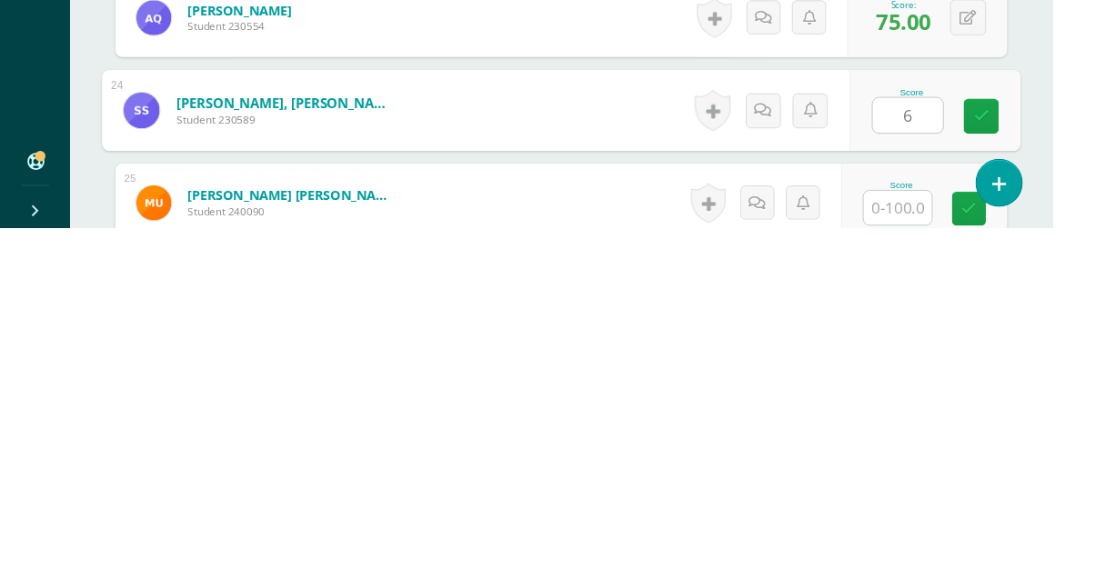
type input "65"
click at [1027, 457] on icon at bounding box center [1021, 452] width 16 height 15
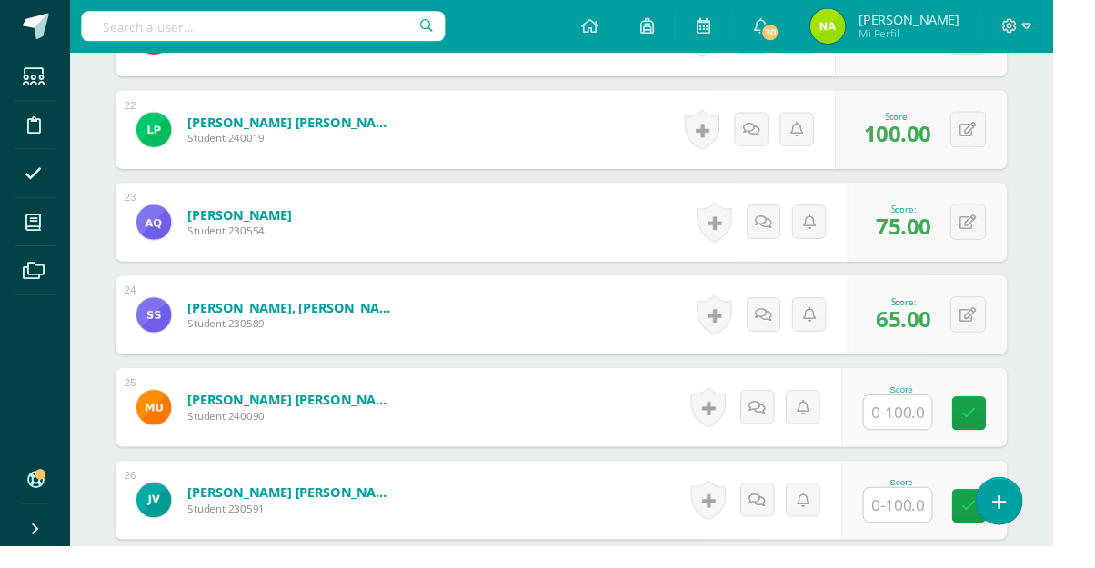
scroll to position [2601, 0]
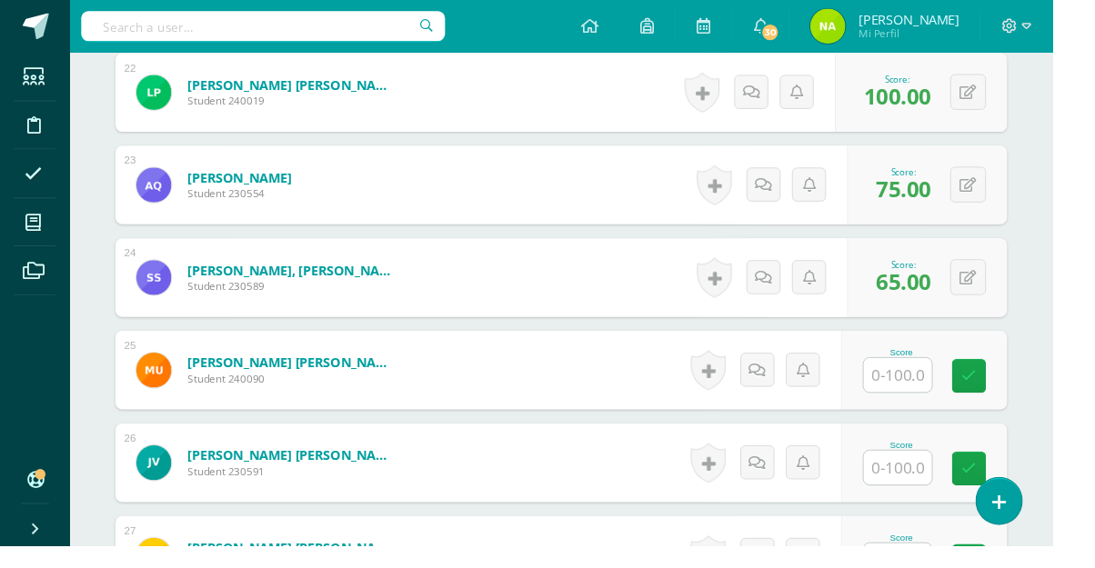
click at [952, 399] on input "text" at bounding box center [933, 390] width 71 height 35
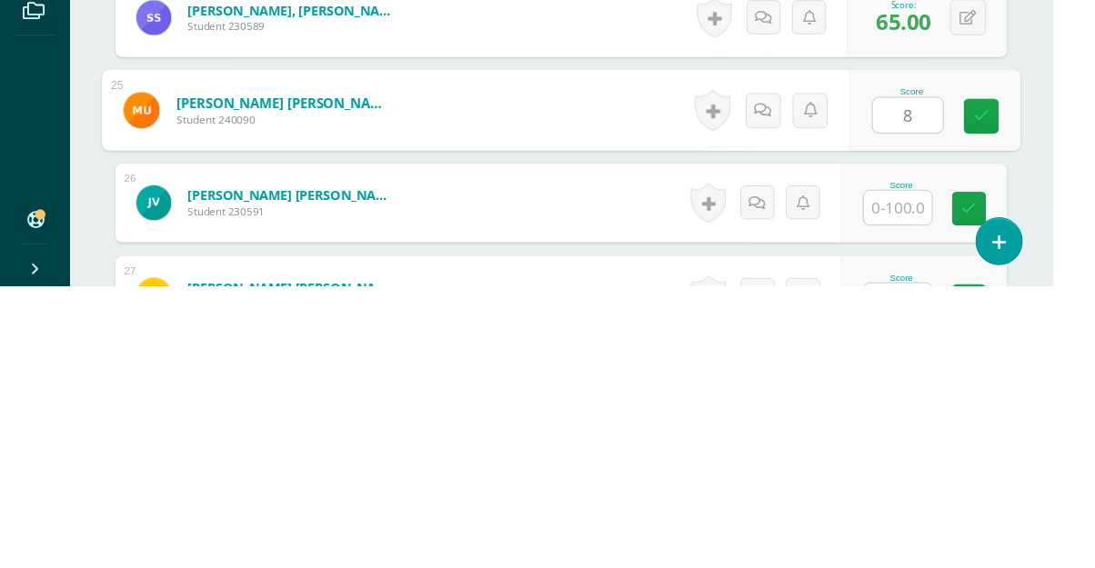
type input "82"
click at [1011, 402] on link at bounding box center [1021, 392] width 36 height 36
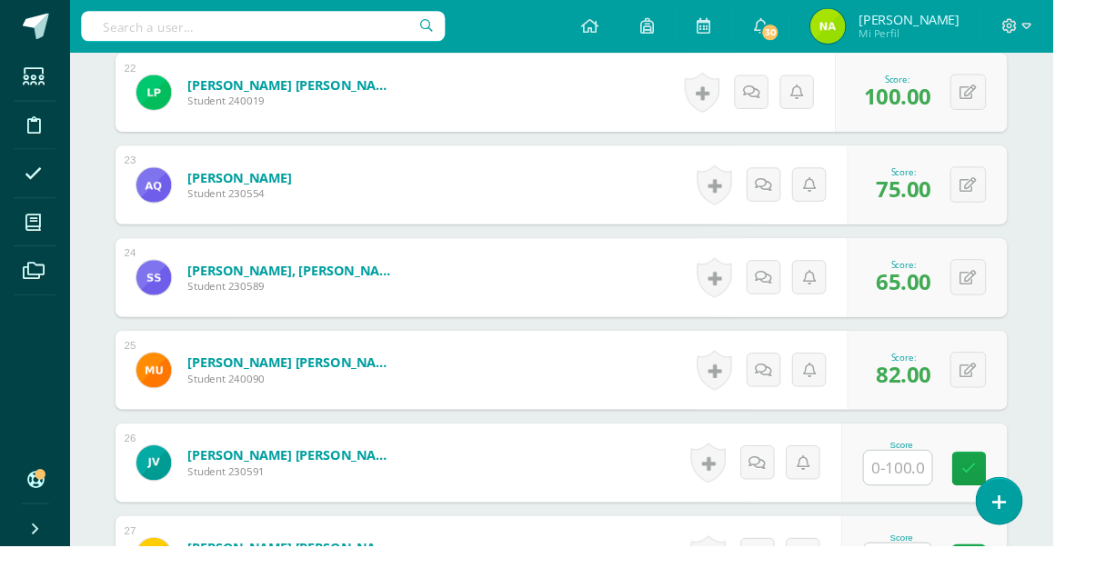
scroll to position [2619, 0]
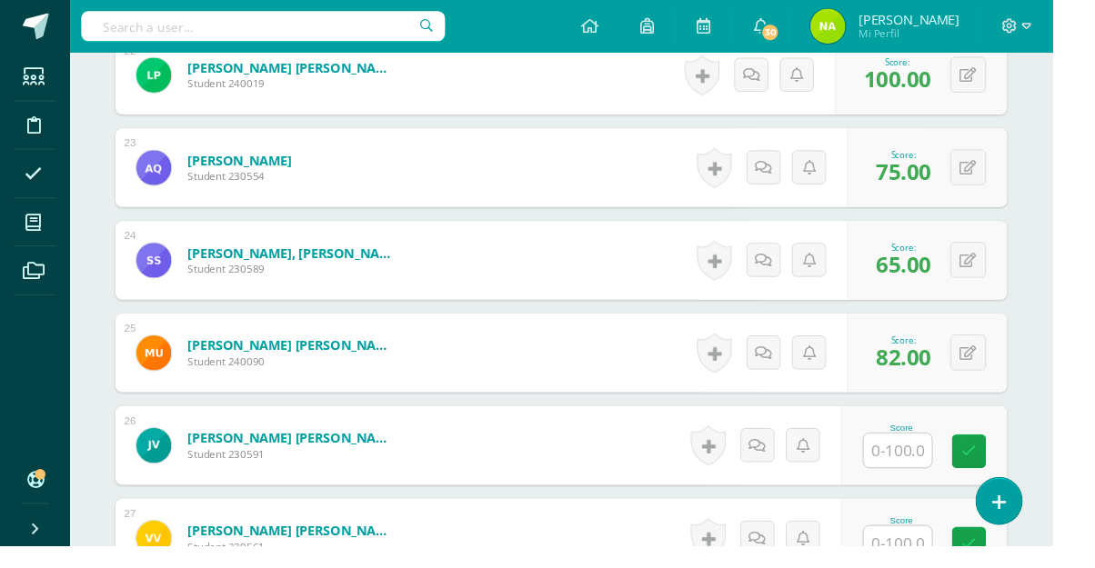
click at [961, 465] on input "text" at bounding box center [933, 468] width 71 height 35
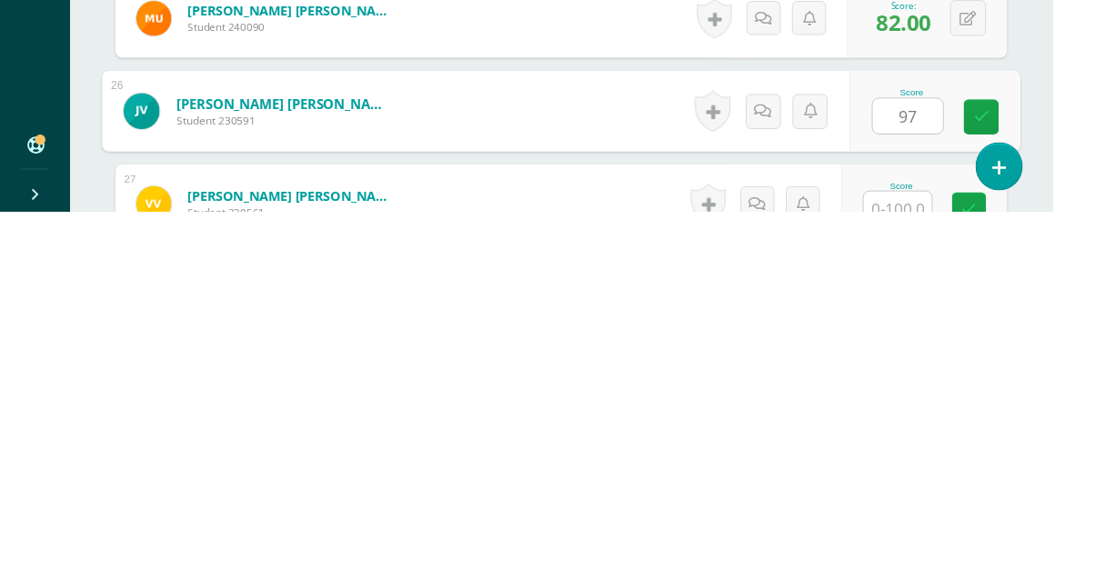
type input "97"
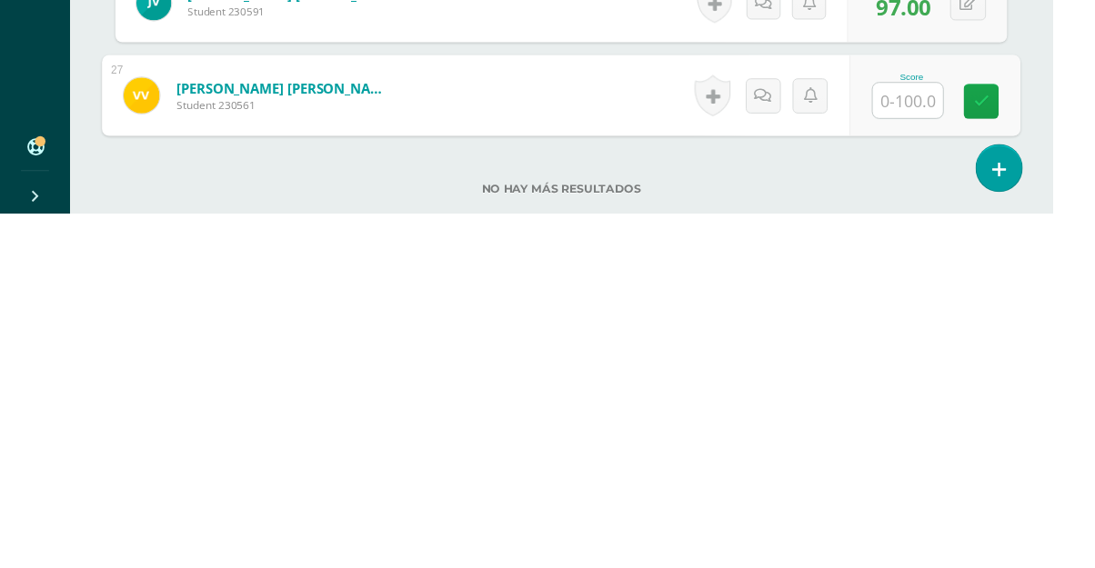
scroll to position [2733, 0]
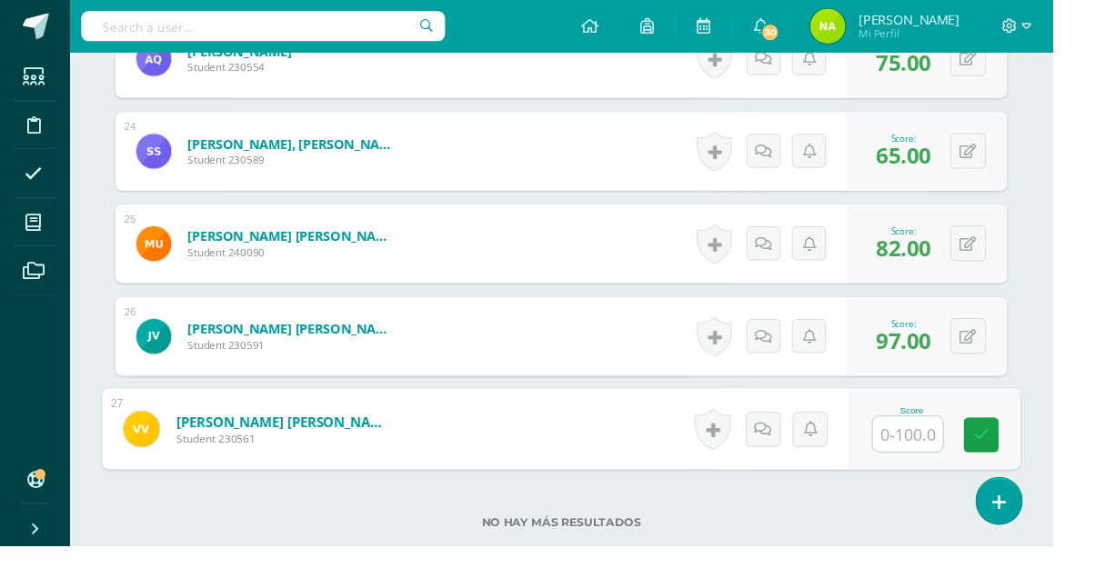
click at [948, 462] on input "text" at bounding box center [945, 452] width 73 height 36
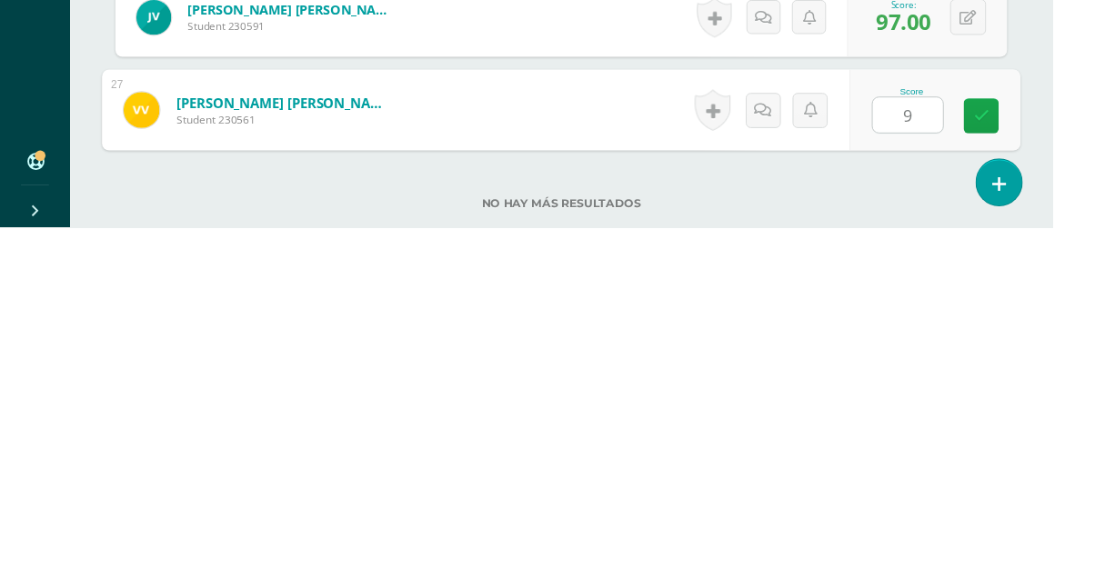
type input "96"
click at [1026, 458] on icon at bounding box center [1021, 452] width 16 height 15
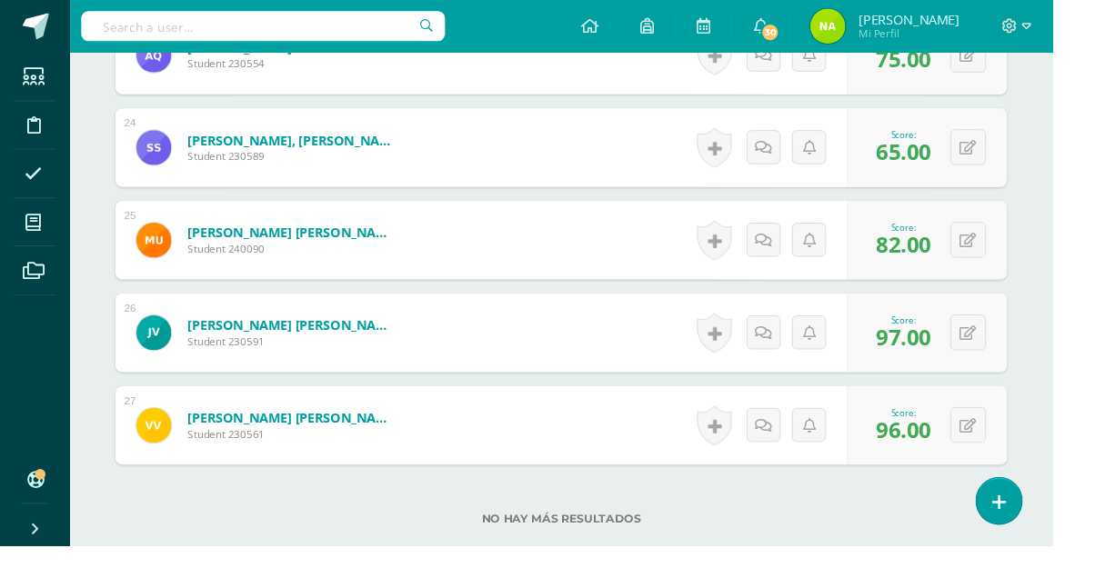
scroll to position [2747, 0]
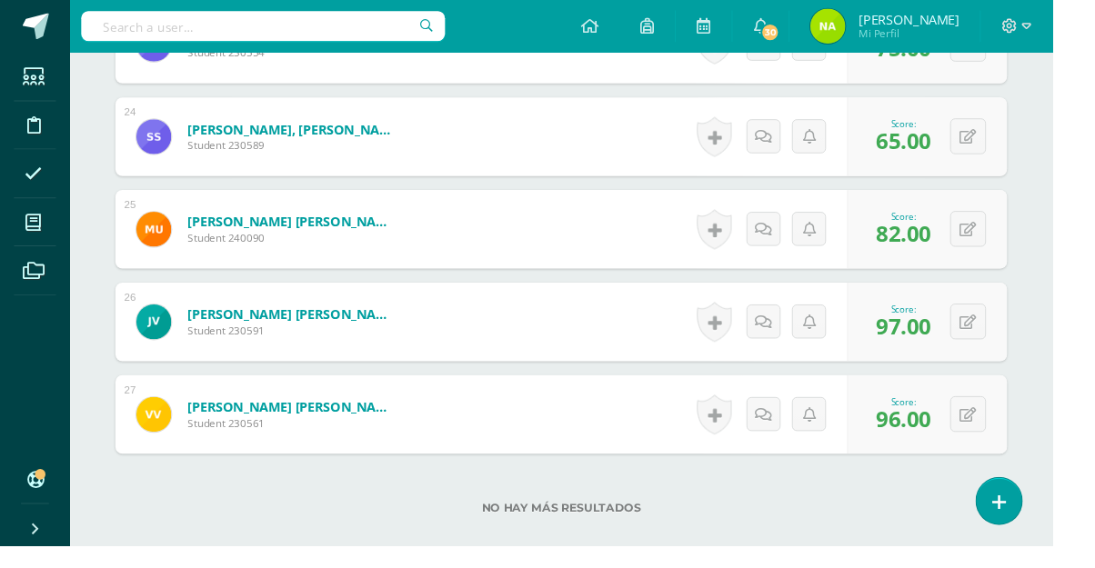
click at [1063, 546] on link at bounding box center [1039, 521] width 47 height 48
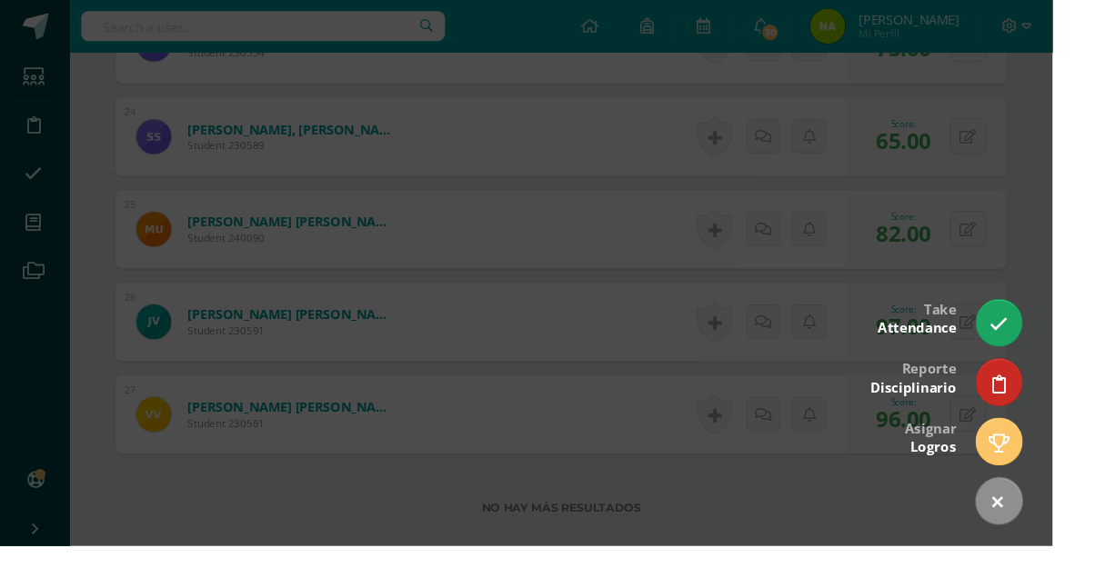
click at [1063, 360] on link at bounding box center [1039, 336] width 47 height 48
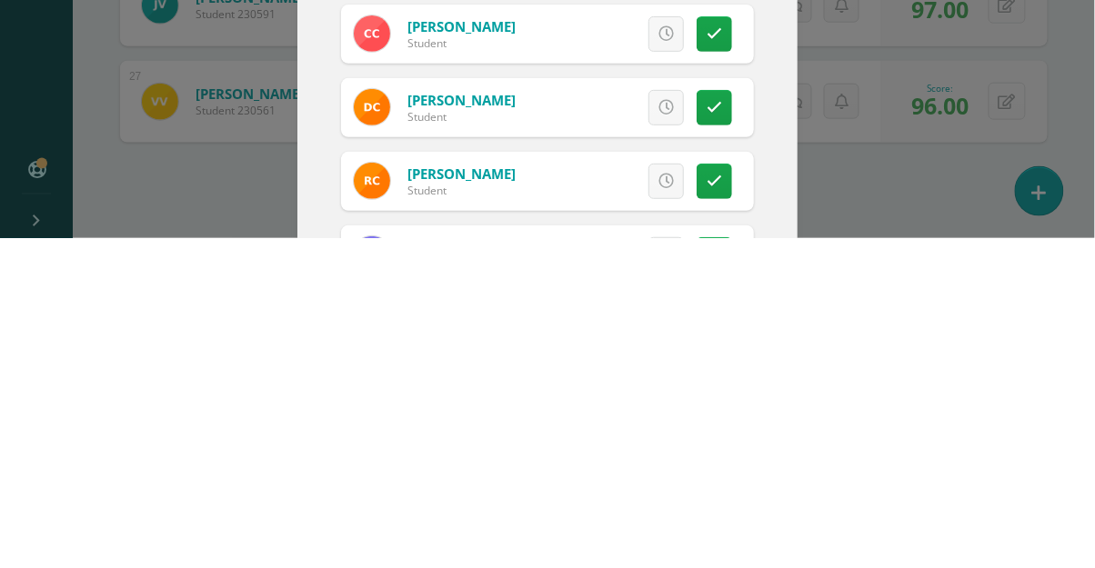
click at [870, 432] on div "Take attendance Progrentis Quinto Bach. Progra "Progra A" 2025-08-11 August, 20…" at bounding box center [547, 344] width 1080 height 688
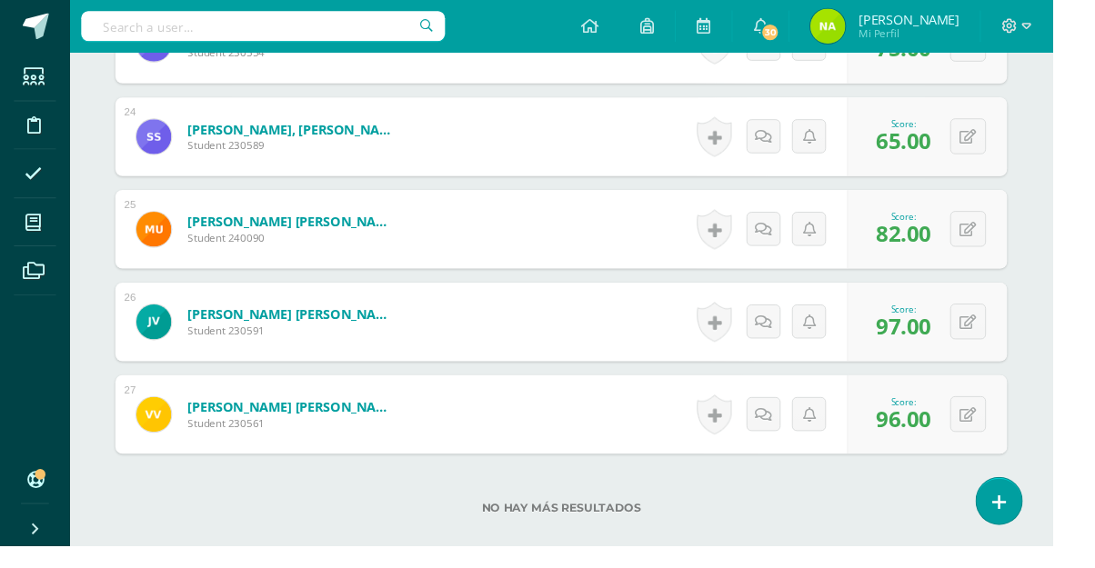
click at [1063, 545] on link at bounding box center [1039, 521] width 47 height 48
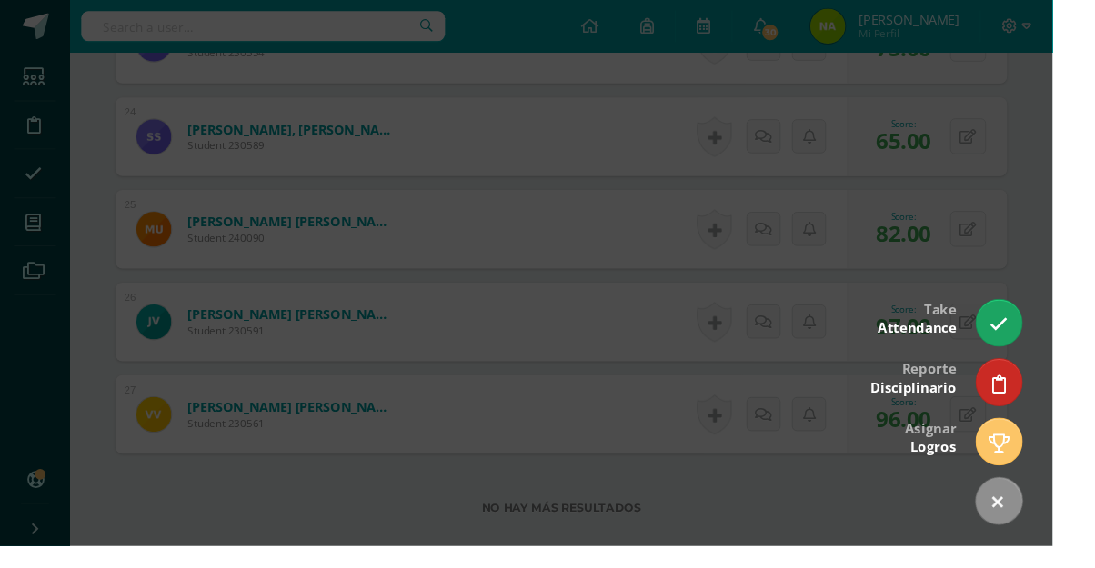
click at [1049, 347] on icon at bounding box center [1039, 337] width 19 height 19
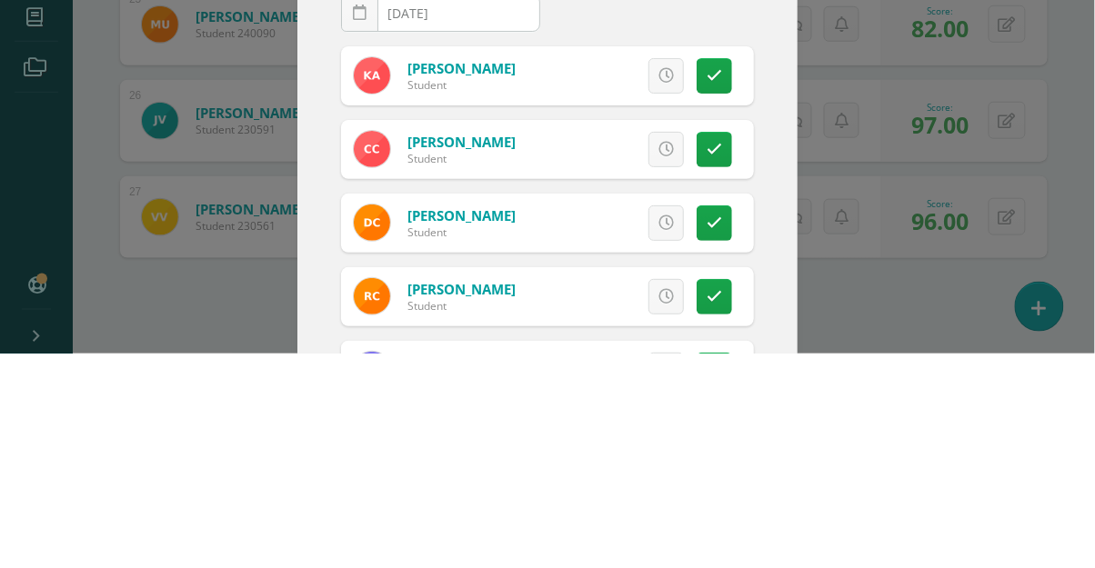
click at [708, 289] on icon at bounding box center [714, 290] width 15 height 15
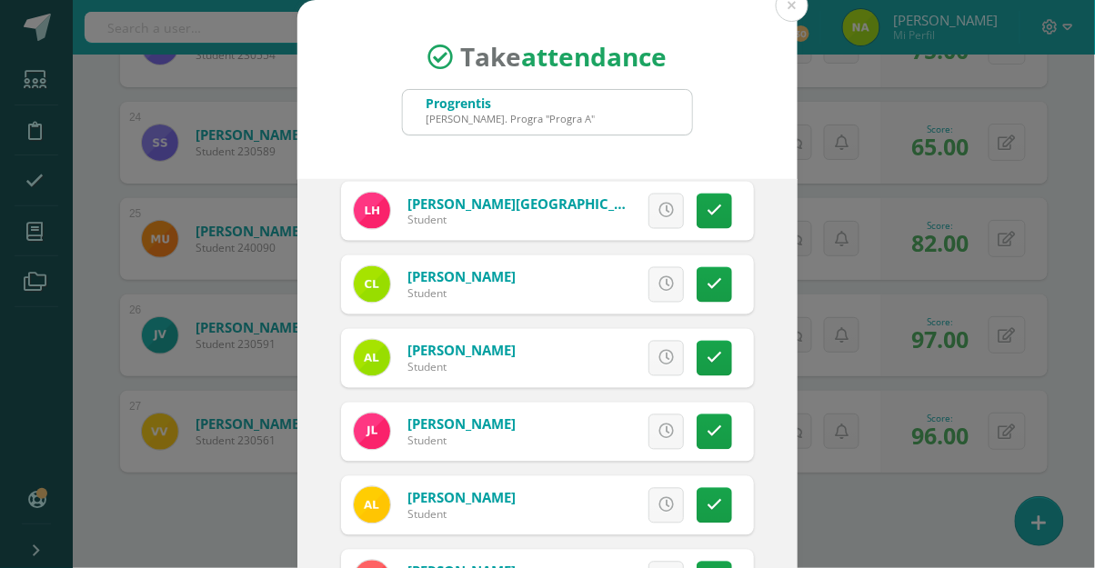
scroll to position [743, 0]
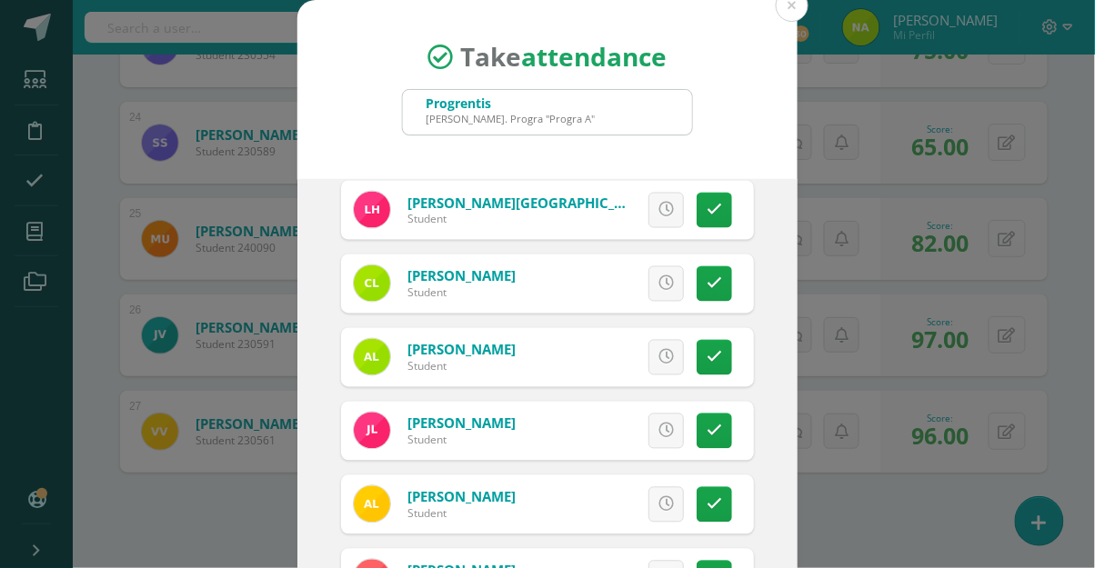
click at [713, 361] on icon at bounding box center [714, 357] width 15 height 15
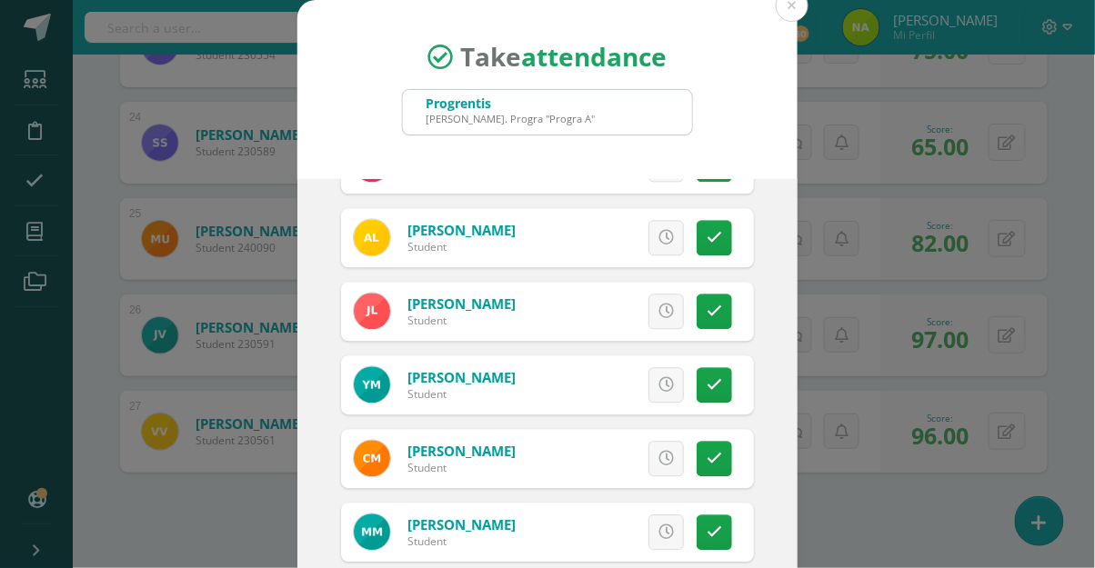
scroll to position [1011, 0]
click at [712, 319] on link at bounding box center [714, 310] width 35 height 35
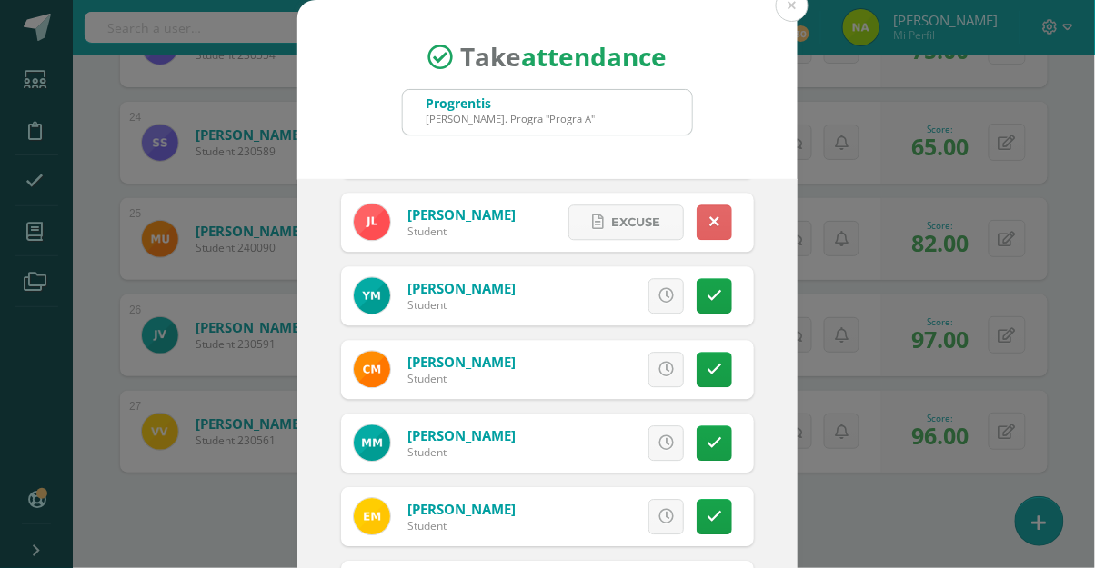
scroll to position [1113, 0]
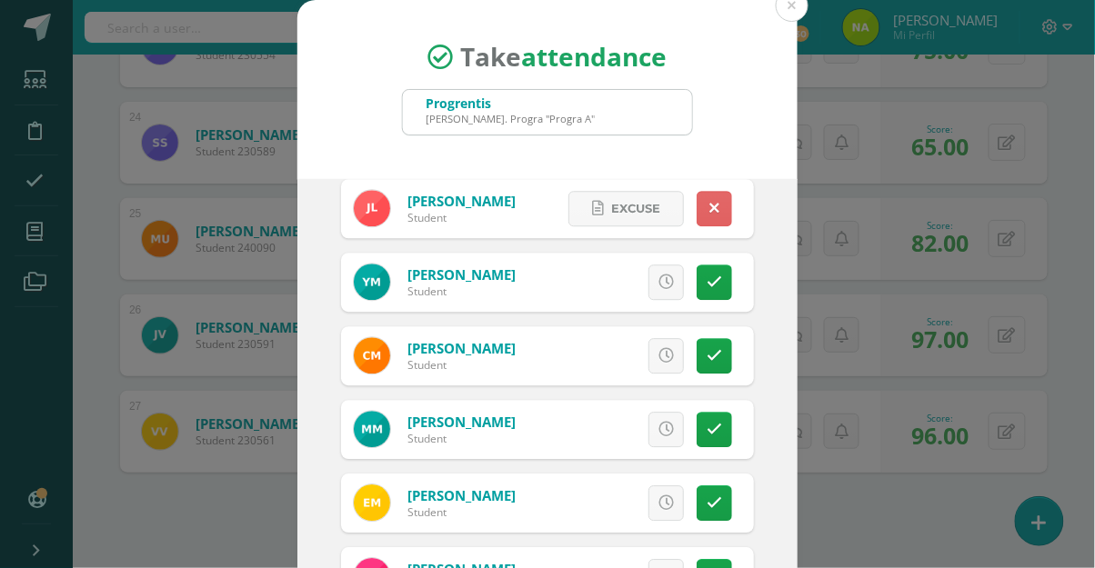
click at [718, 282] on icon at bounding box center [714, 282] width 15 height 15
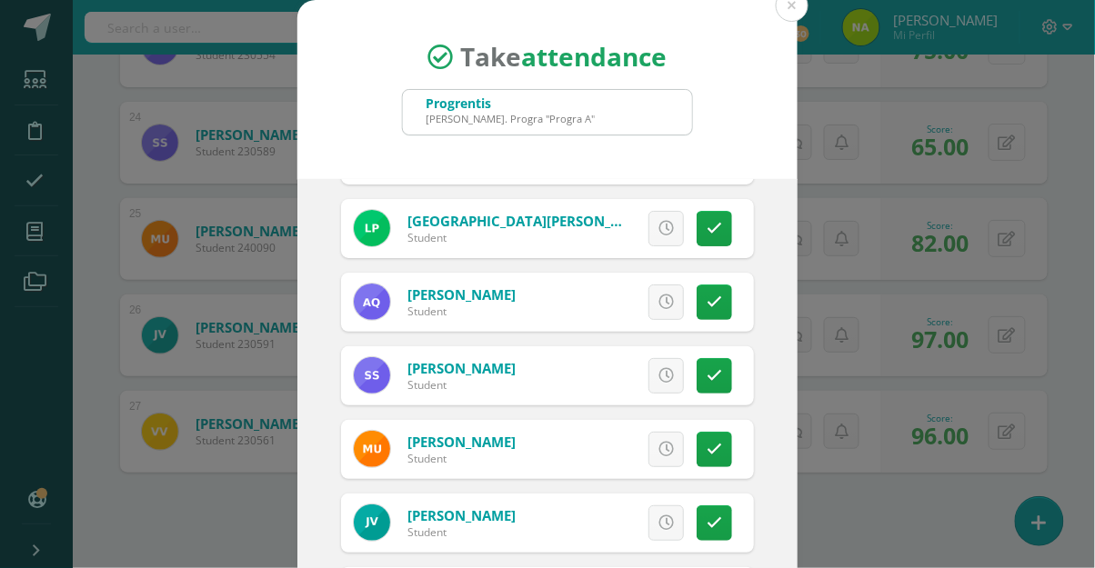
scroll to position [1608, 0]
click at [713, 317] on link at bounding box center [714, 303] width 35 height 35
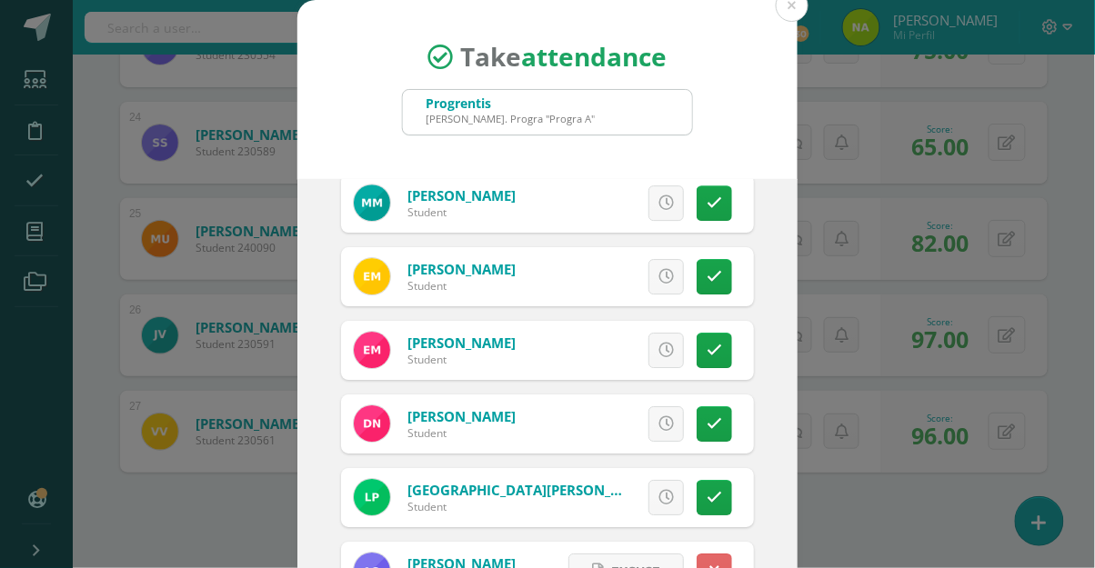
scroll to position [1331, 0]
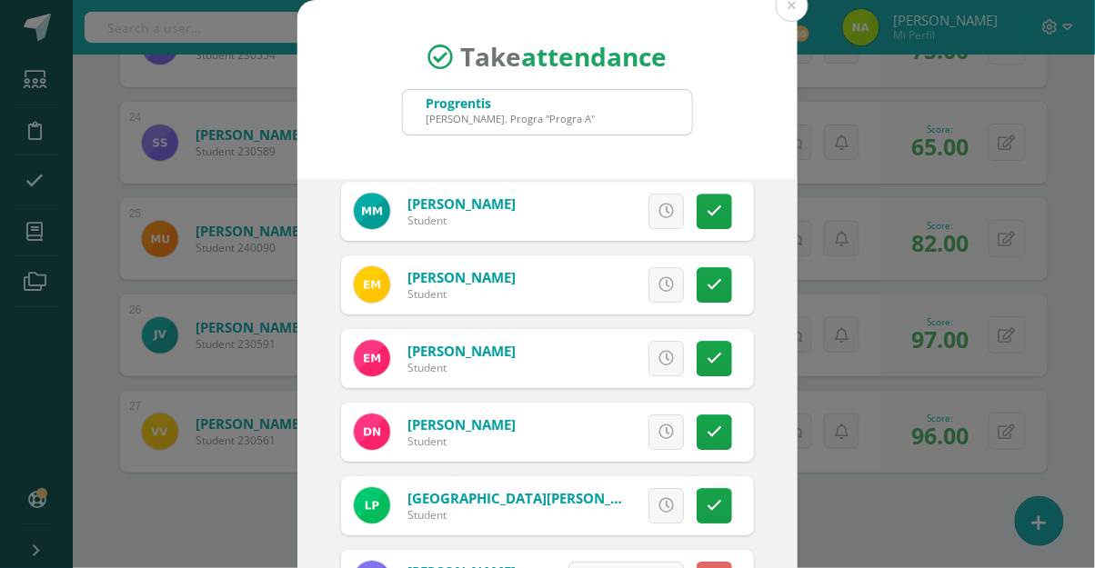
click at [716, 208] on icon at bounding box center [714, 211] width 15 height 15
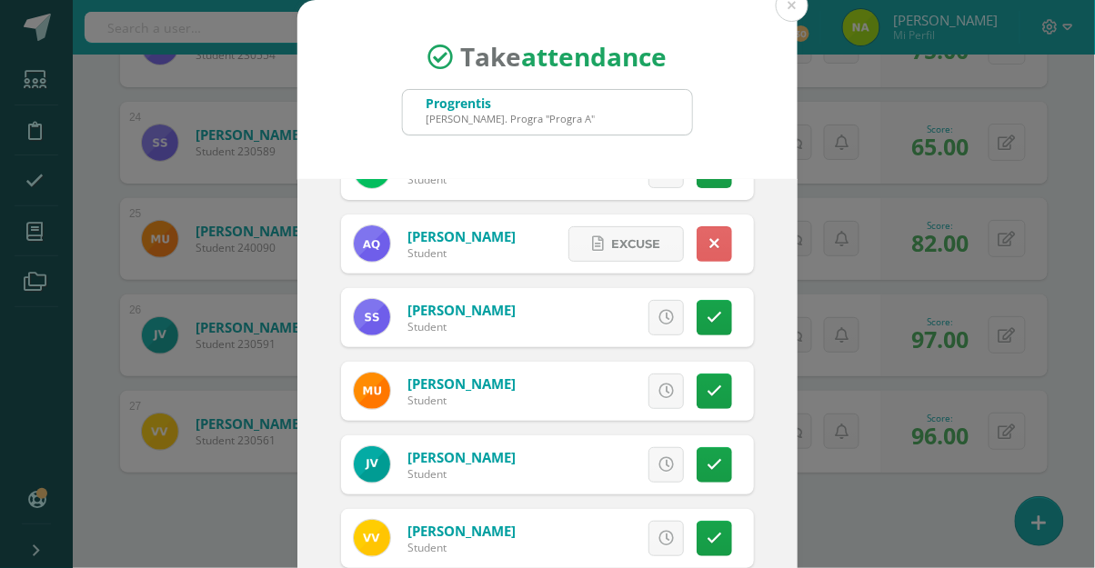
scroll to position [1671, 0]
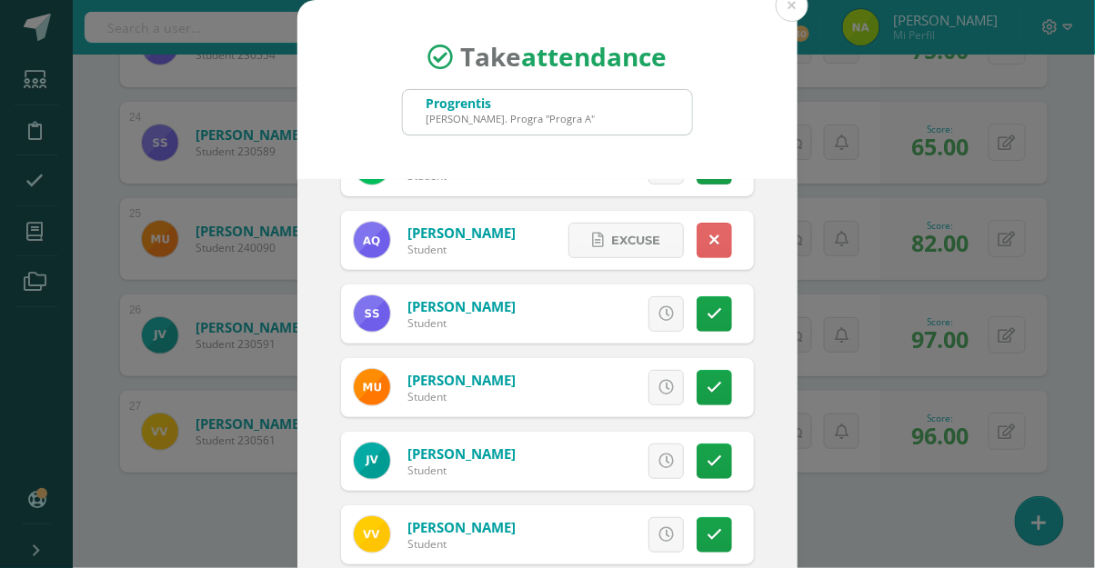
click at [720, 533] on icon at bounding box center [714, 534] width 15 height 15
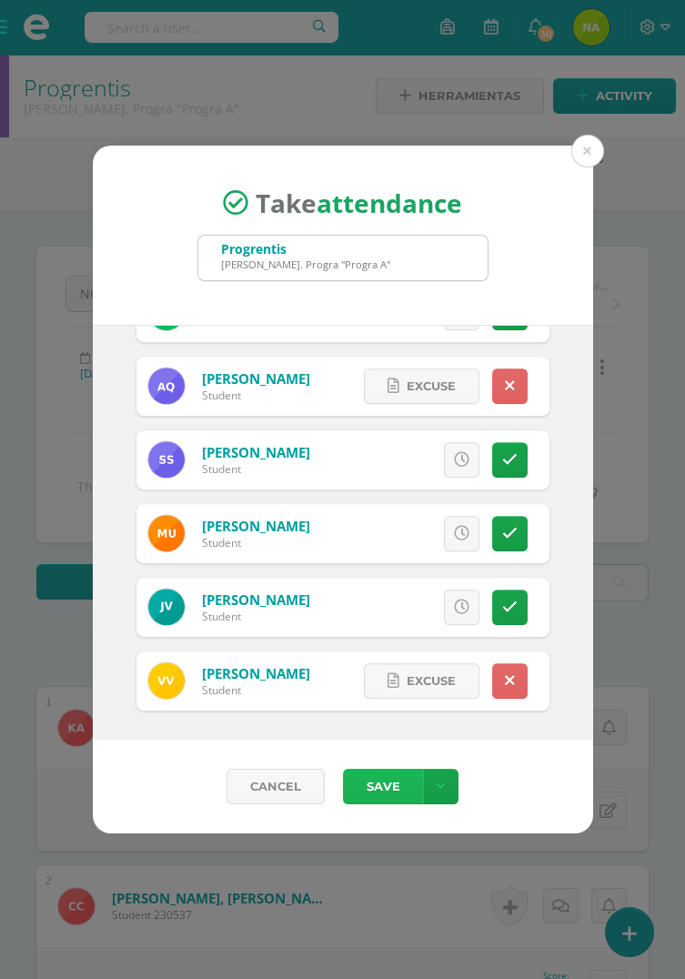
click at [393, 790] on button "Save" at bounding box center [383, 785] width 80 height 35
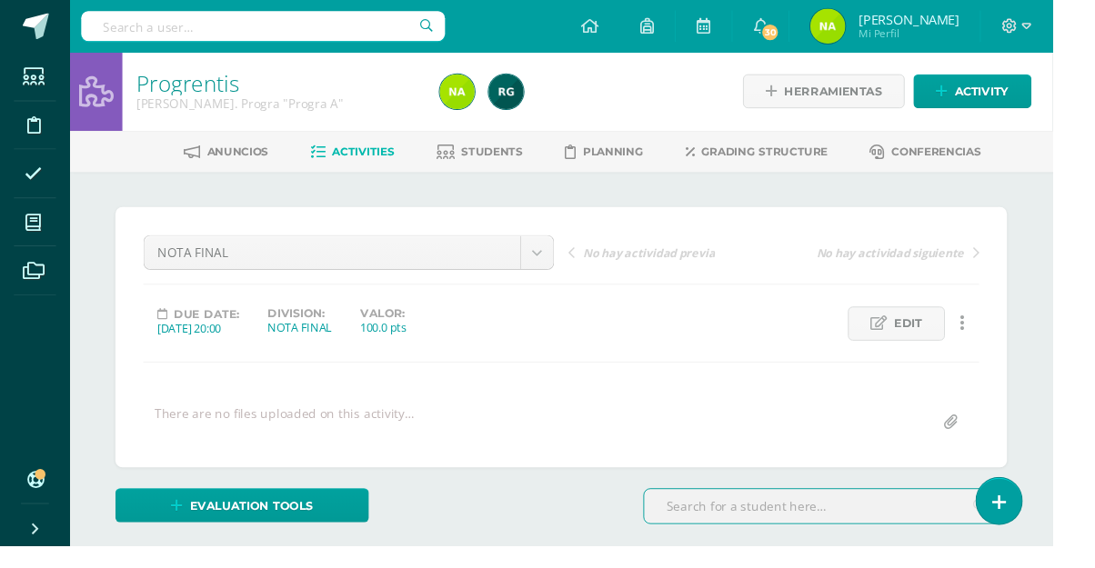
scroll to position [2, 0]
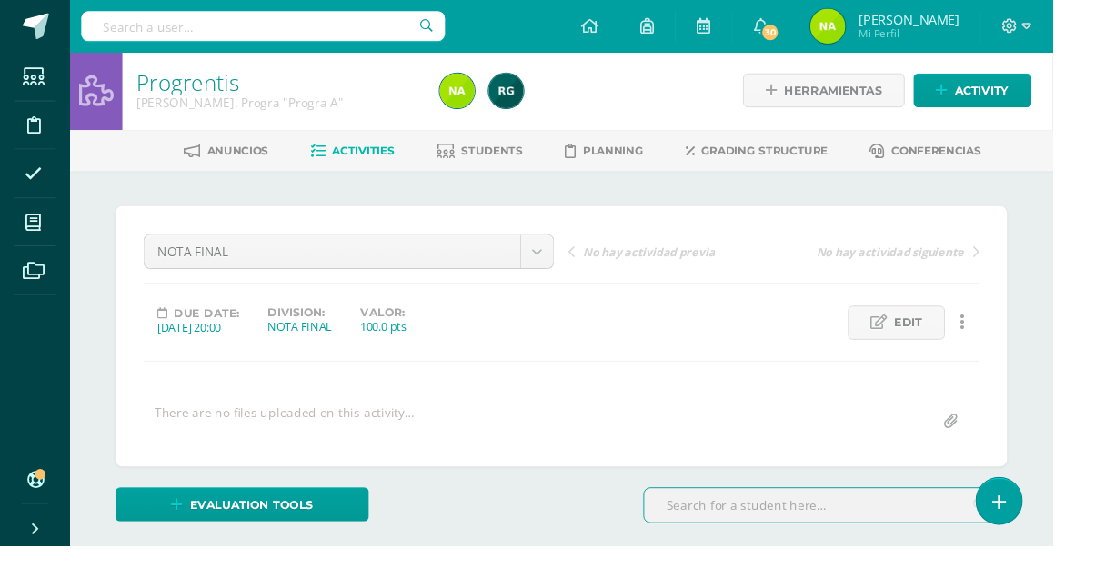
click at [30, 241] on span at bounding box center [35, 231] width 41 height 41
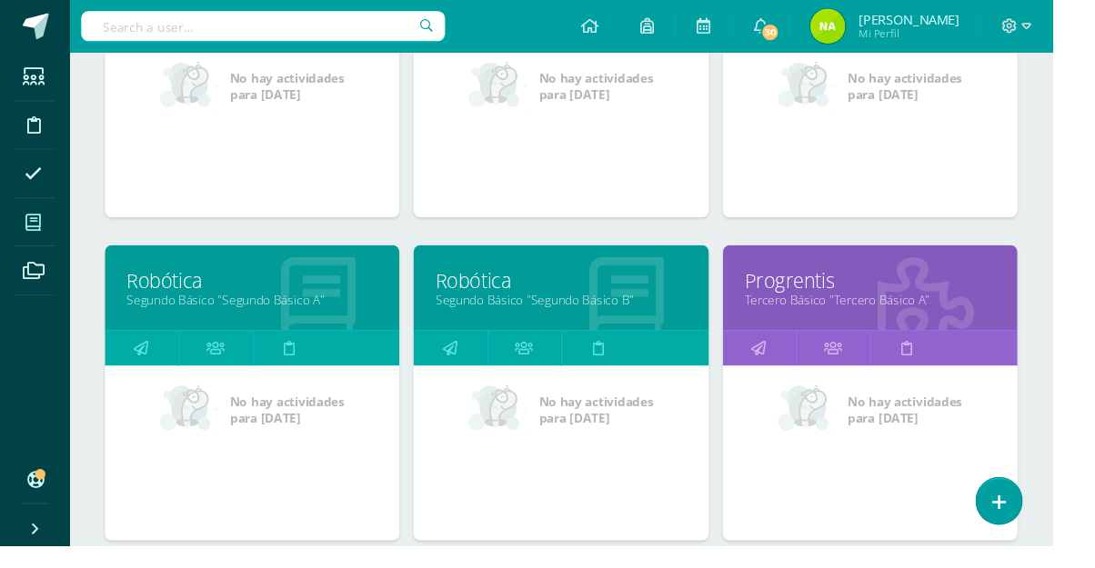
scroll to position [872, 0]
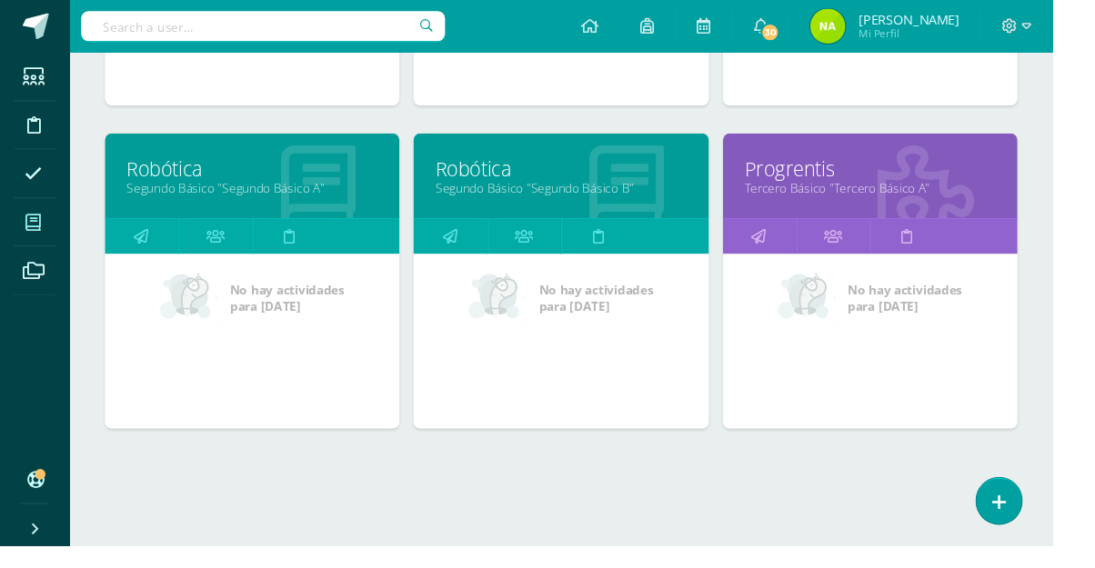
click at [931, 184] on link "Progrentis" at bounding box center [905, 176] width 261 height 28
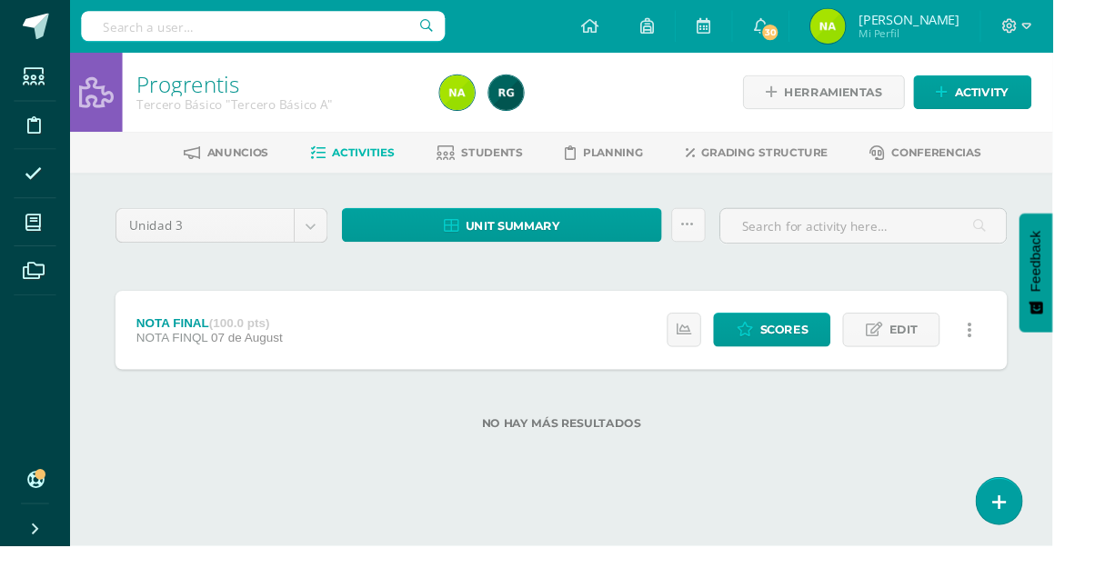
click at [531, 157] on span "Students" at bounding box center [512, 159] width 64 height 14
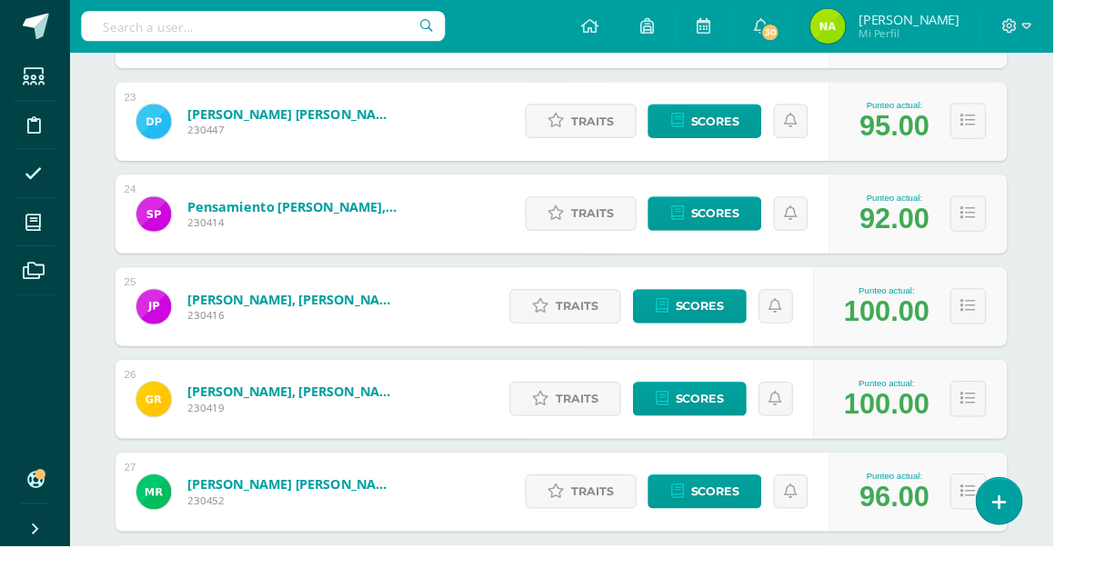
scroll to position [2430, 0]
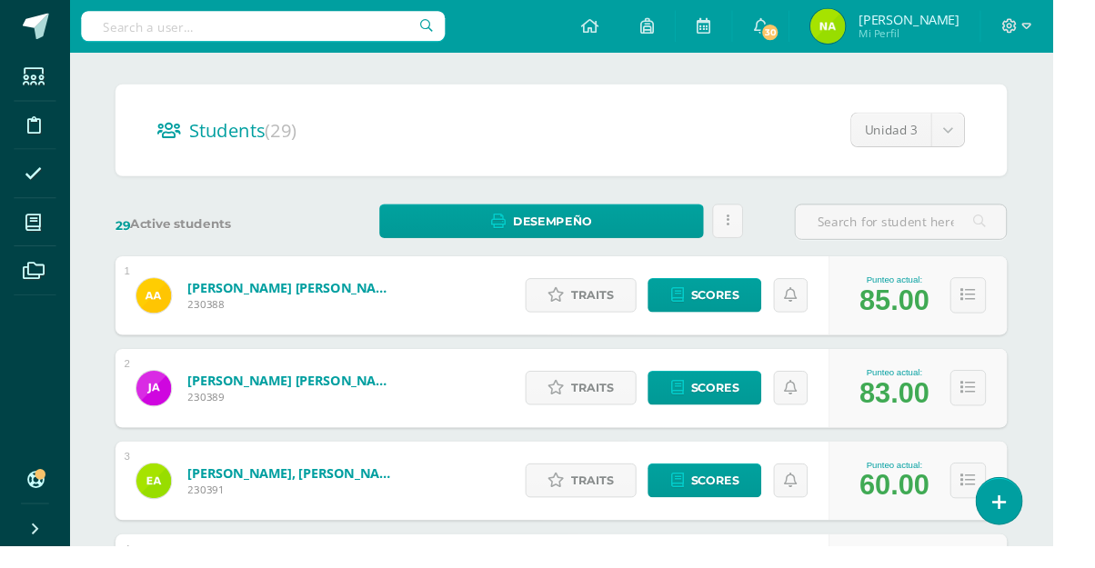
scroll to position [129, 0]
click at [1063, 546] on link at bounding box center [1039, 521] width 47 height 48
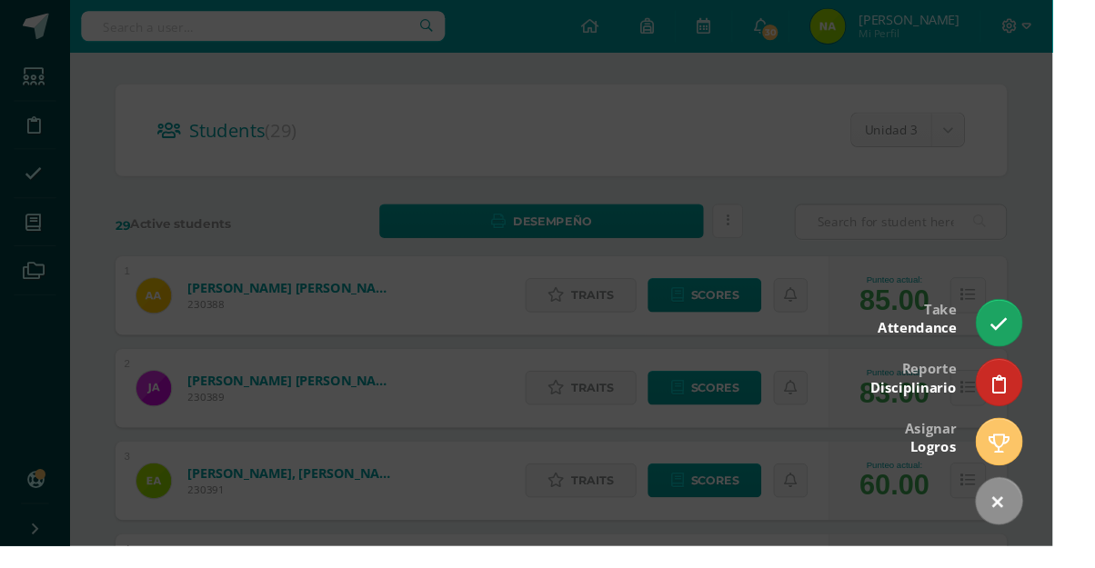
click at [1049, 347] on icon at bounding box center [1039, 337] width 19 height 19
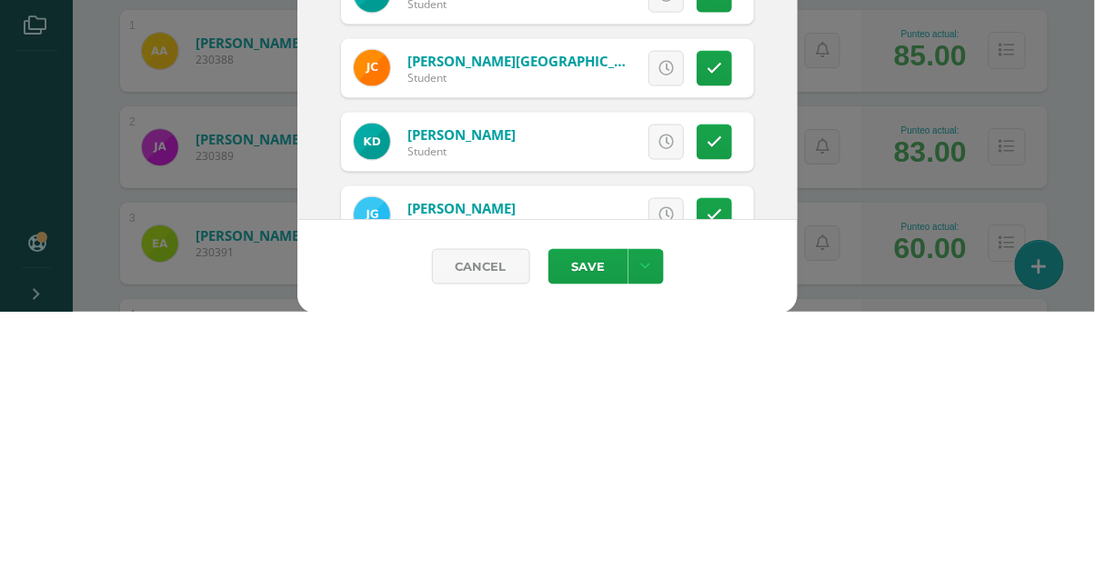
scroll to position [366, 0]
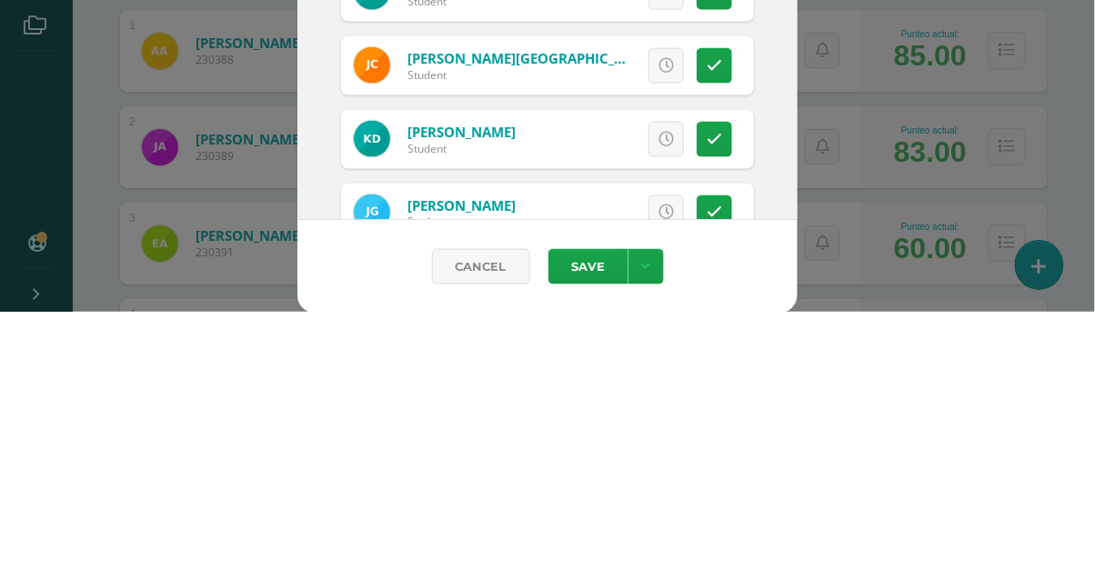
click at [716, 326] on icon at bounding box center [714, 322] width 15 height 15
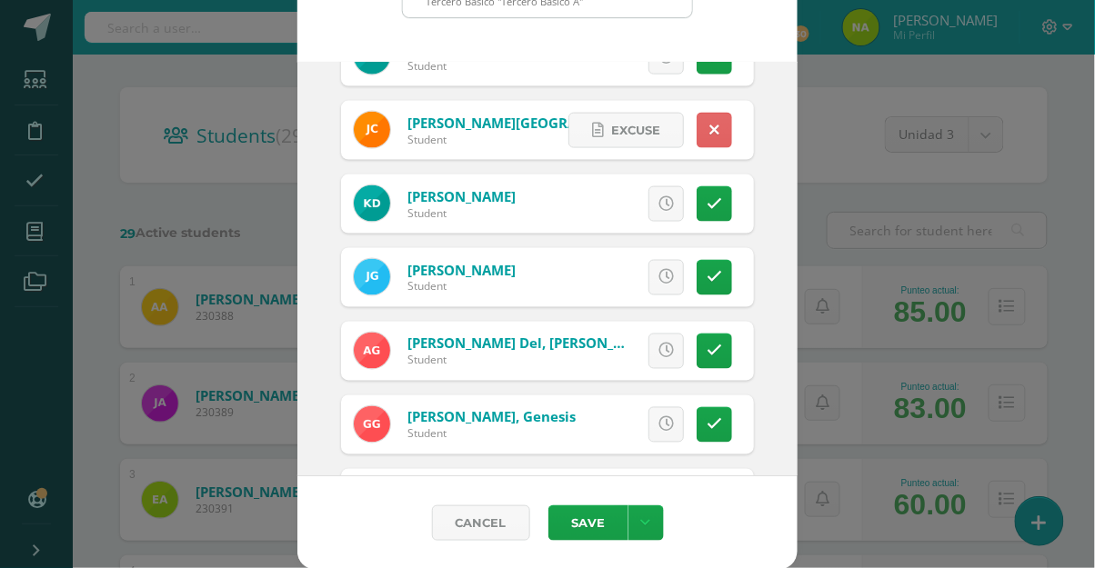
scroll to position [567, 0]
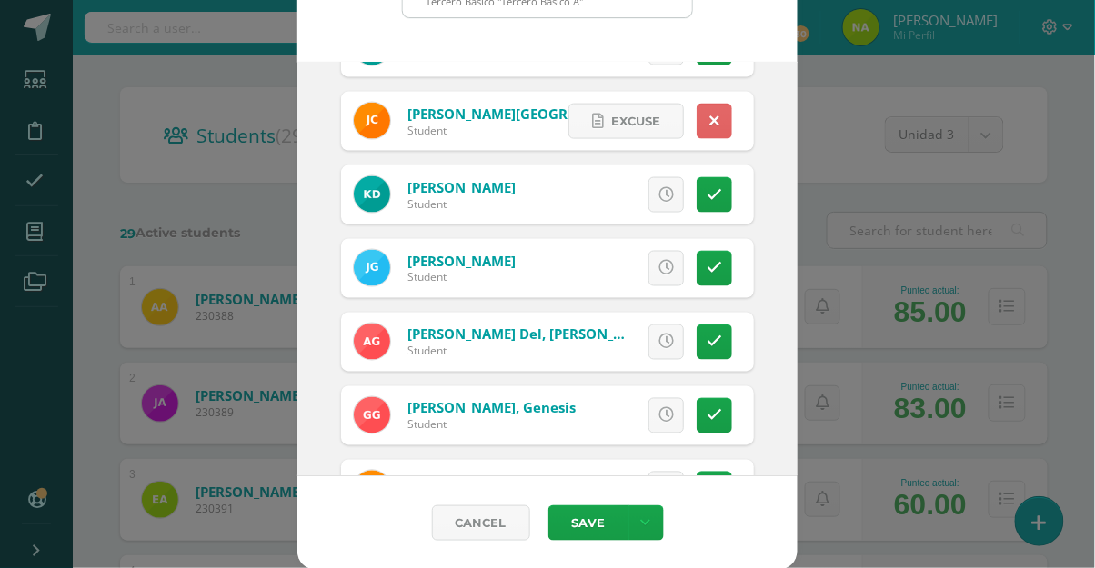
click at [713, 210] on link at bounding box center [714, 194] width 35 height 35
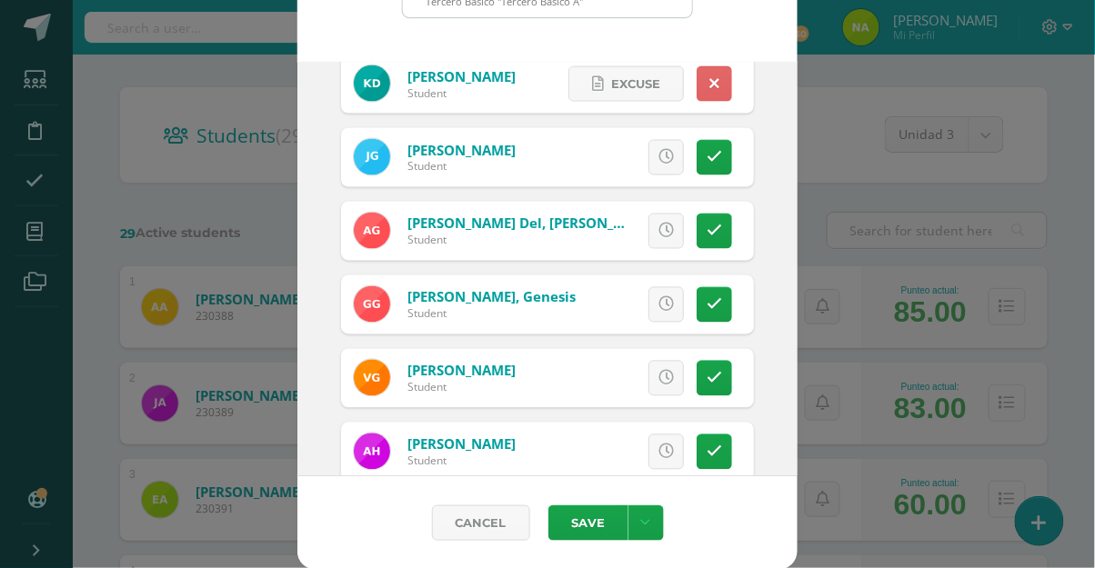
scroll to position [678, 0]
click at [719, 86] on link at bounding box center [714, 83] width 35 height 35
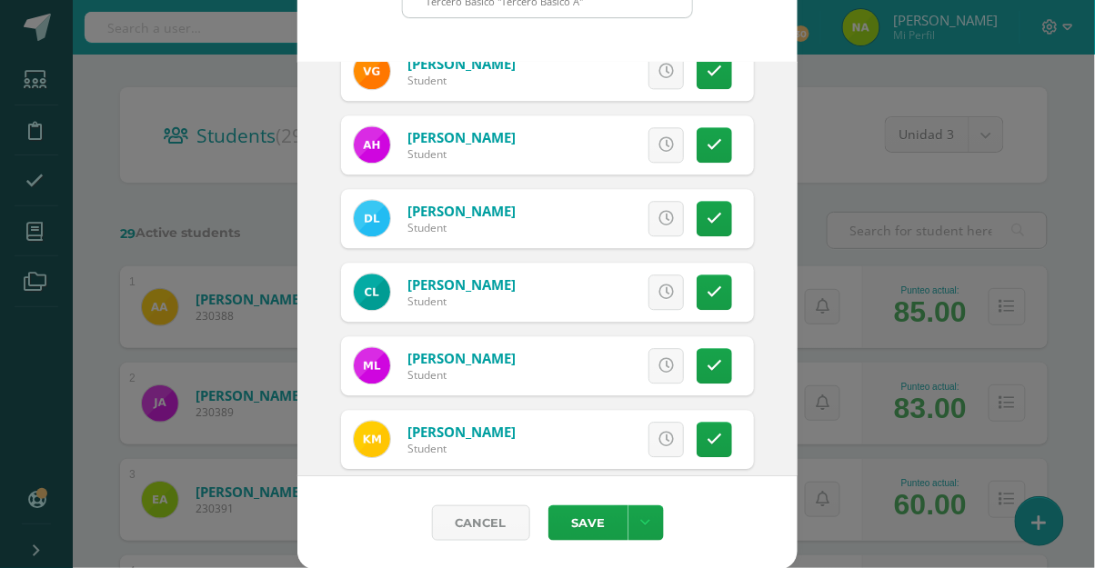
scroll to position [986, 0]
click at [712, 150] on link at bounding box center [714, 144] width 35 height 35
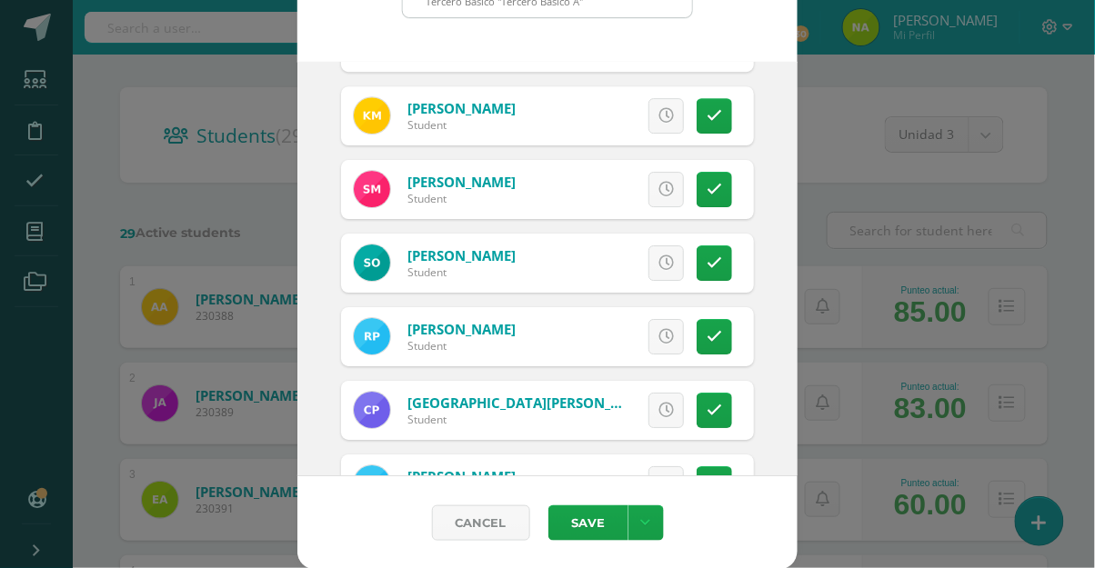
scroll to position [1311, 0]
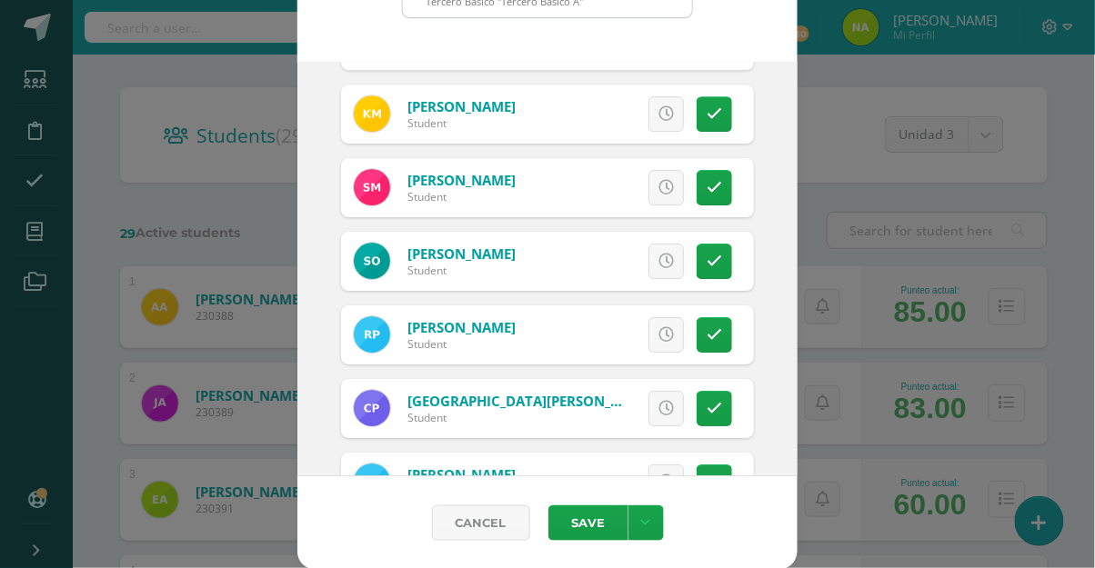
click at [718, 125] on link at bounding box center [714, 113] width 35 height 35
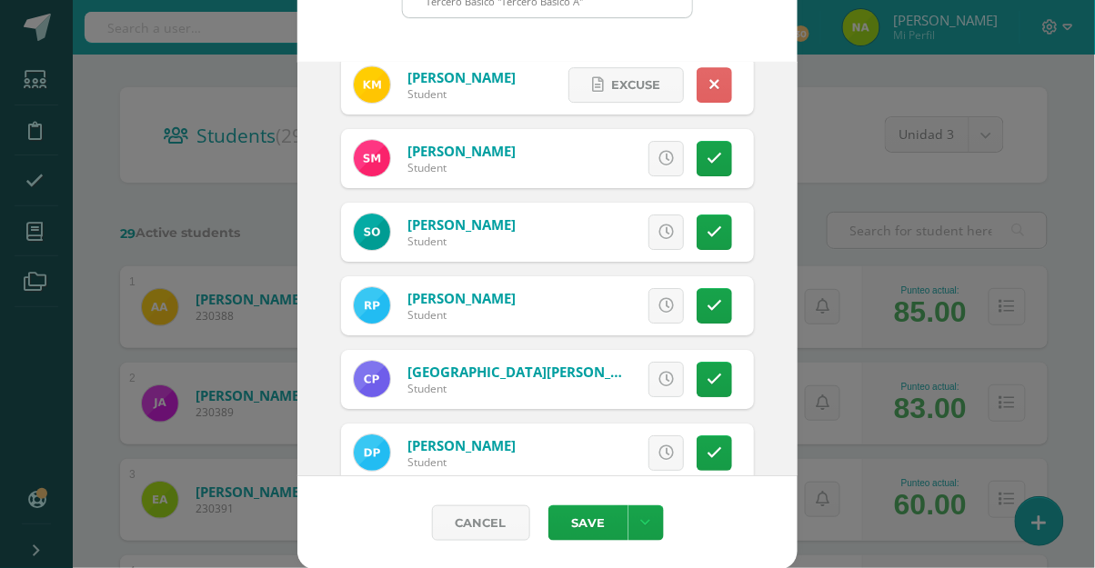
scroll to position [1342, 0]
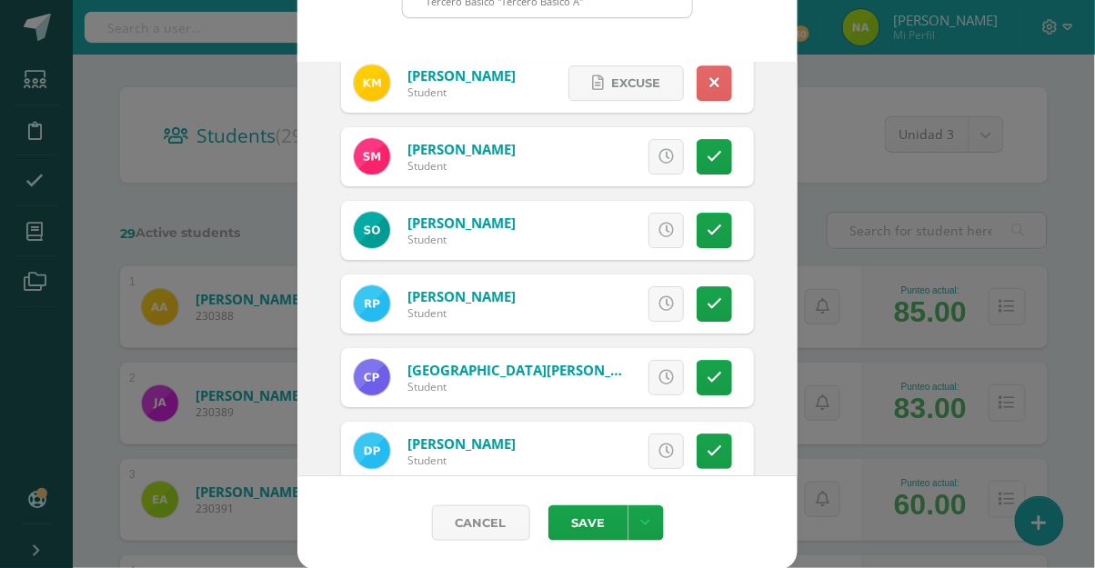
click at [720, 167] on link at bounding box center [714, 156] width 35 height 35
click at [718, 227] on icon at bounding box center [714, 230] width 15 height 15
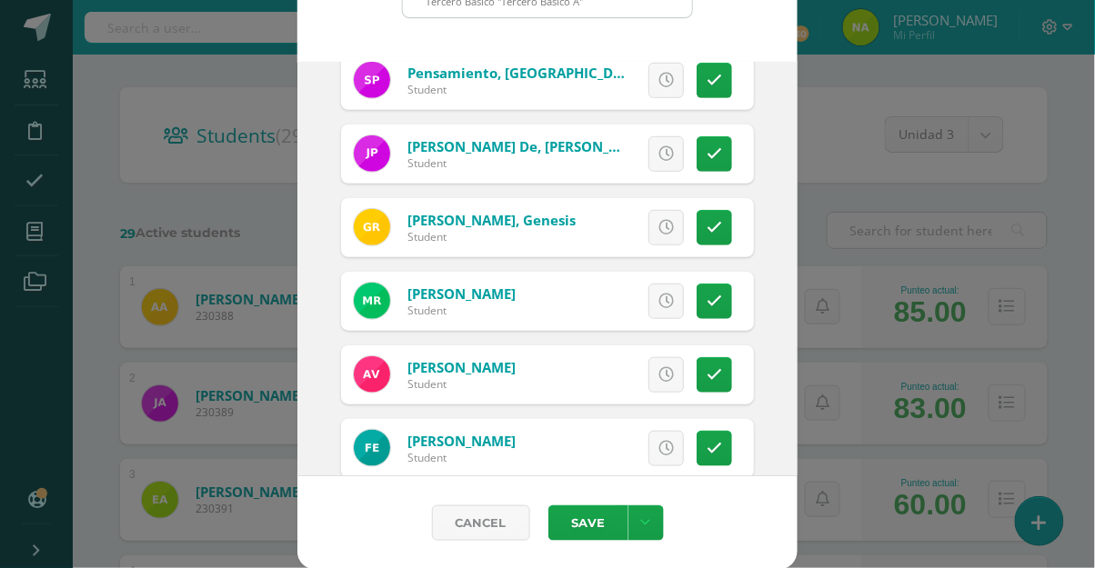
scroll to position [1819, 0]
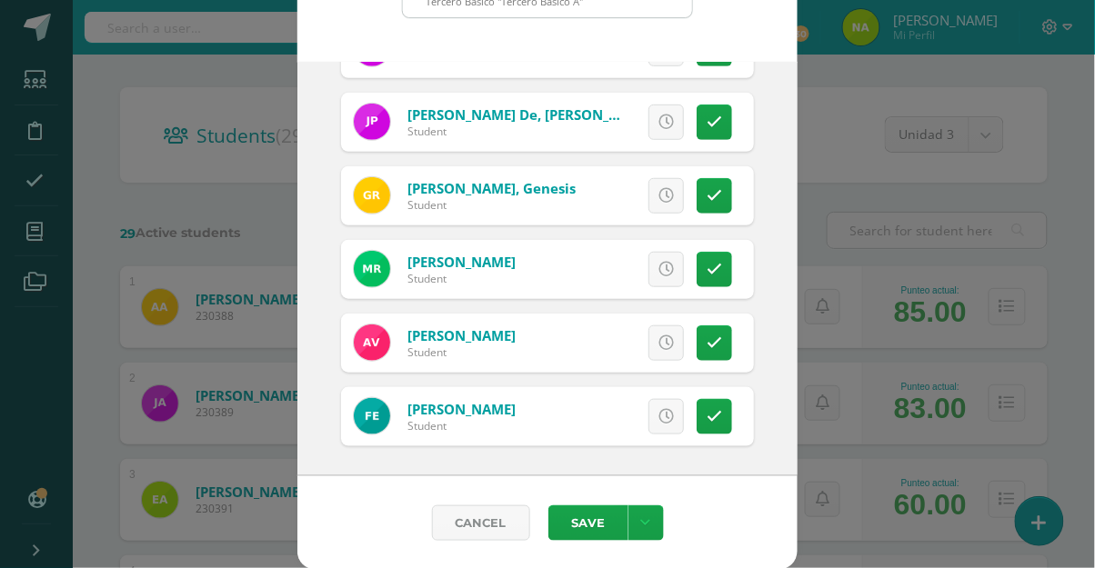
click at [720, 270] on icon at bounding box center [714, 269] width 15 height 15
click at [718, 420] on icon at bounding box center [714, 416] width 15 height 15
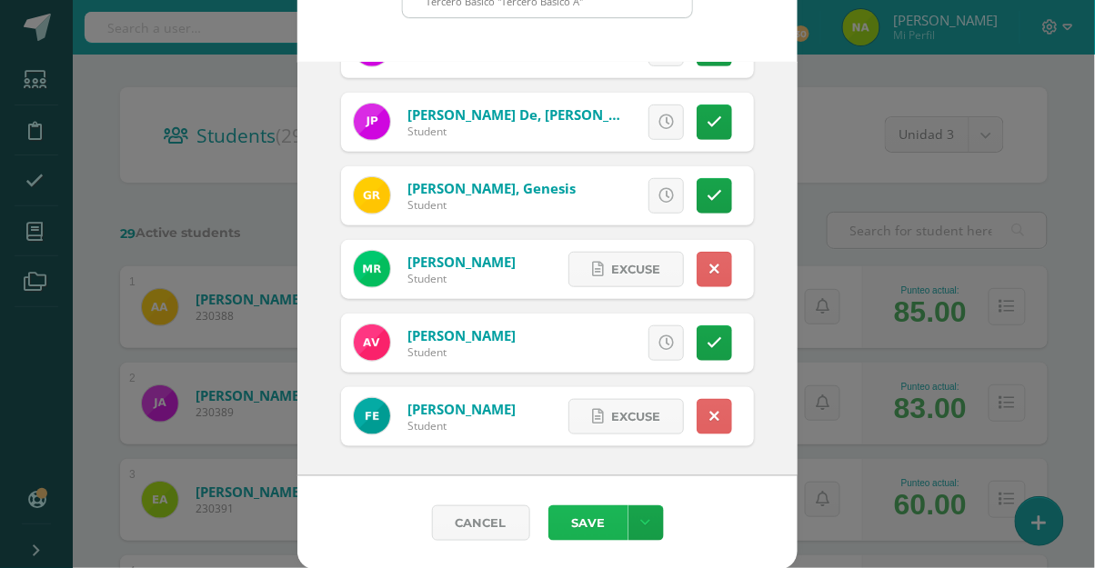
click at [597, 525] on button "Save" at bounding box center [588, 523] width 80 height 35
